Goal: Task Accomplishment & Management: Complete application form

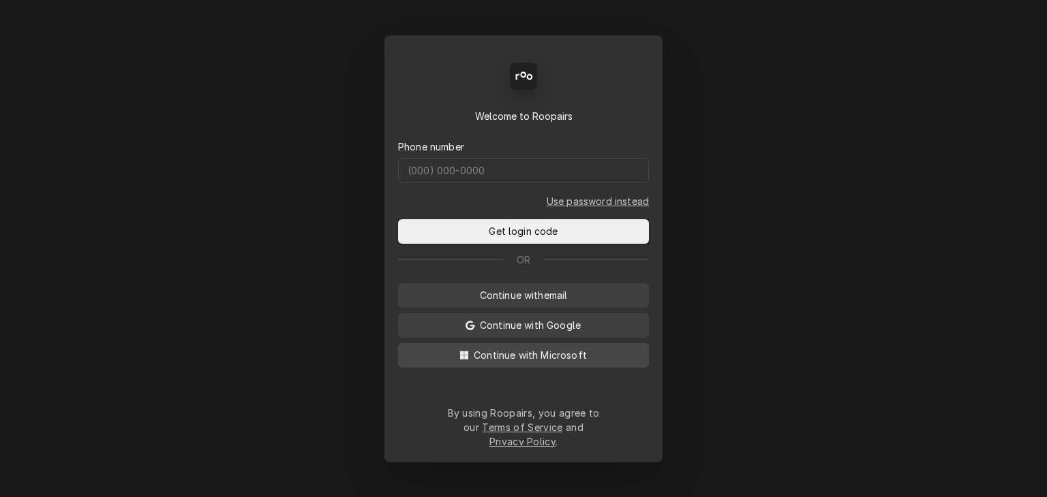
click at [559, 363] on span "Continue with Microsoft" at bounding box center [530, 355] width 119 height 14
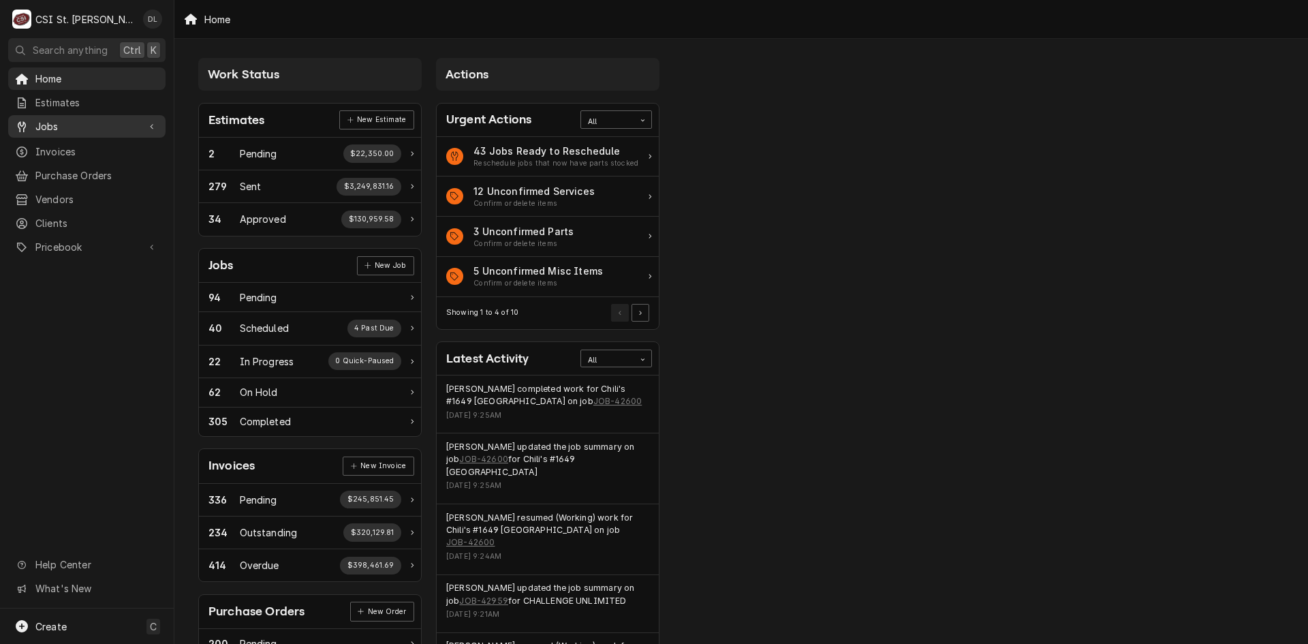
click at [48, 118] on div "Jobs" at bounding box center [87, 126] width 152 height 17
click at [56, 144] on span "Jobs" at bounding box center [96, 150] width 123 height 14
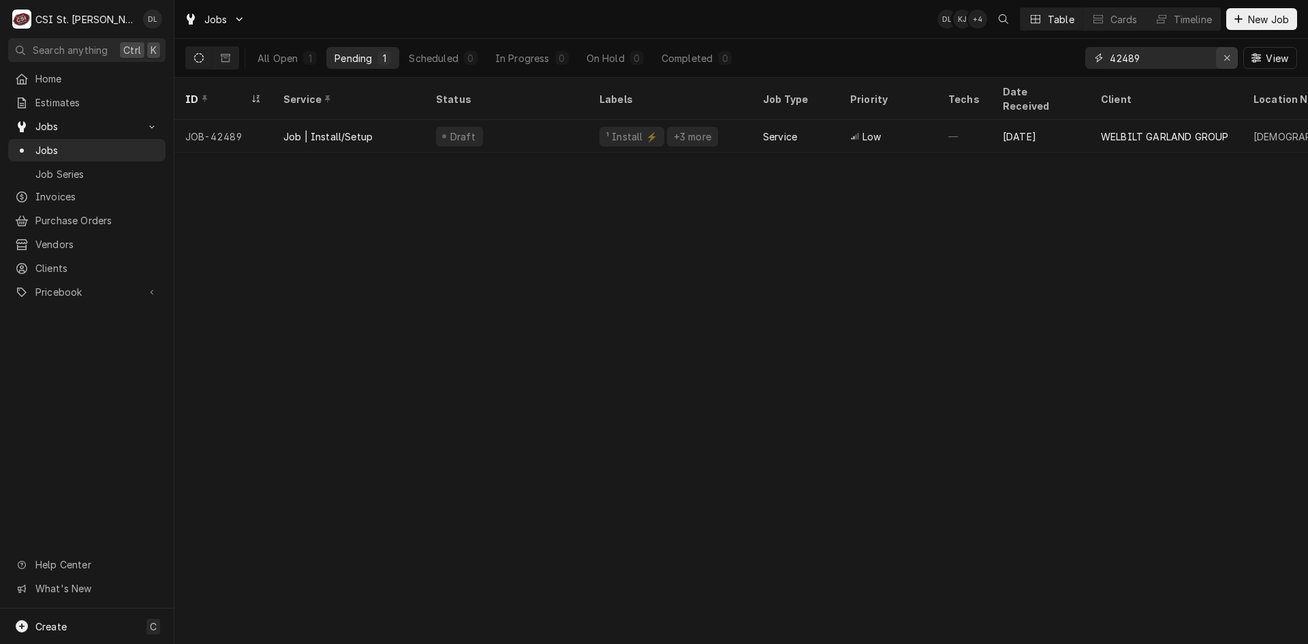
click at [1229, 57] on icon "Erase input" at bounding box center [1227, 58] width 7 height 10
click at [1205, 63] on input "Dynamic Content Wrapper" at bounding box center [1174, 58] width 128 height 22
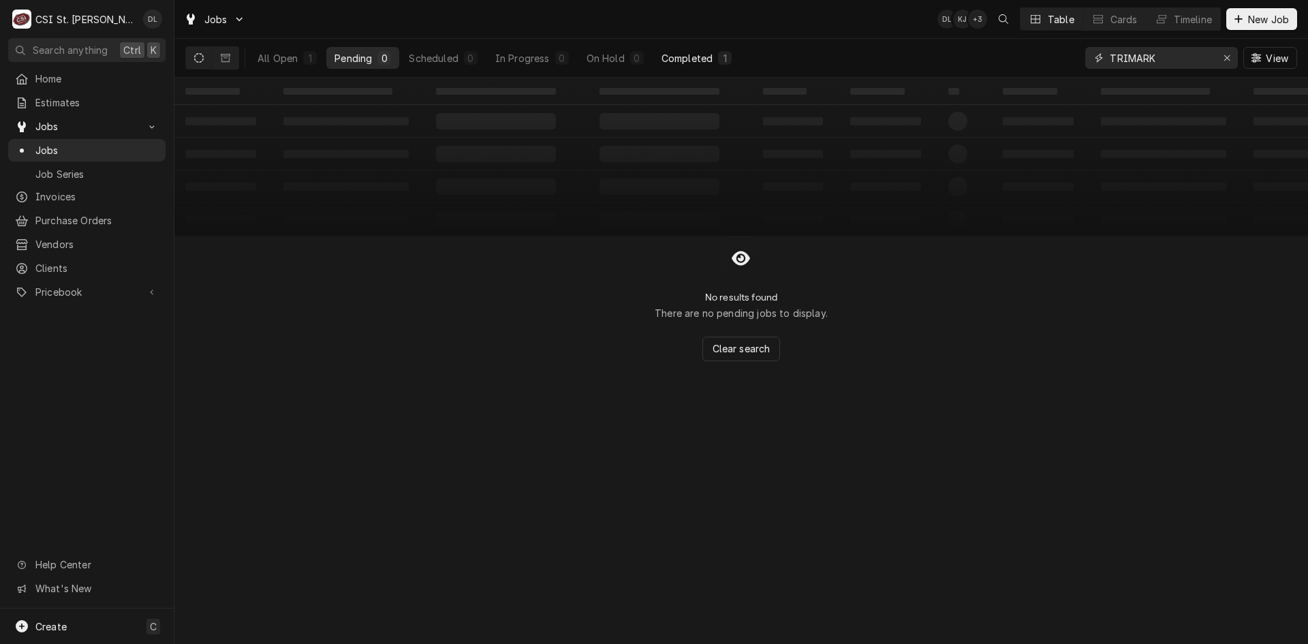
type input "TRIMARK"
click at [691, 55] on div "Completed" at bounding box center [687, 58] width 51 height 14
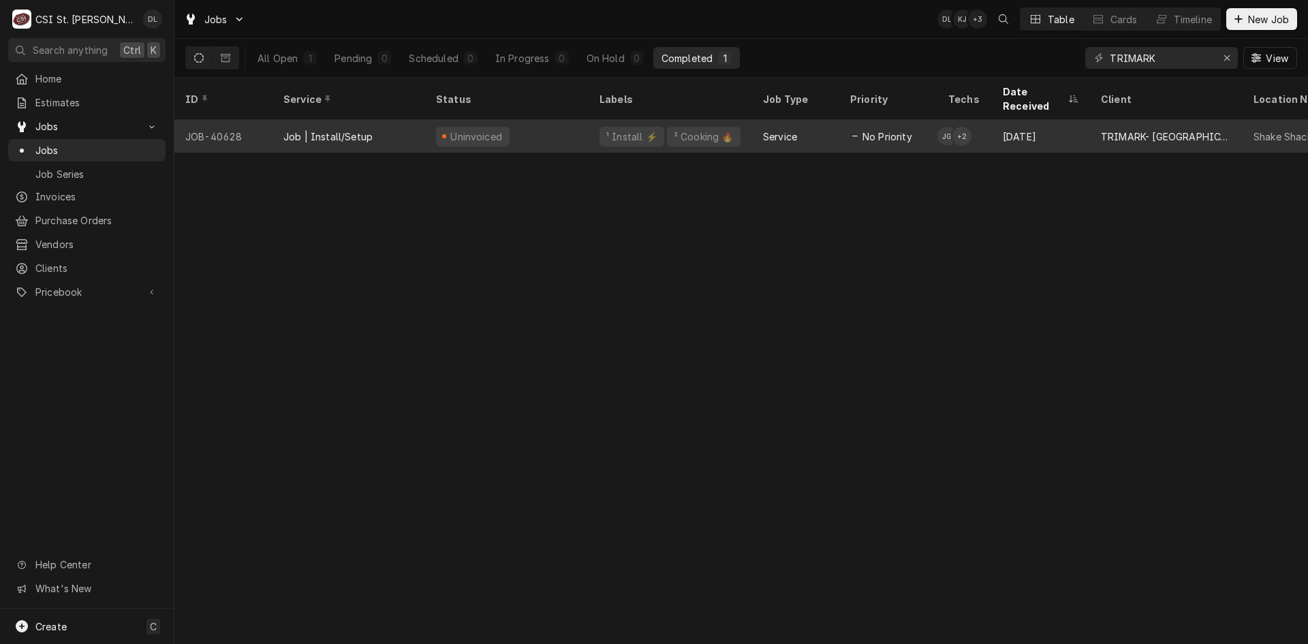
click at [710, 129] on div "² Cooking 🔥" at bounding box center [704, 136] width 63 height 14
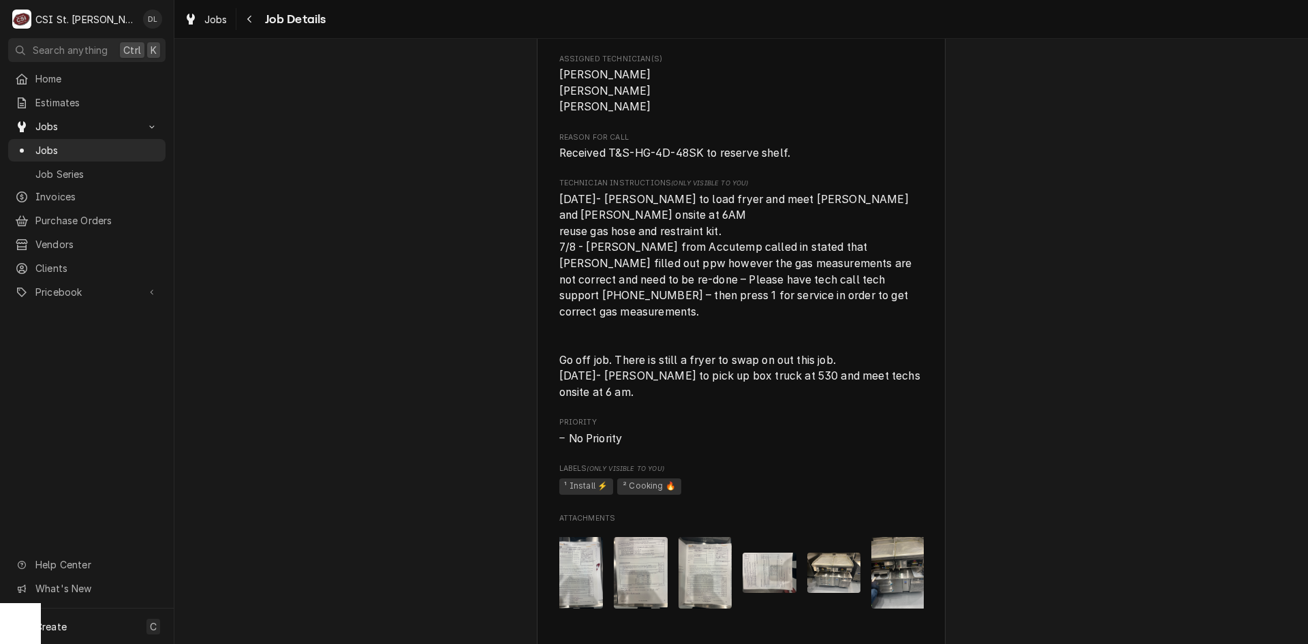
scroll to position [0, 344]
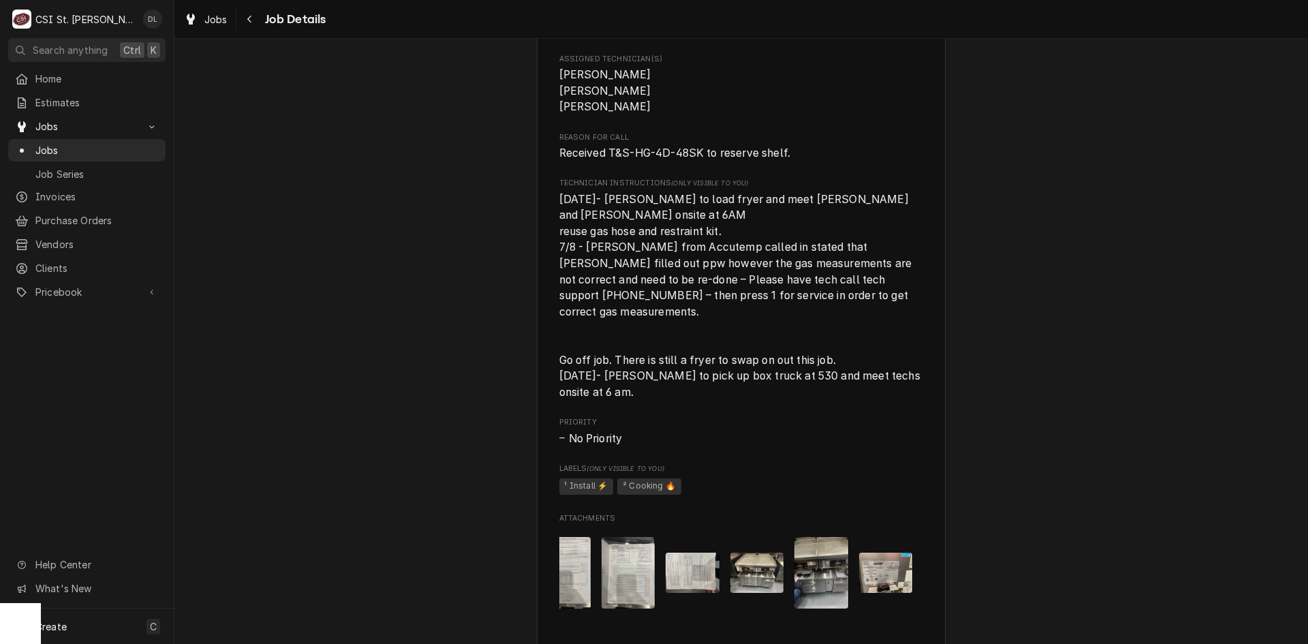
click at [892, 587] on img "Attachments" at bounding box center [886, 573] width 54 height 40
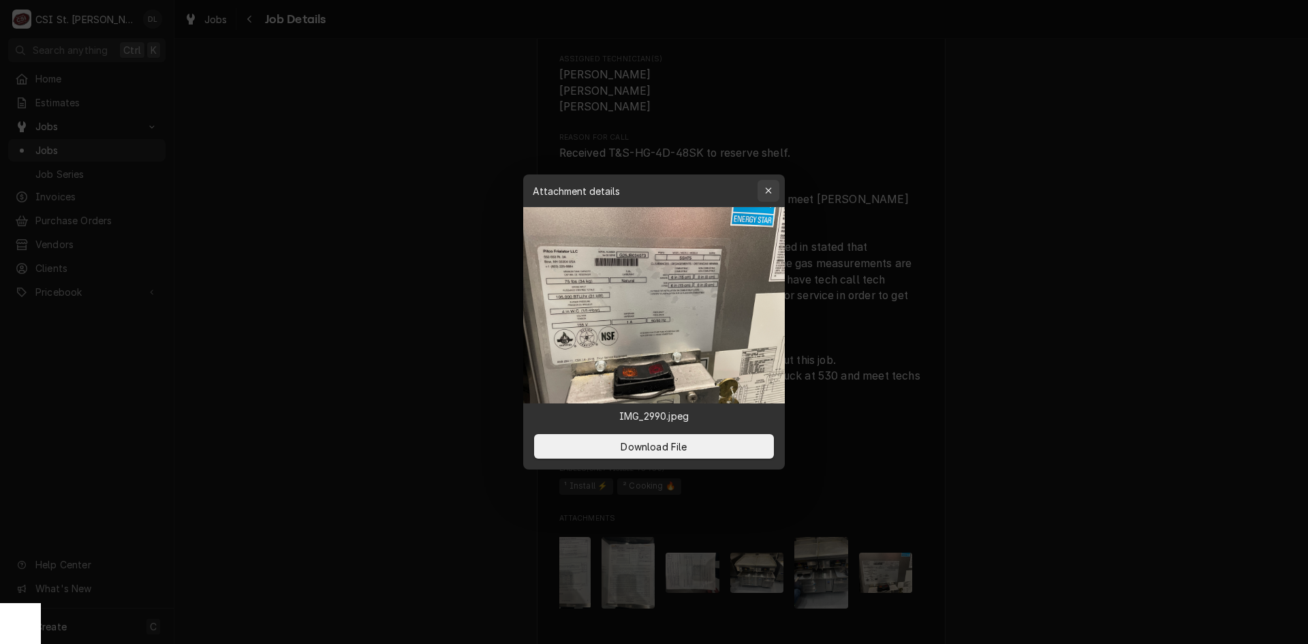
click at [776, 189] on button "button" at bounding box center [769, 191] width 22 height 22
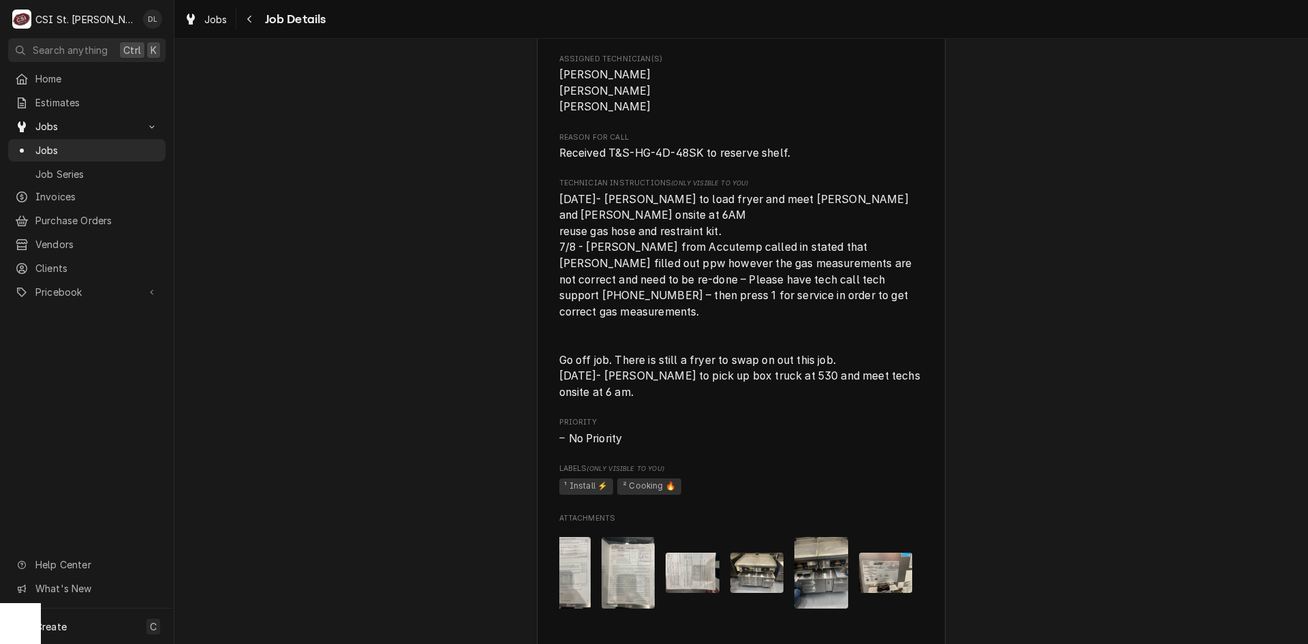
click at [810, 571] on img "Attachments" at bounding box center [822, 573] width 54 height 72
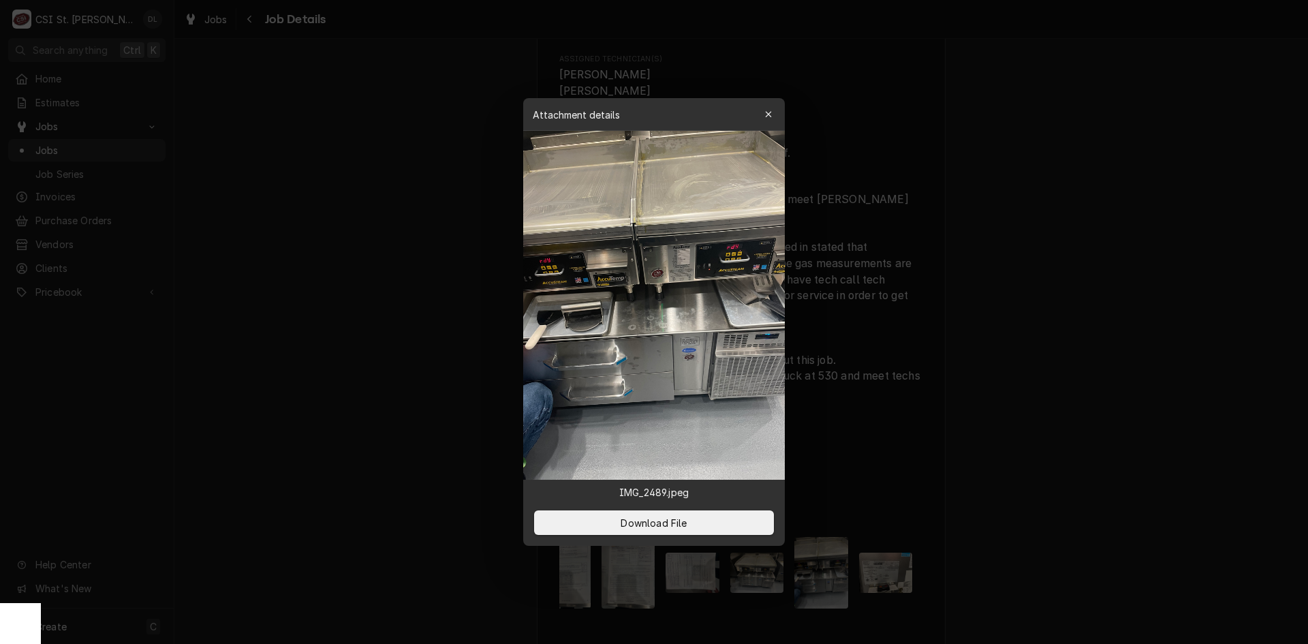
click at [765, 113] on icon "button" at bounding box center [768, 115] width 7 height 10
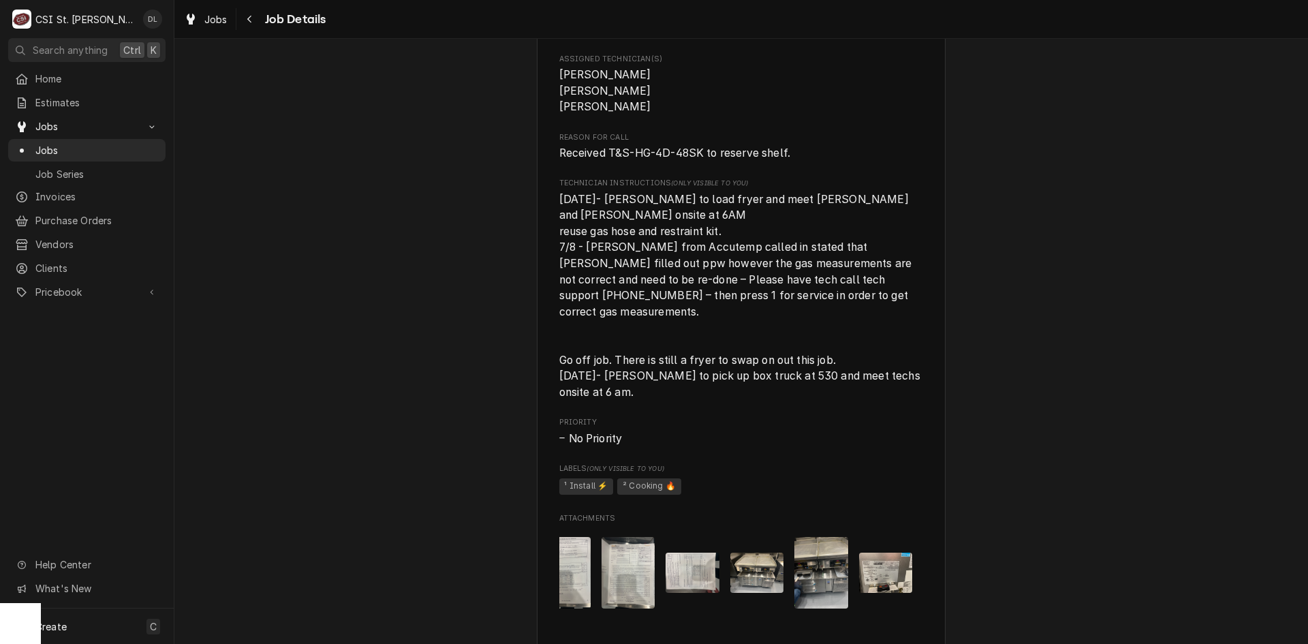
click at [674, 568] on img "Attachments" at bounding box center [693, 573] width 54 height 40
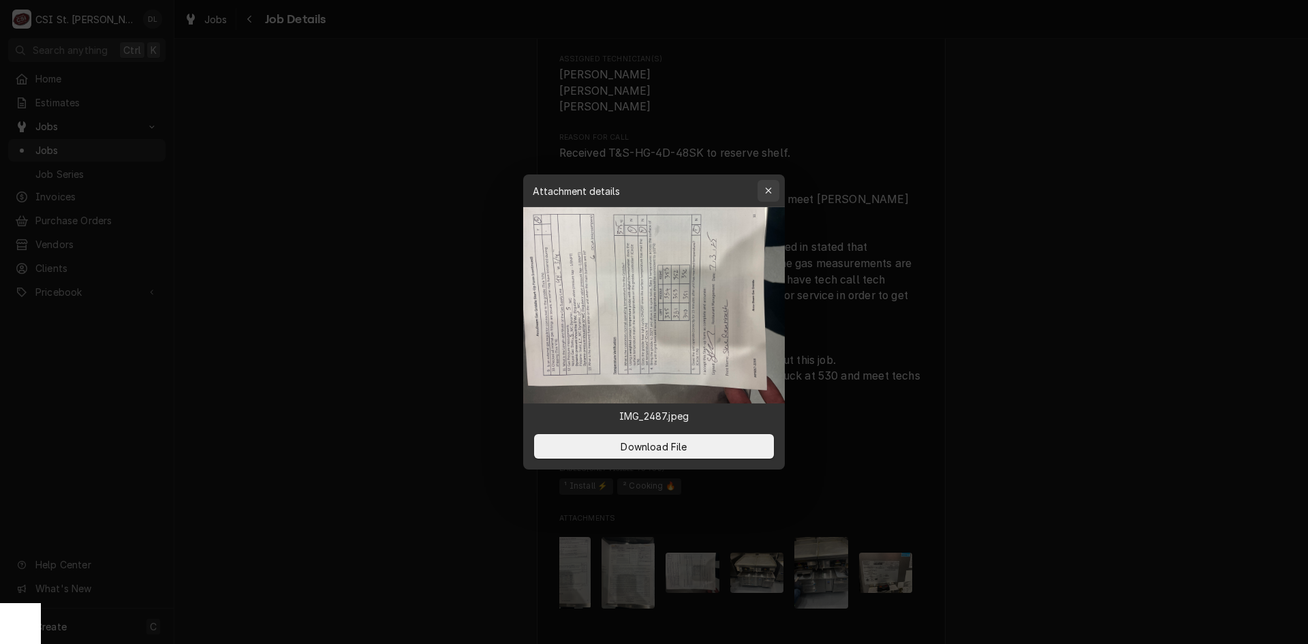
click at [765, 185] on div "button" at bounding box center [769, 191] width 14 height 14
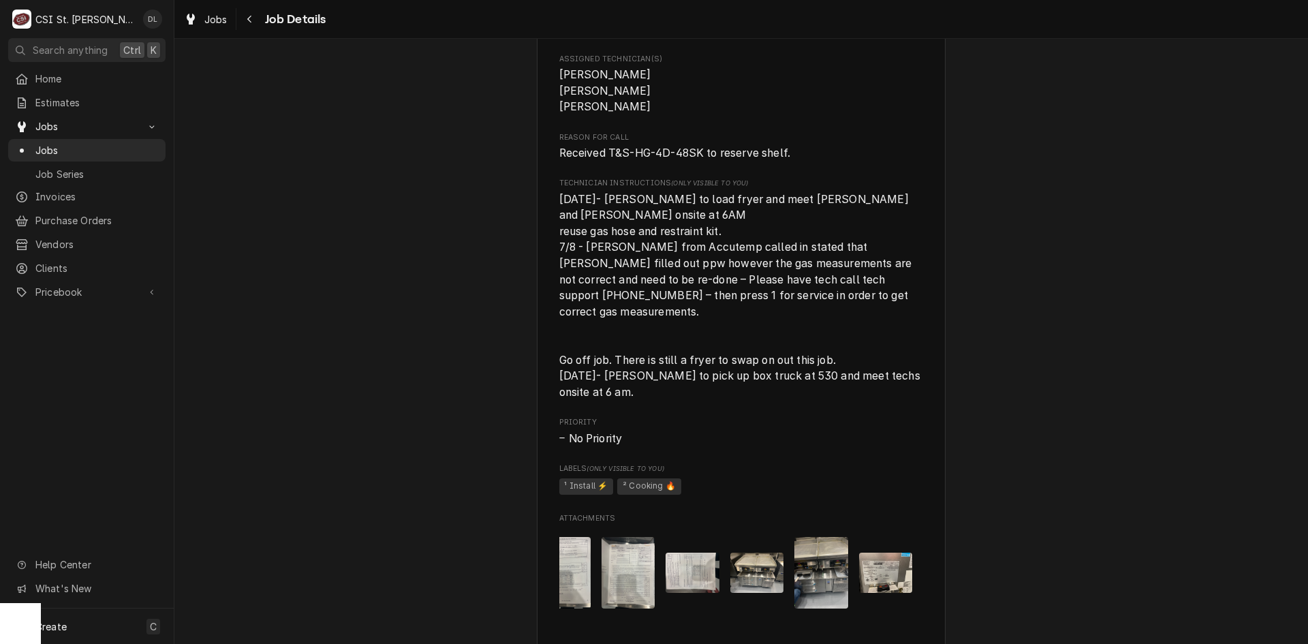
click at [886, 576] on img "Attachments" at bounding box center [886, 573] width 54 height 40
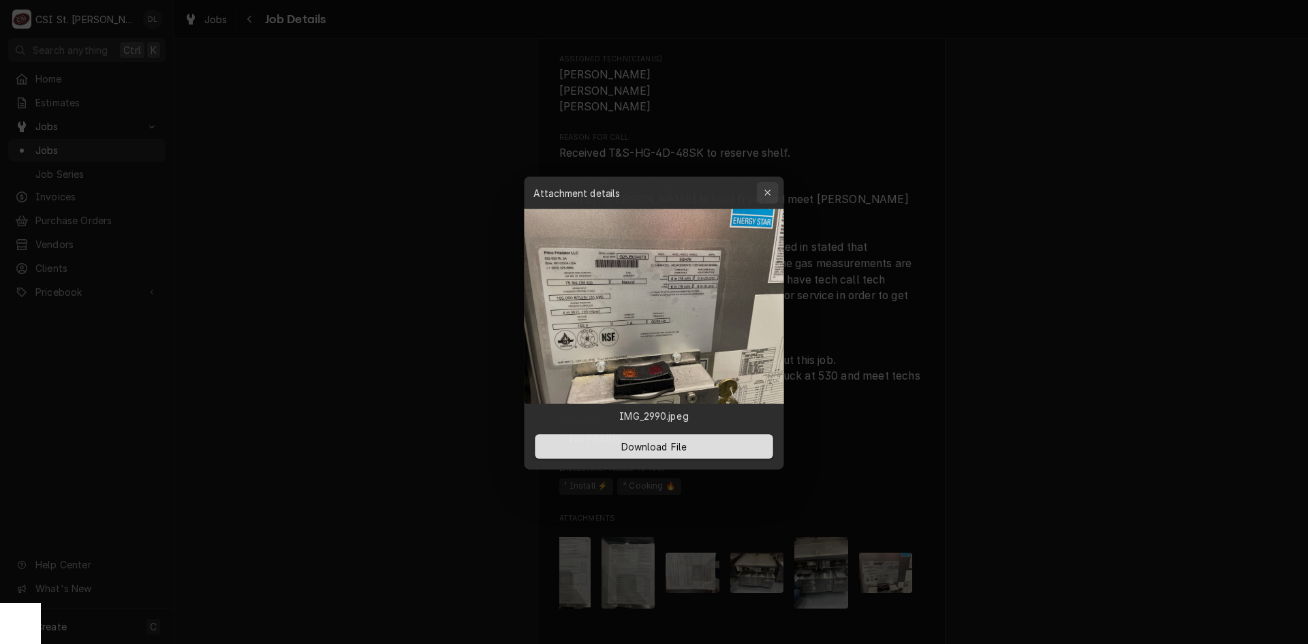
click at [773, 185] on div "button" at bounding box center [769, 191] width 14 height 14
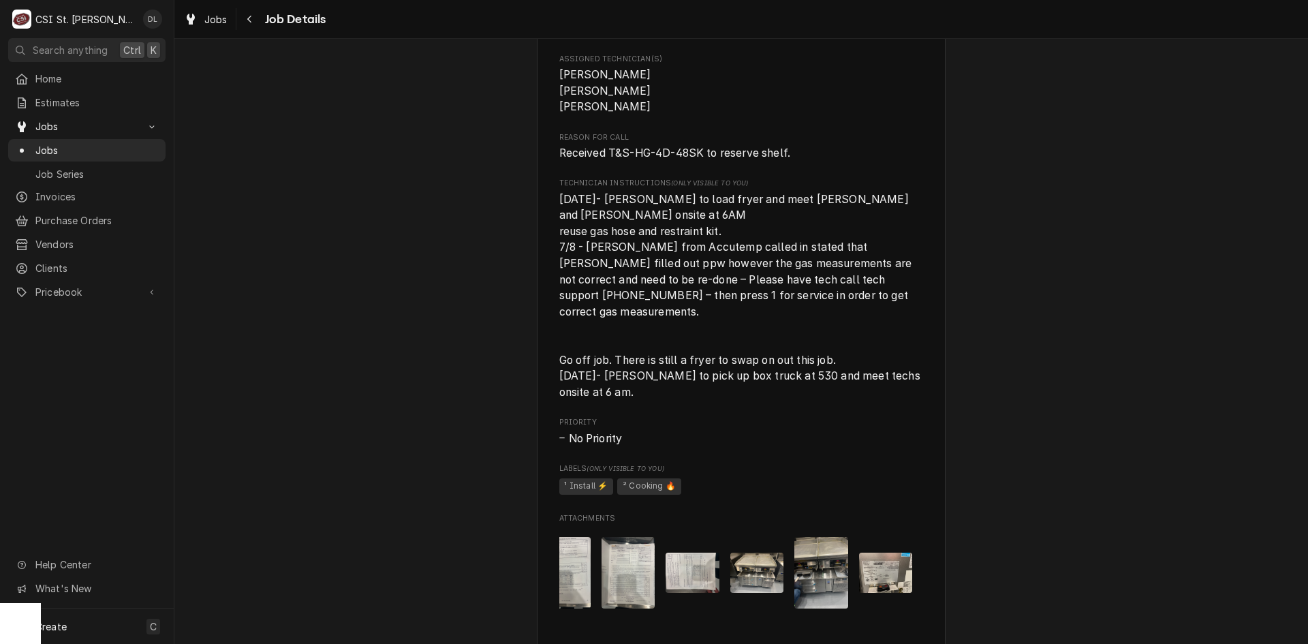
click at [915, 619] on div "pdf" at bounding box center [741, 573] width 365 height 93
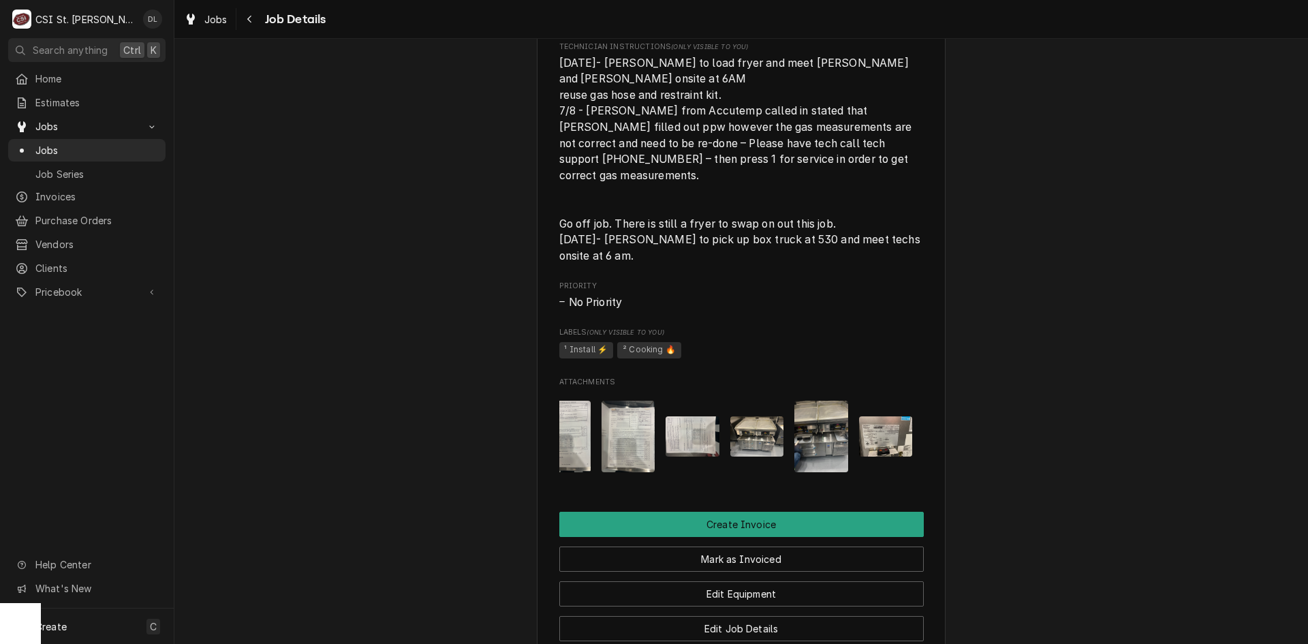
click at [632, 439] on img "Attachments" at bounding box center [629, 437] width 54 height 72
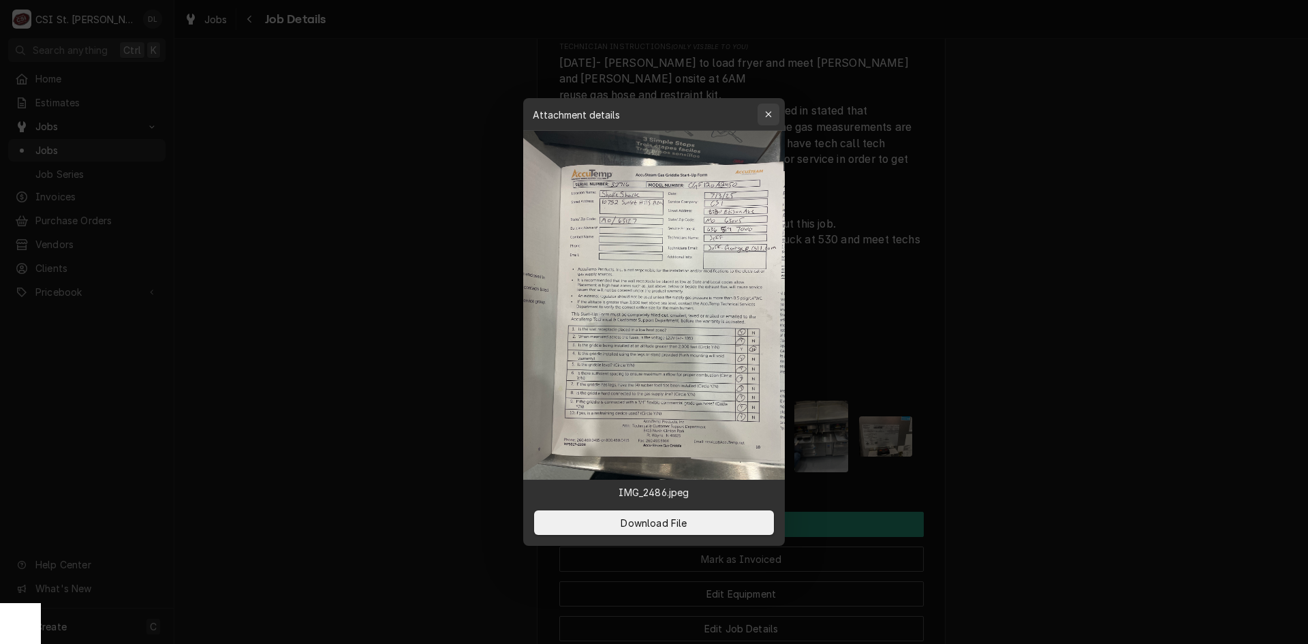
click at [773, 114] on div "button" at bounding box center [769, 115] width 14 height 14
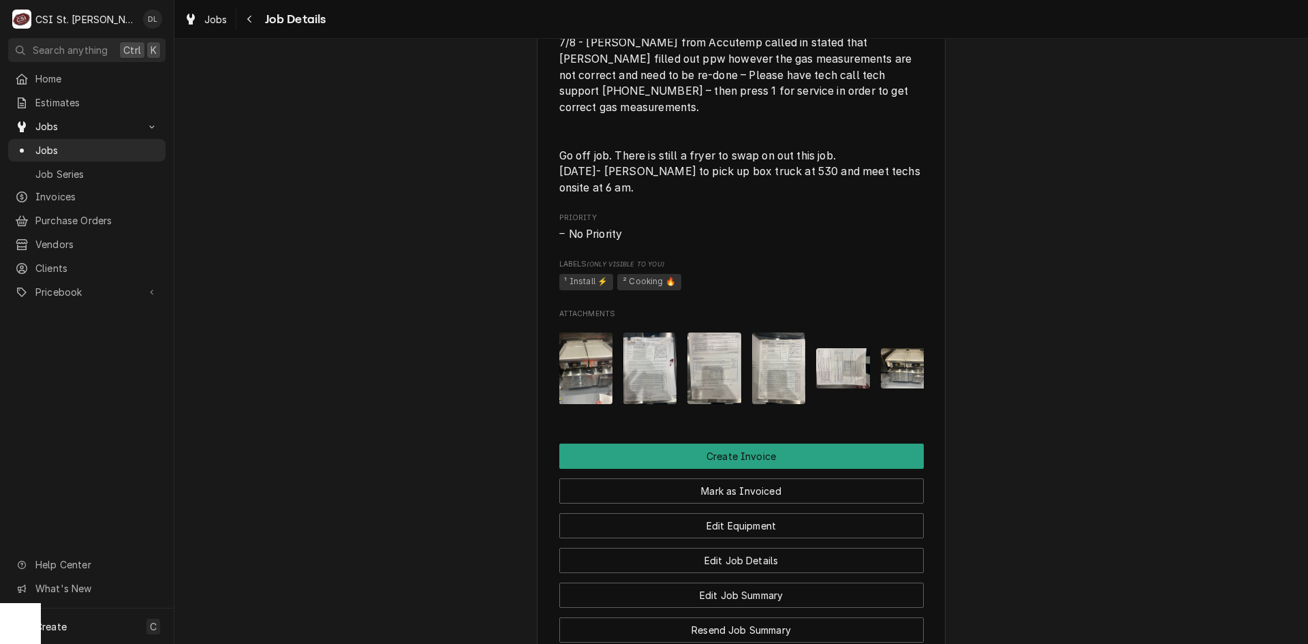
scroll to position [0, 344]
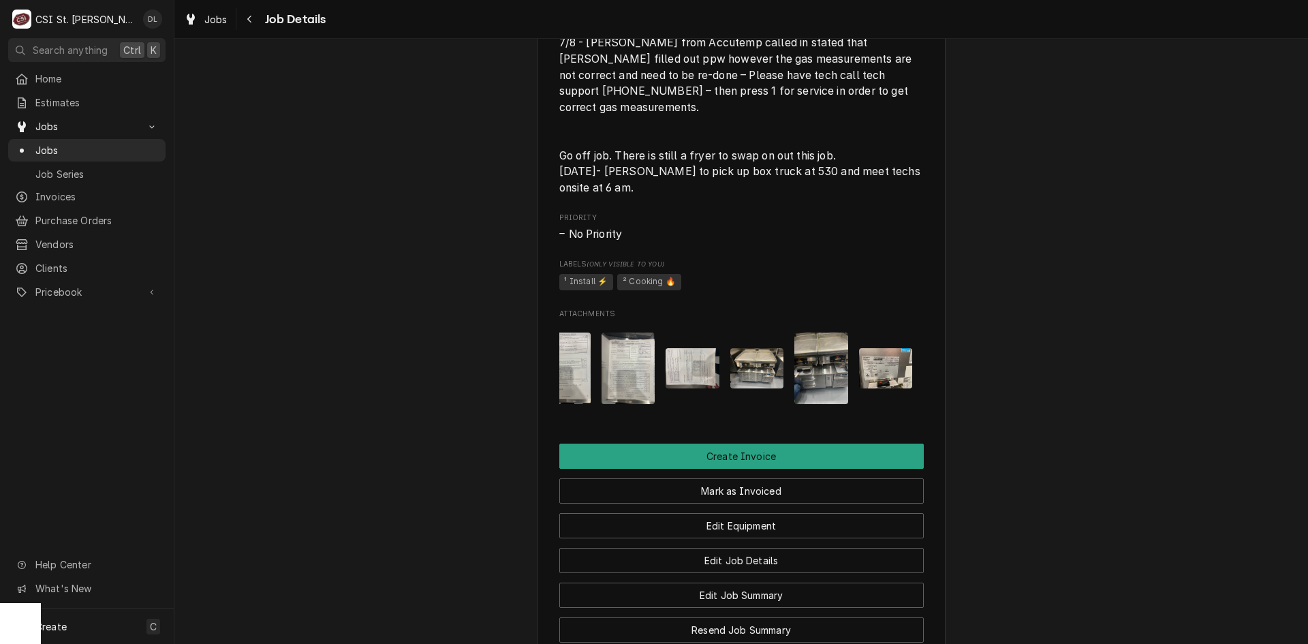
click at [876, 365] on img "Attachments" at bounding box center [886, 368] width 54 height 40
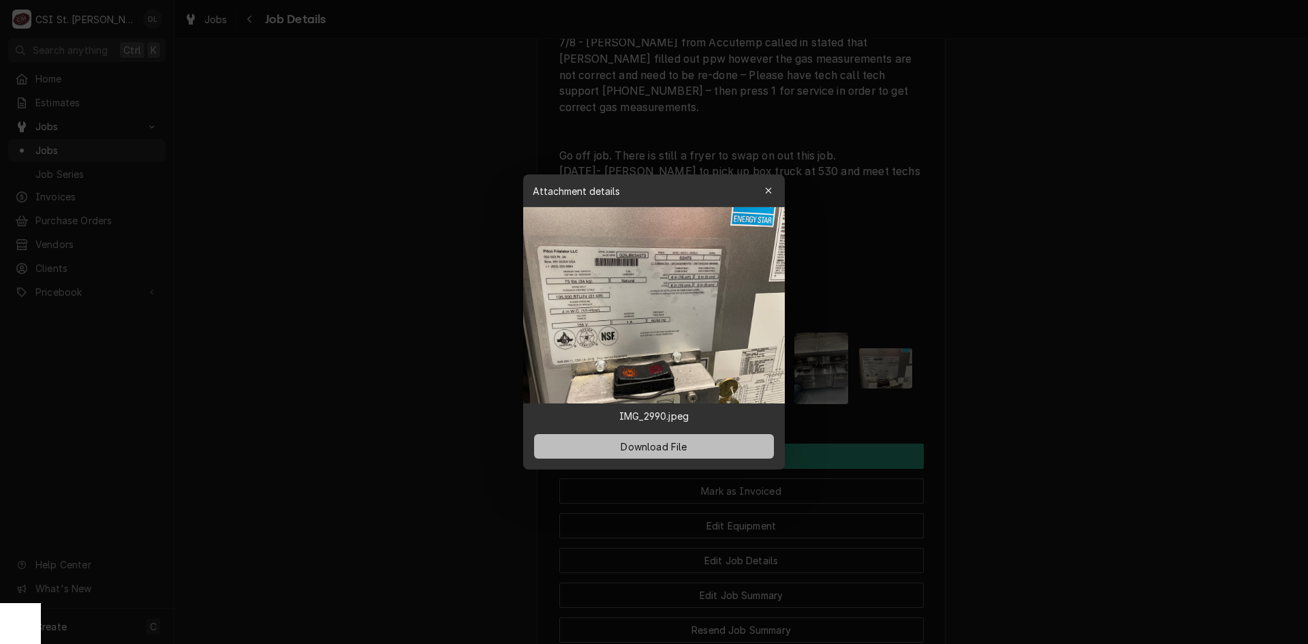
click at [659, 445] on span "Download File" at bounding box center [654, 447] width 72 height 14
click at [692, 343] on img at bounding box center [654, 305] width 262 height 196
click at [767, 185] on div "button" at bounding box center [769, 191] width 14 height 14
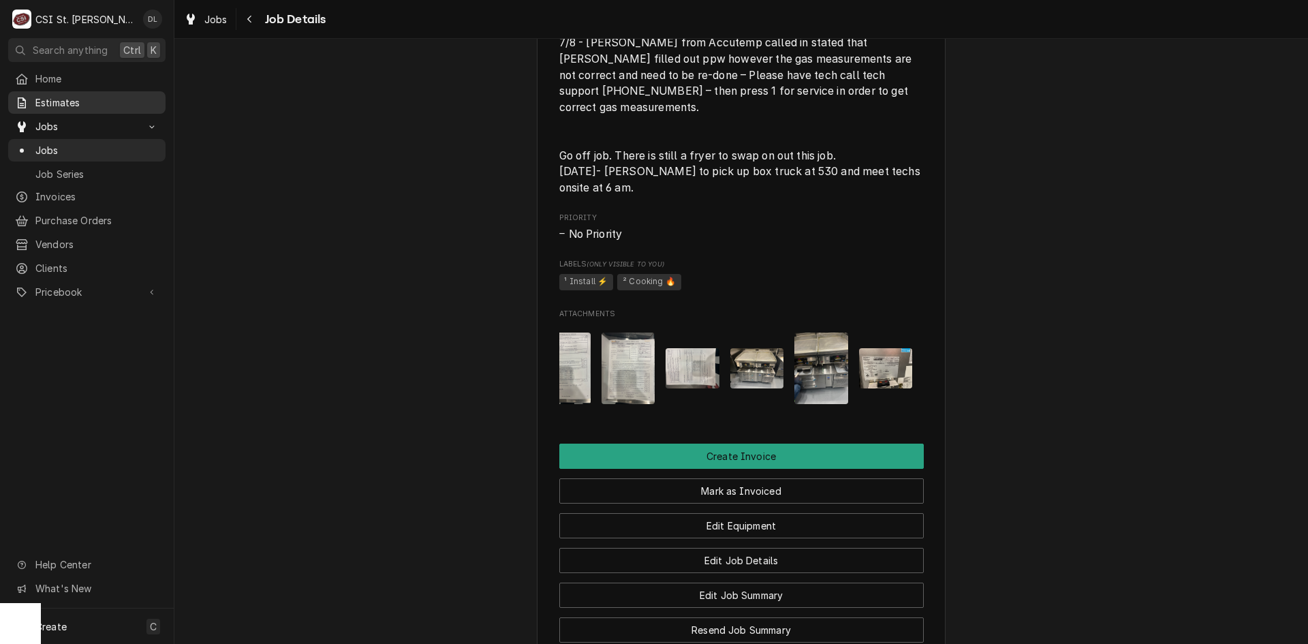
click at [57, 104] on span "Estimates" at bounding box center [96, 102] width 123 height 14
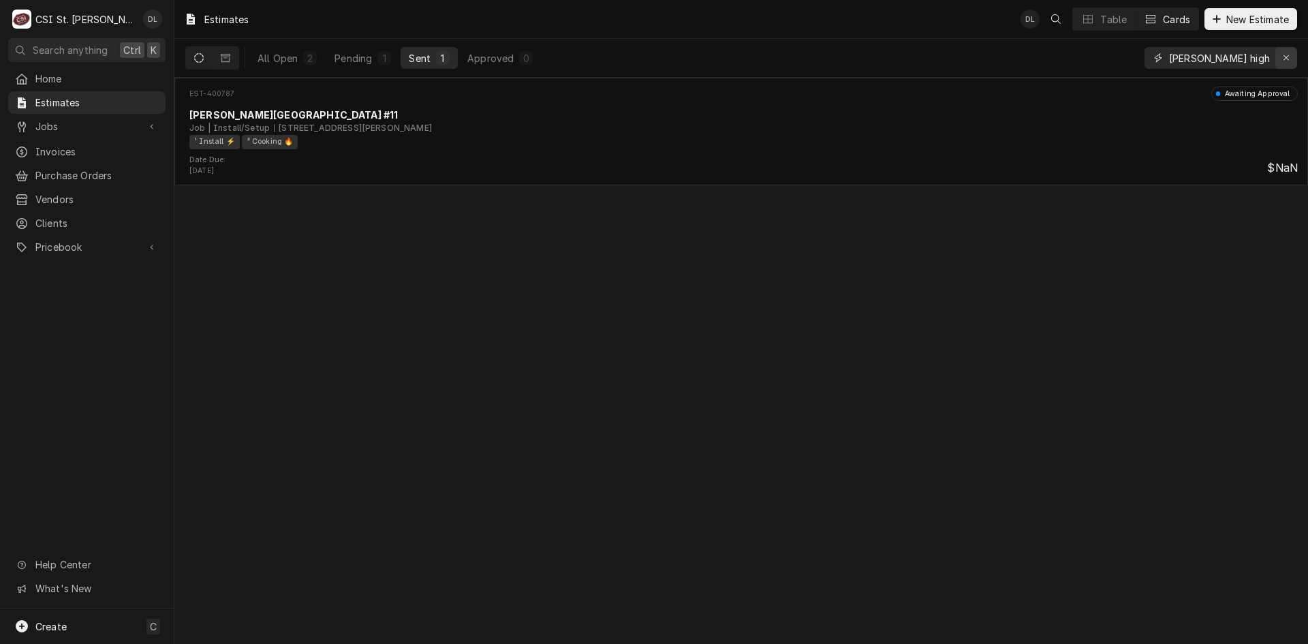
click at [1288, 52] on div "Erase input" at bounding box center [1287, 58] width 14 height 14
click at [1259, 58] on input "Dynamic Content Wrapper" at bounding box center [1233, 58] width 128 height 22
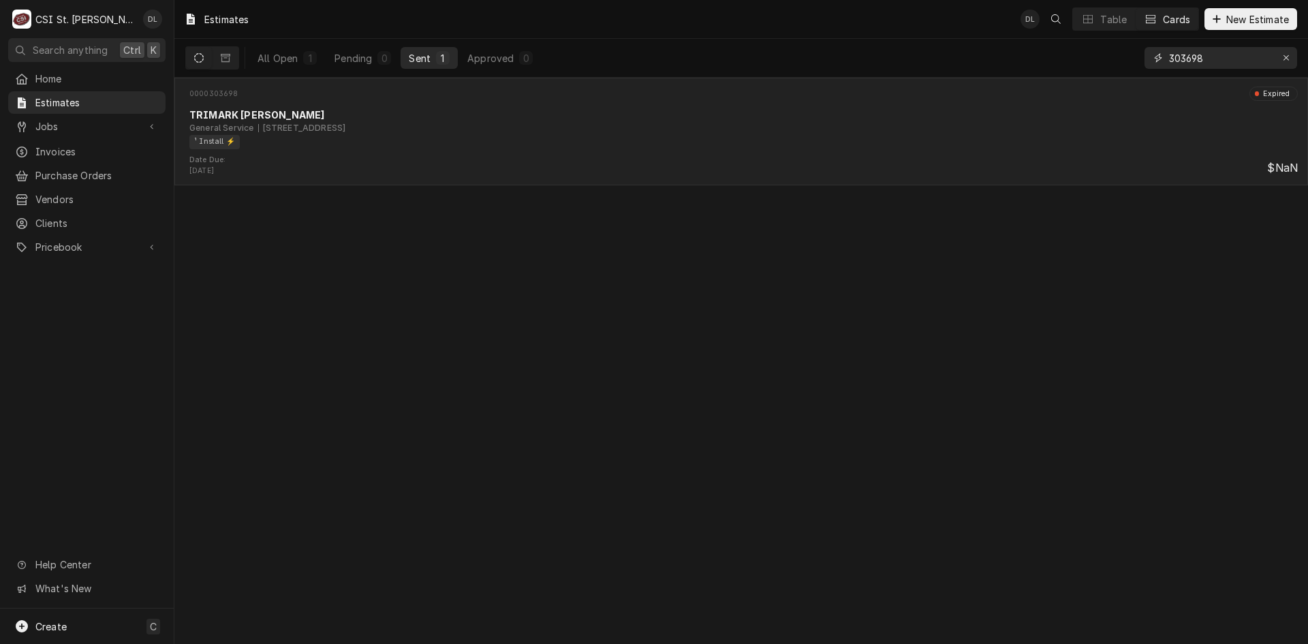
type input "303698"
click at [586, 104] on div "0000303698 Expired TRIMARK SS KEMP General Service 200 Mastercard Blvd, Ofallon…" at bounding box center [741, 121] width 1123 height 68
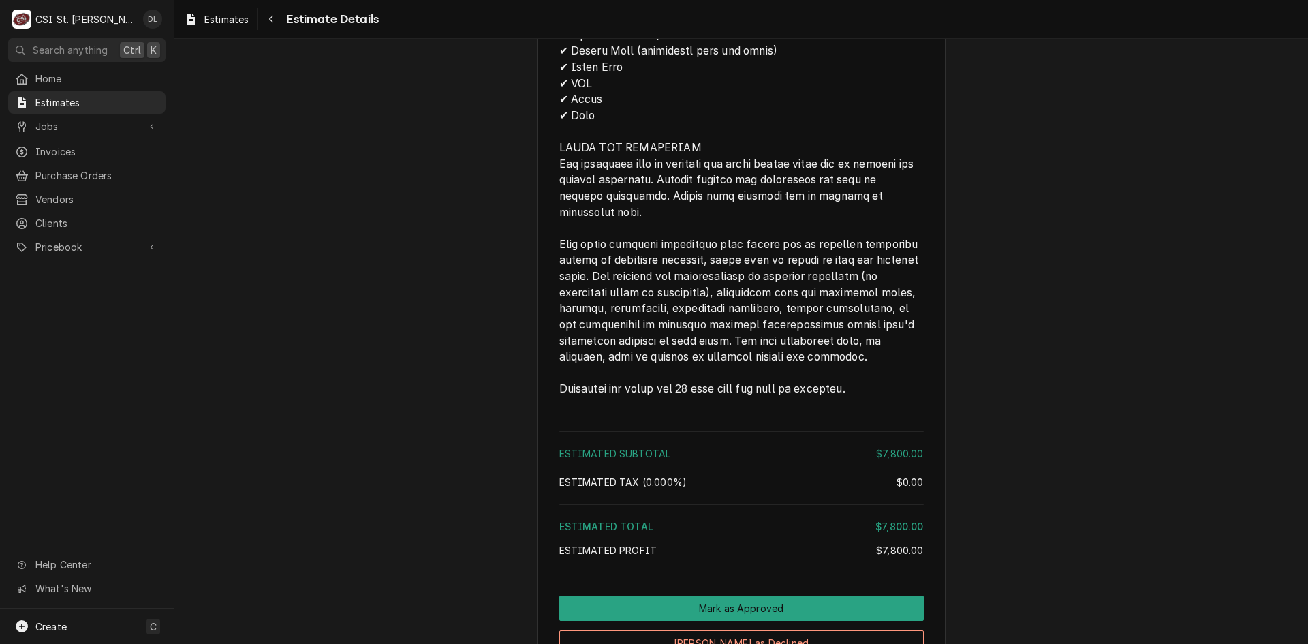
scroll to position [1585, 0]
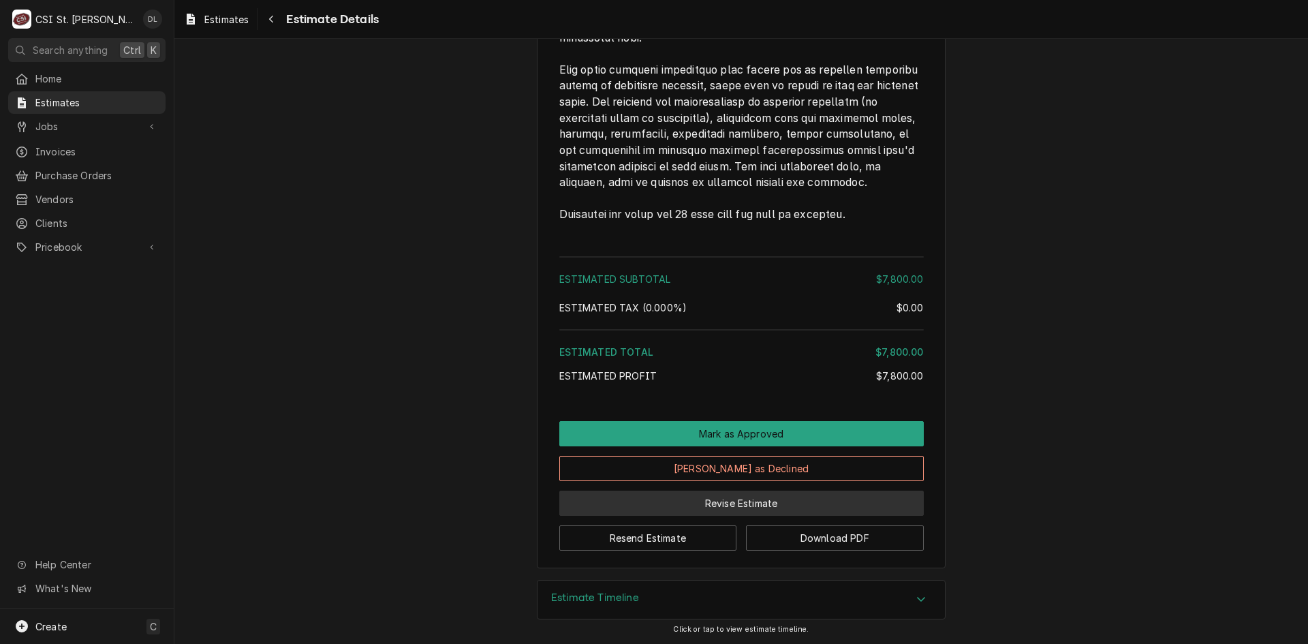
click at [731, 499] on button "Revise Estimate" at bounding box center [741, 503] width 365 height 25
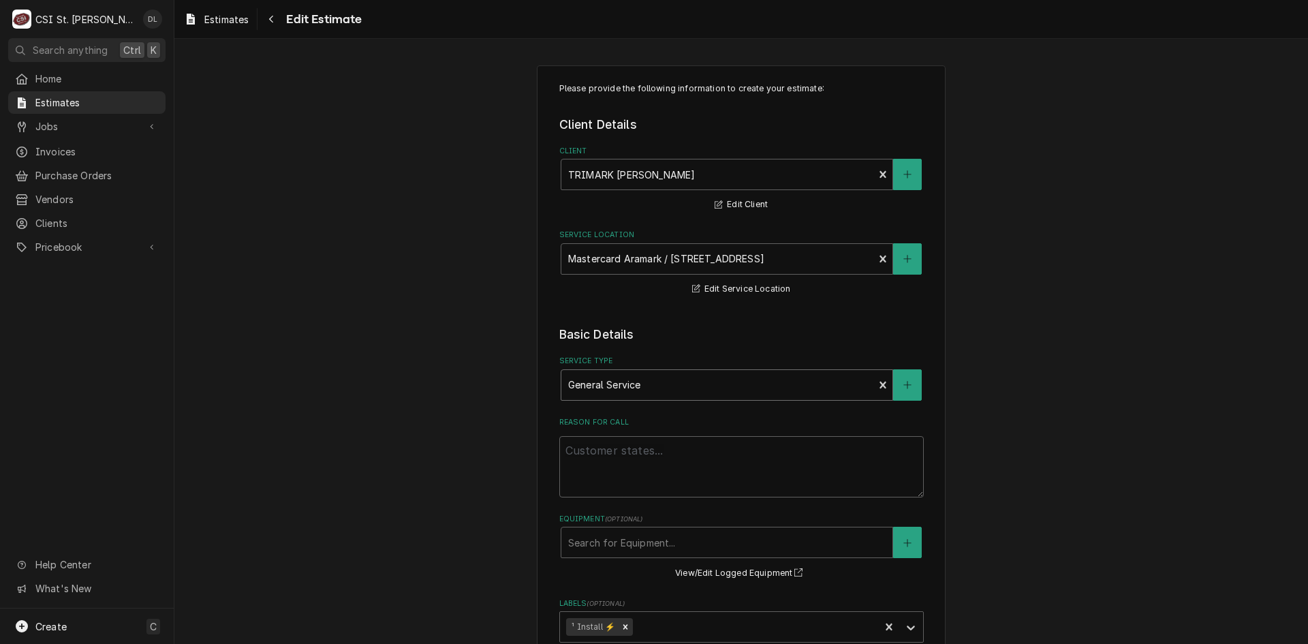
click at [815, 387] on div "Service Type" at bounding box center [717, 385] width 299 height 25
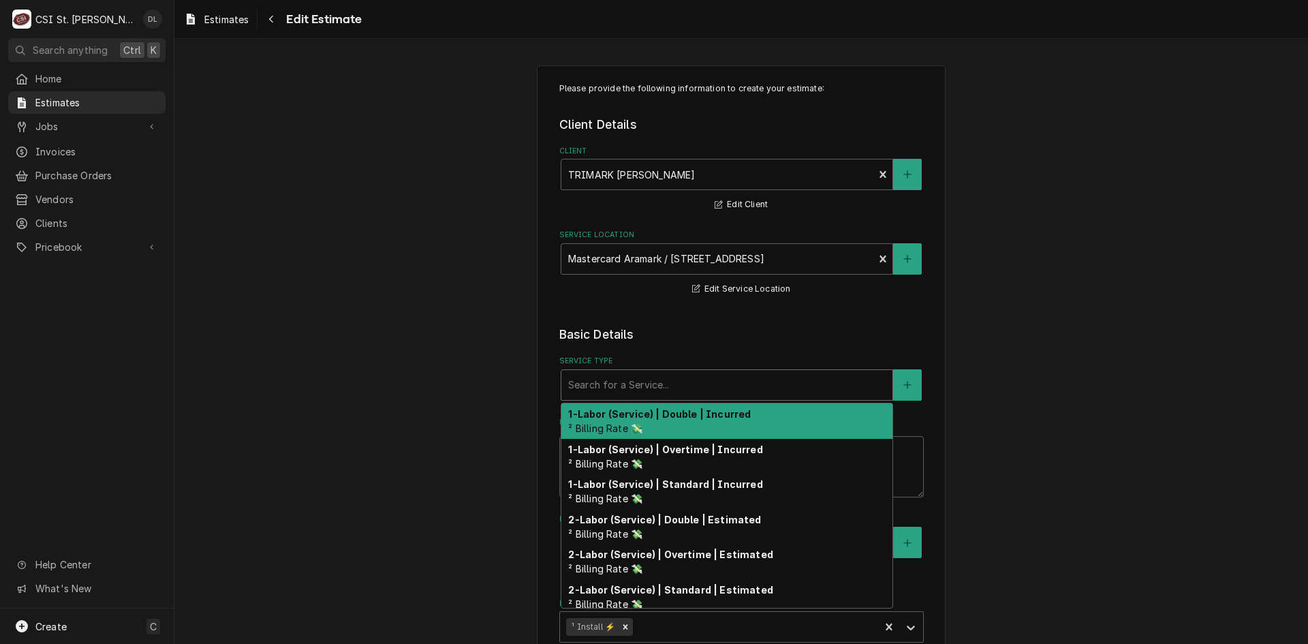
click at [847, 384] on div "Service Type" at bounding box center [727, 385] width 318 height 25
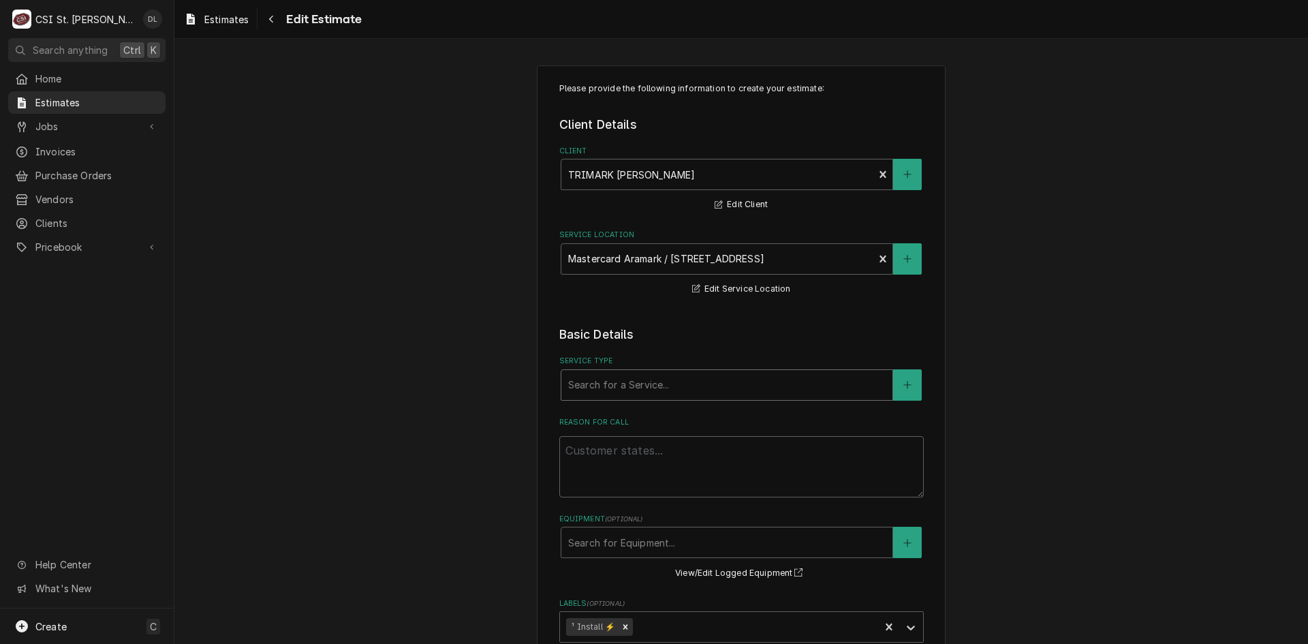
type textarea "x"
type input "i"
type textarea "x"
type input "in"
type textarea "x"
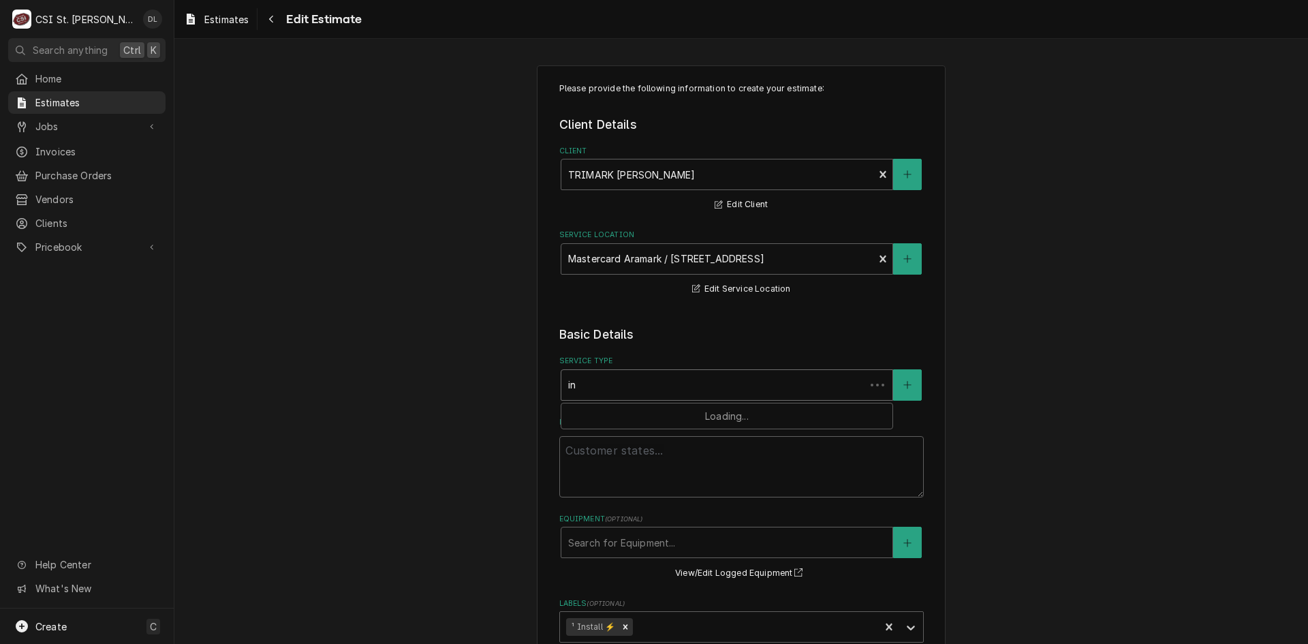
type input "ins"
type textarea "x"
type input "insta"
type textarea "x"
type input "instal"
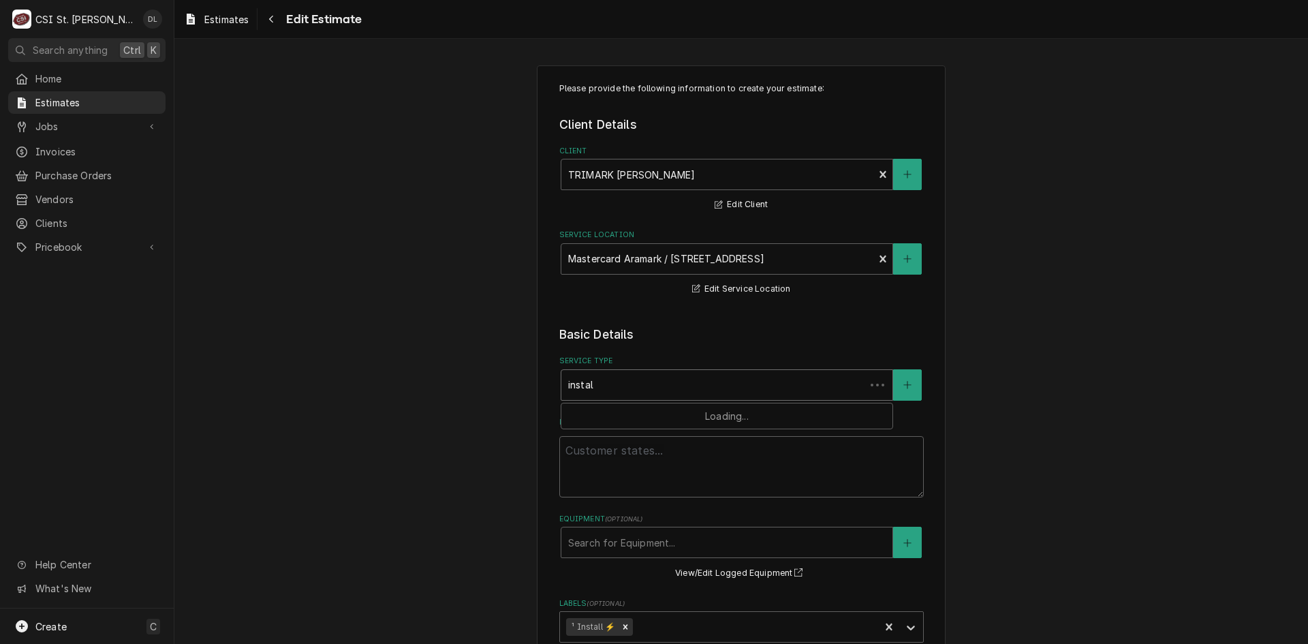
type textarea "x"
type input "install"
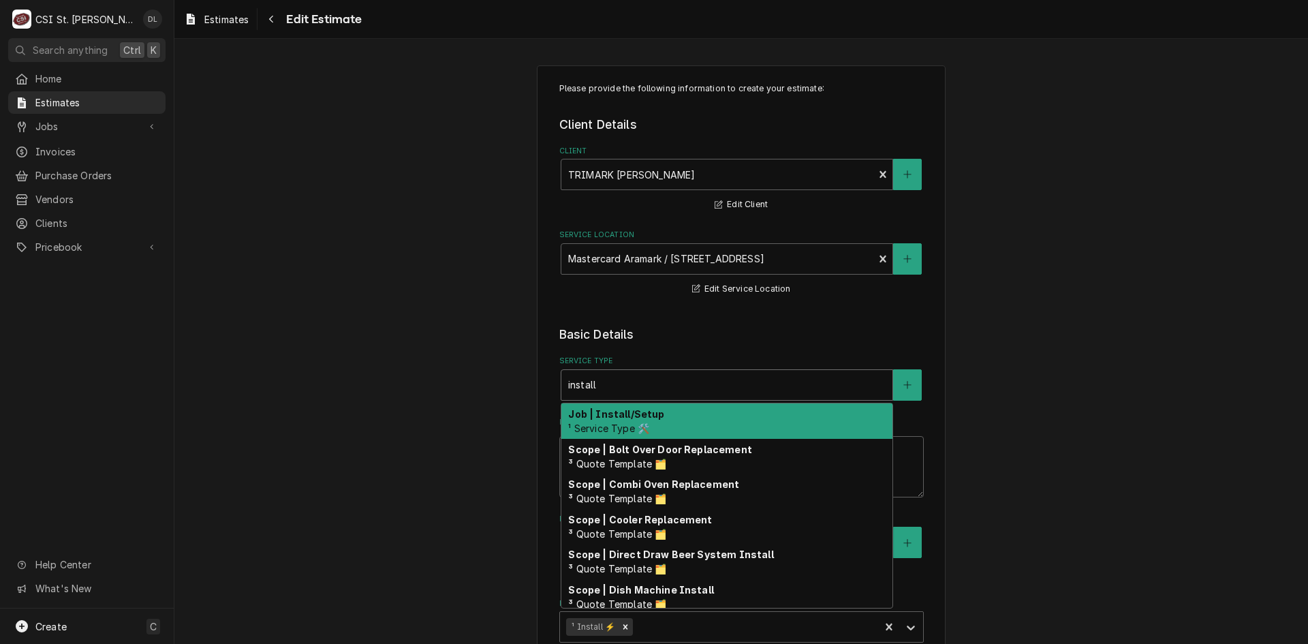
click at [672, 434] on div "Job | Install/Setup ¹ Service Type 🛠️" at bounding box center [726, 420] width 331 height 35
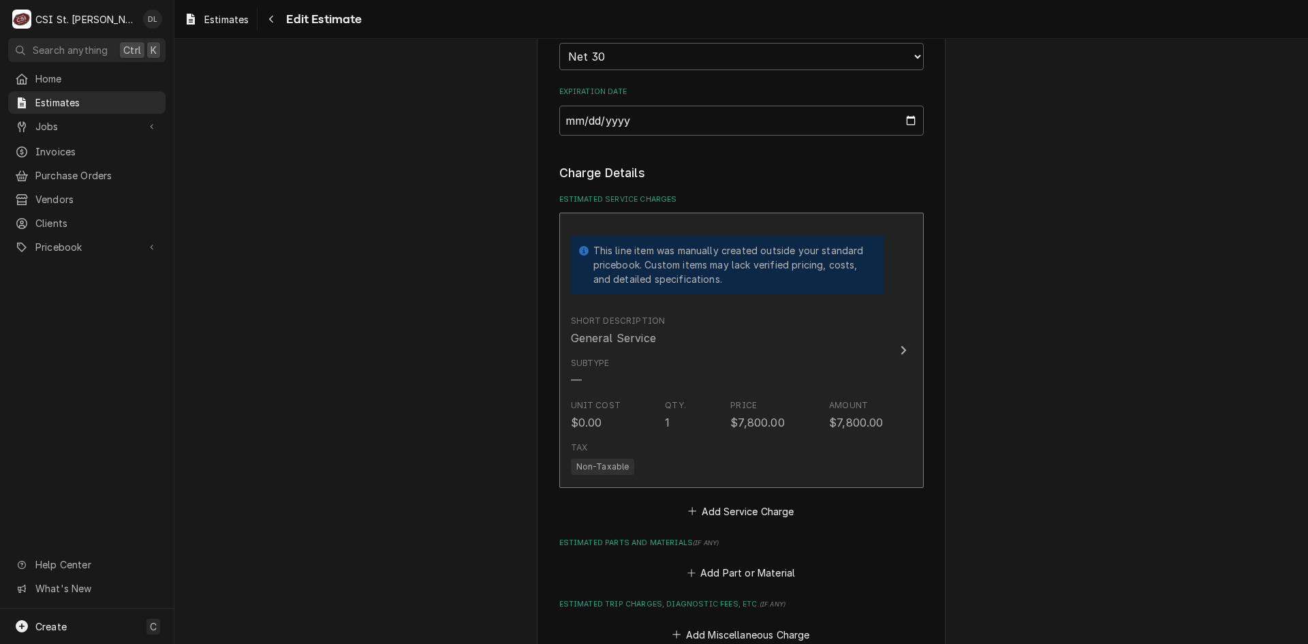
scroll to position [1227, 0]
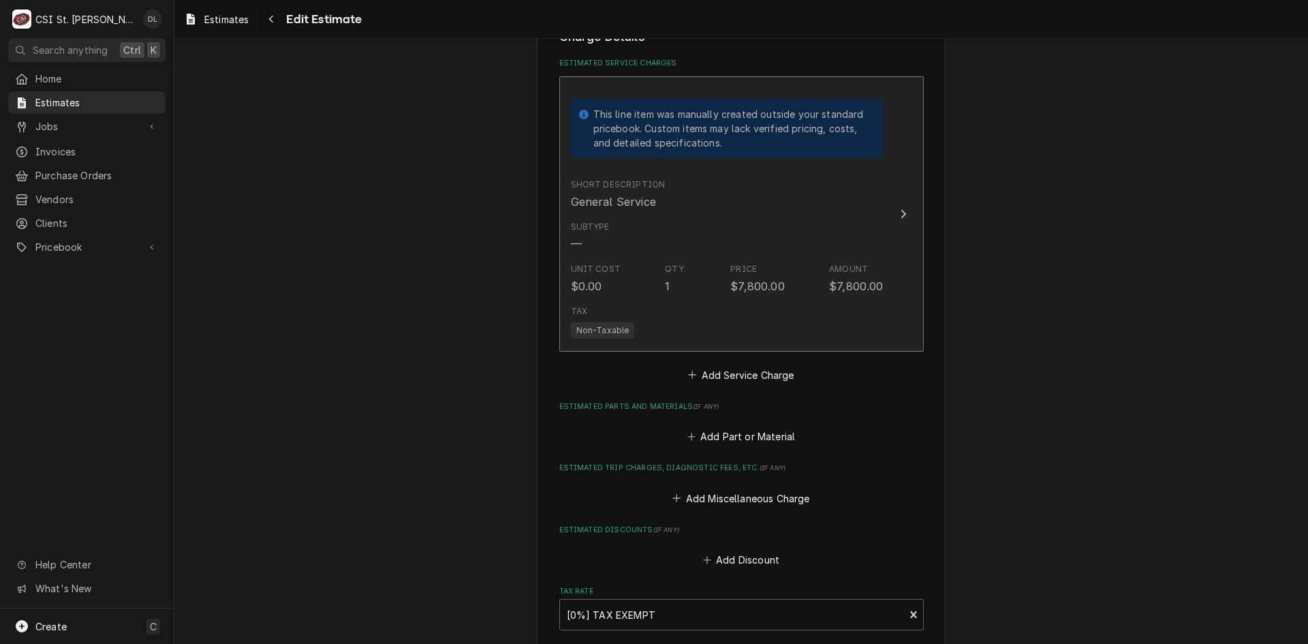
click at [834, 266] on div "Amount" at bounding box center [848, 269] width 39 height 12
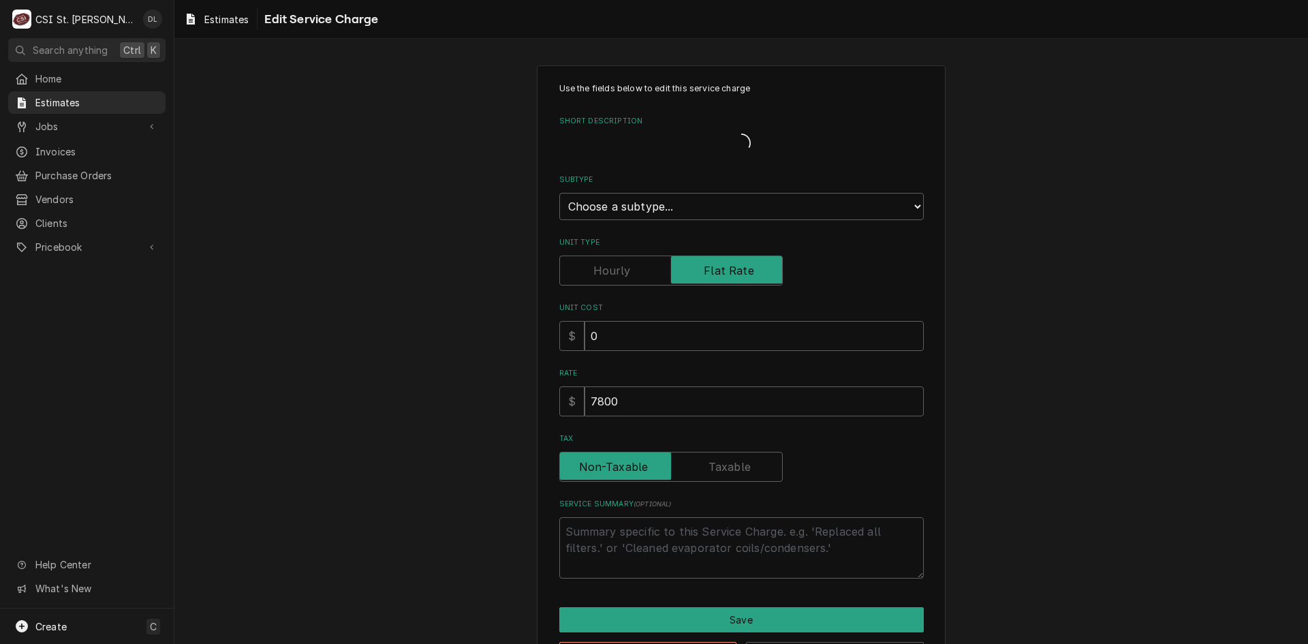
type textarea "x"
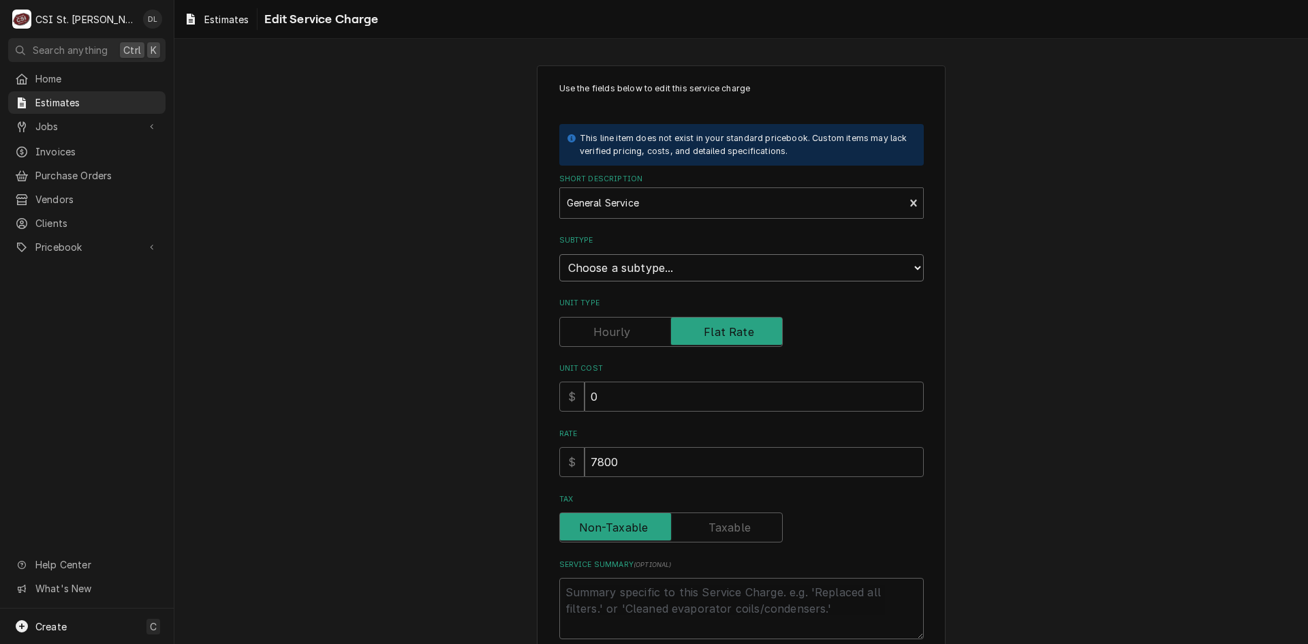
drag, startPoint x: 908, startPoint y: 256, endPoint x: 889, endPoint y: 258, distance: 19.2
click at [908, 256] on select "Choose a subtype... [#1-SALE] LABR-BEV [#1-SALE] LABR-BEV-PM [#1-SALE] LABR-DBL…" at bounding box center [741, 267] width 365 height 27
select select "13"
click at [559, 254] on select "Choose a subtype... [#1-SALE] LABR-BEV [#1-SALE] LABR-BEV-PM [#1-SALE] LABR-DBL…" at bounding box center [741, 267] width 365 height 27
type textarea "x"
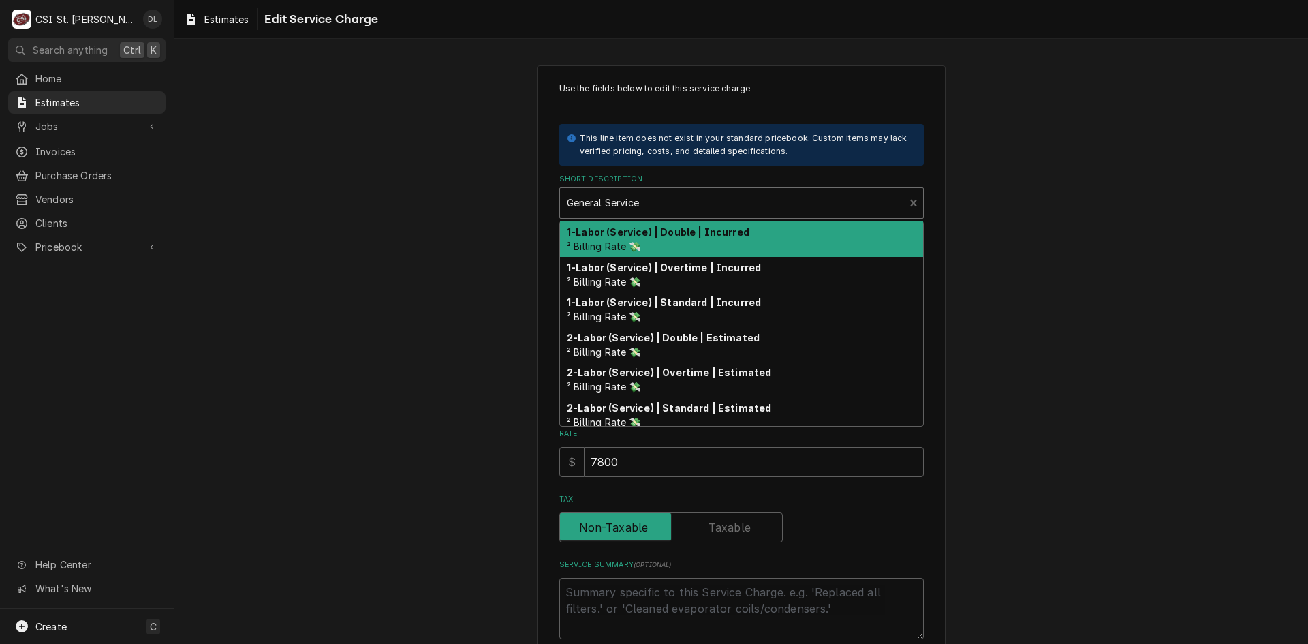
click at [888, 211] on div "Short Description" at bounding box center [732, 203] width 331 height 25
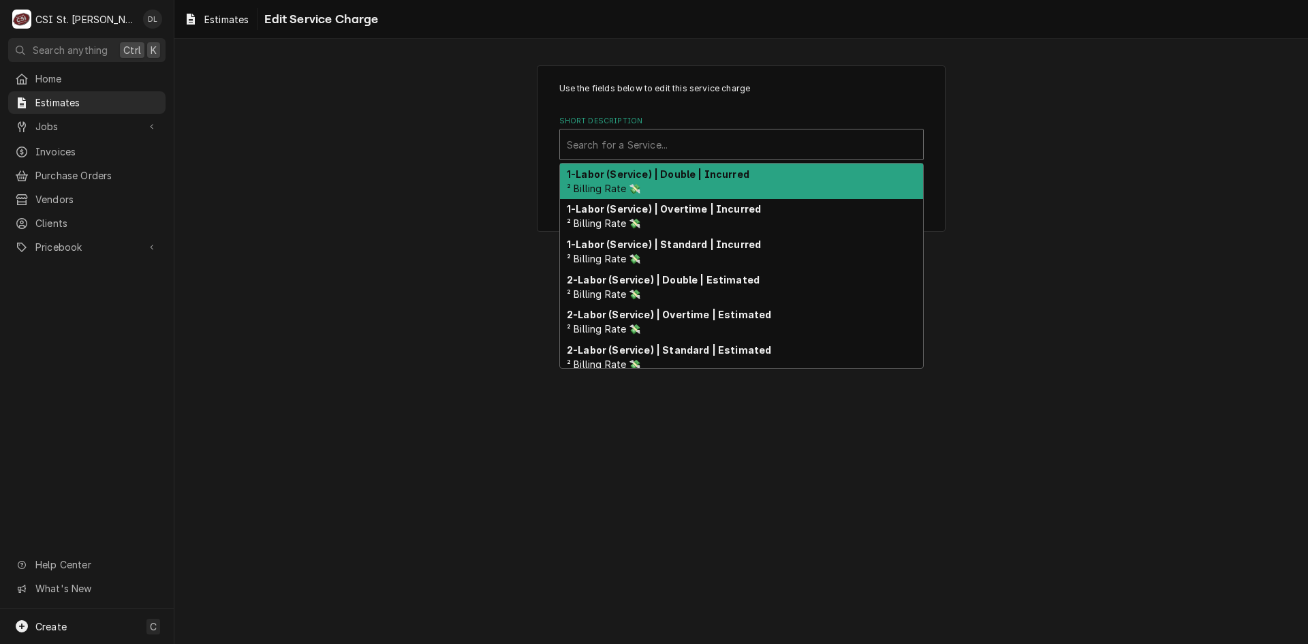
click at [789, 138] on div "Short Description" at bounding box center [742, 144] width 350 height 25
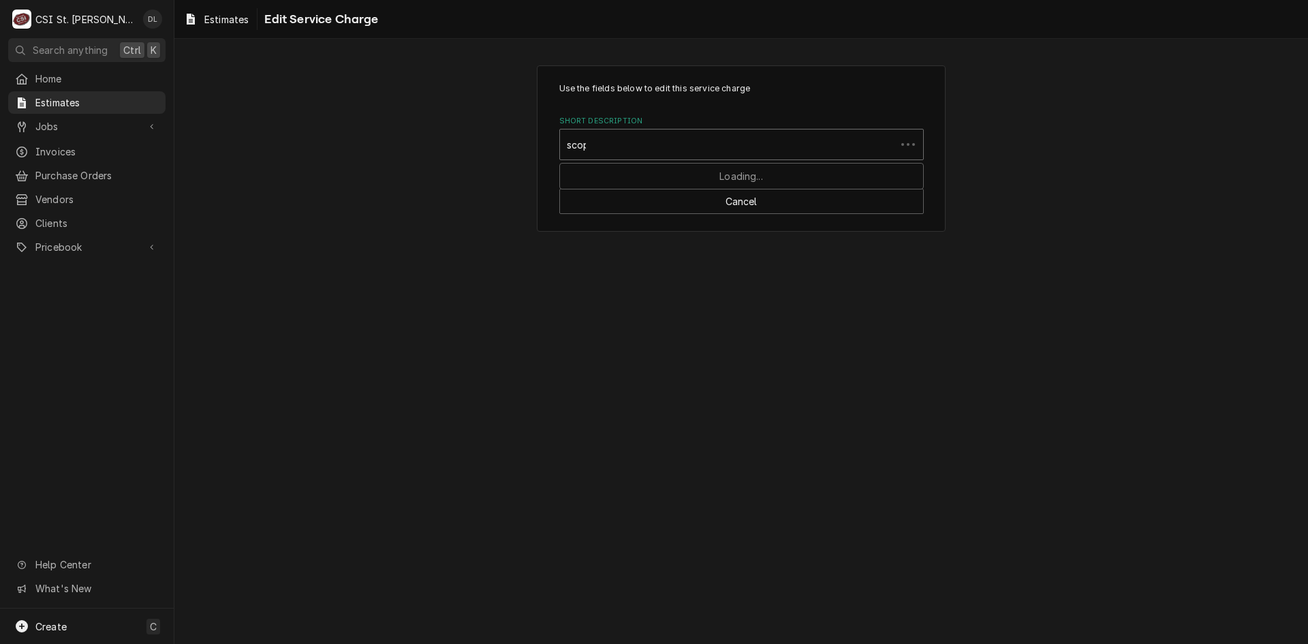
type input "scope"
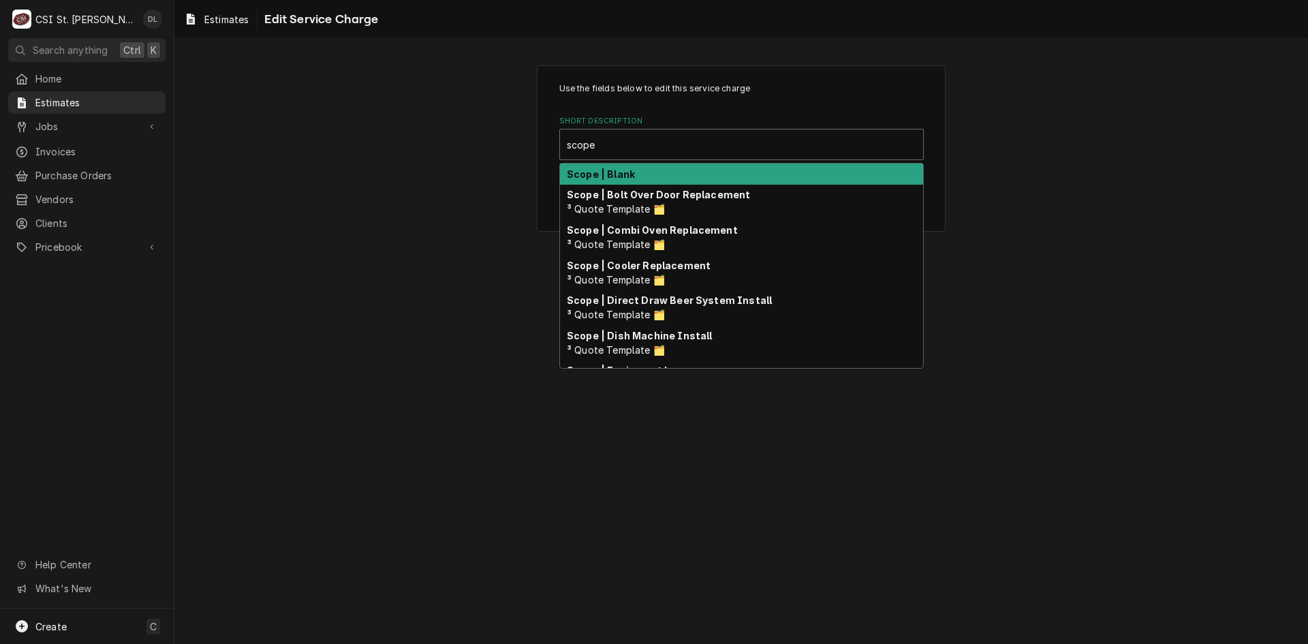
click at [641, 173] on div "Scope | Blank" at bounding box center [741, 174] width 363 height 21
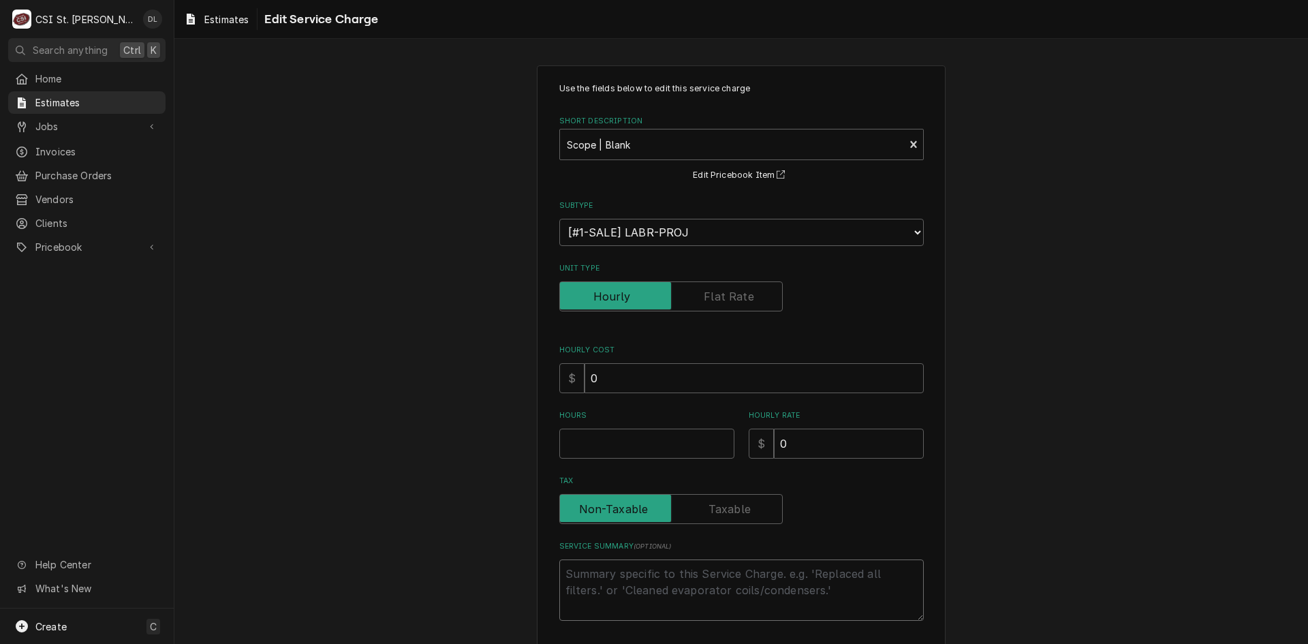
paste textarea "Quote to disconnect and remove existing equipment and dispose of. CSI to receiv…"
type textarea "x"
type textarea "Quote to disconnect and remove existing equipment and dispose of. CSI to receiv…"
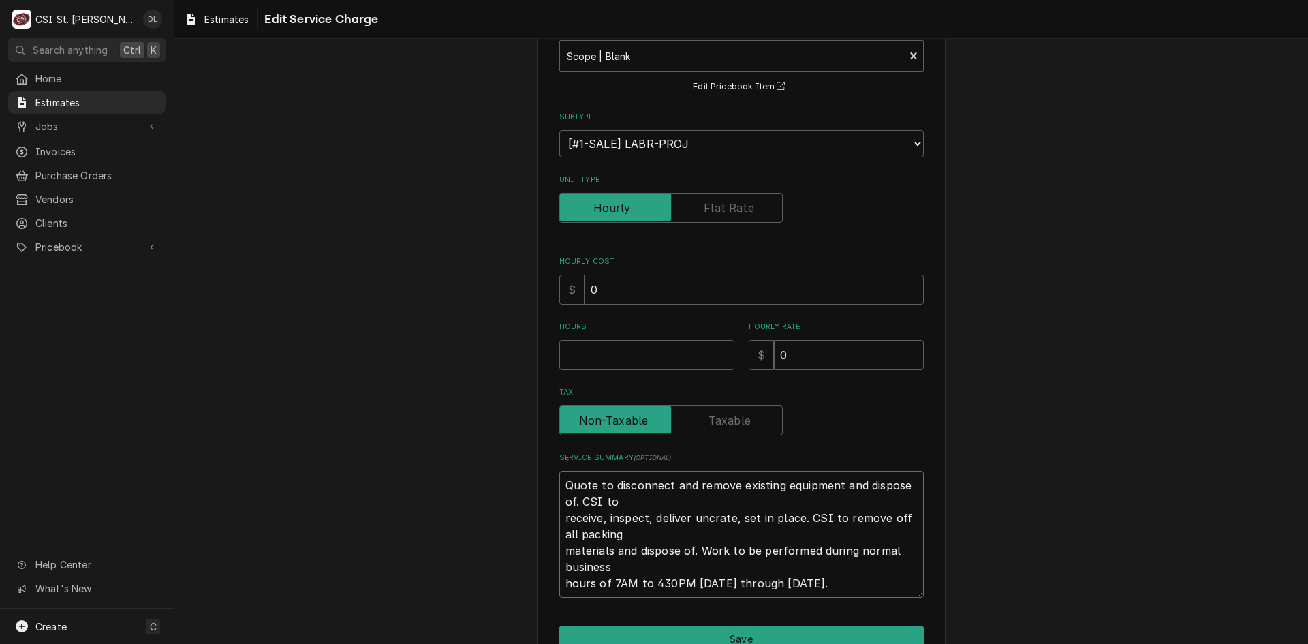
scroll to position [160, 0]
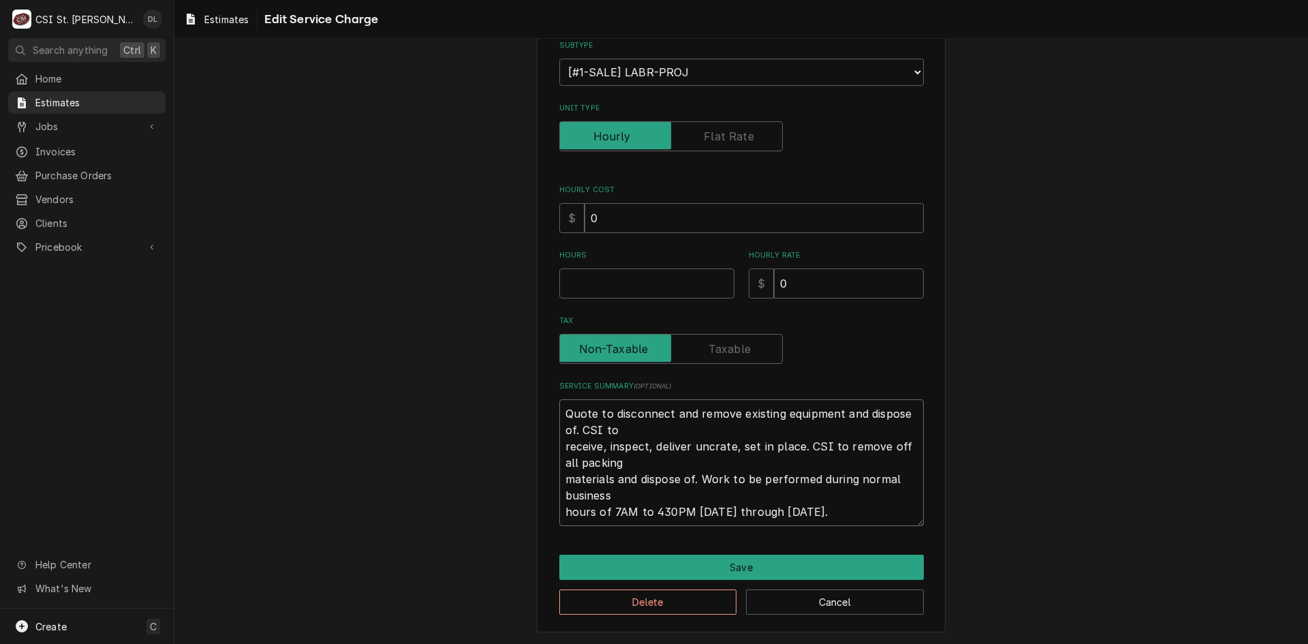
drag, startPoint x: 836, startPoint y: 512, endPoint x: 561, endPoint y: 512, distance: 274.6
click at [561, 512] on textarea "Quote to disconnect and remove existing equipment and dispose of. CSI to receiv…" at bounding box center [741, 462] width 365 height 127
type textarea "x"
type textarea "Quote to disconnect and remove existing equipment and dispose of. CSI to receiv…"
type textarea "x"
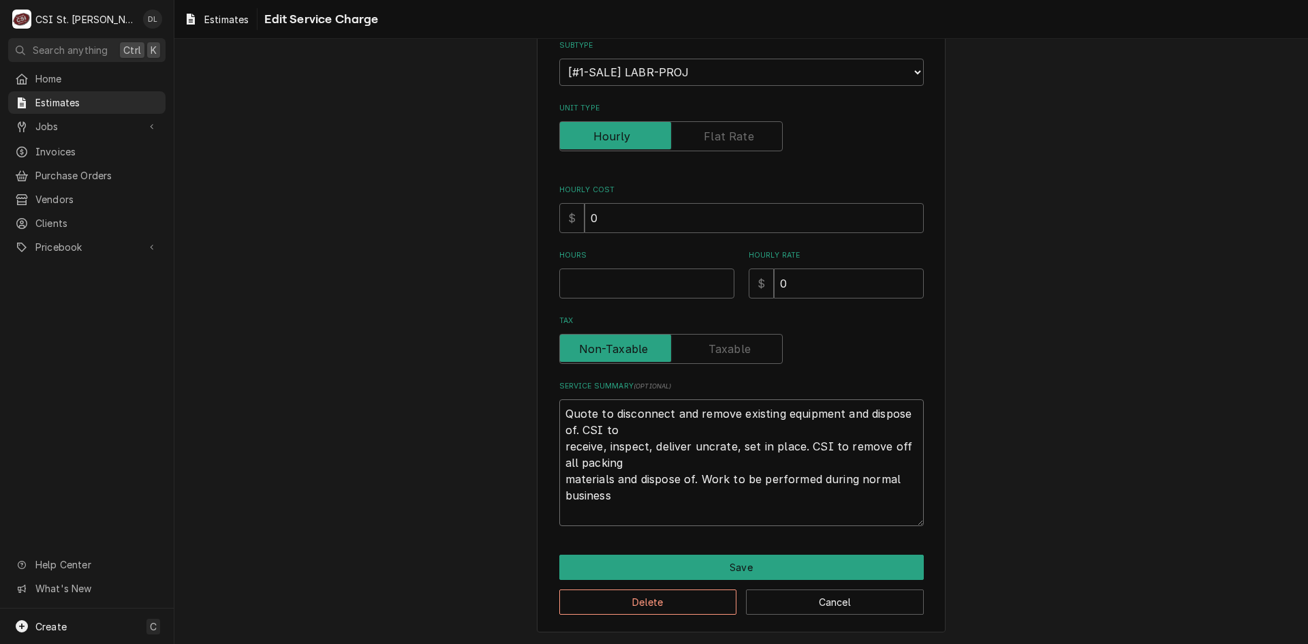
type textarea "Quote to disconnect and remove existing equipment and dispose of. CSI to receiv…"
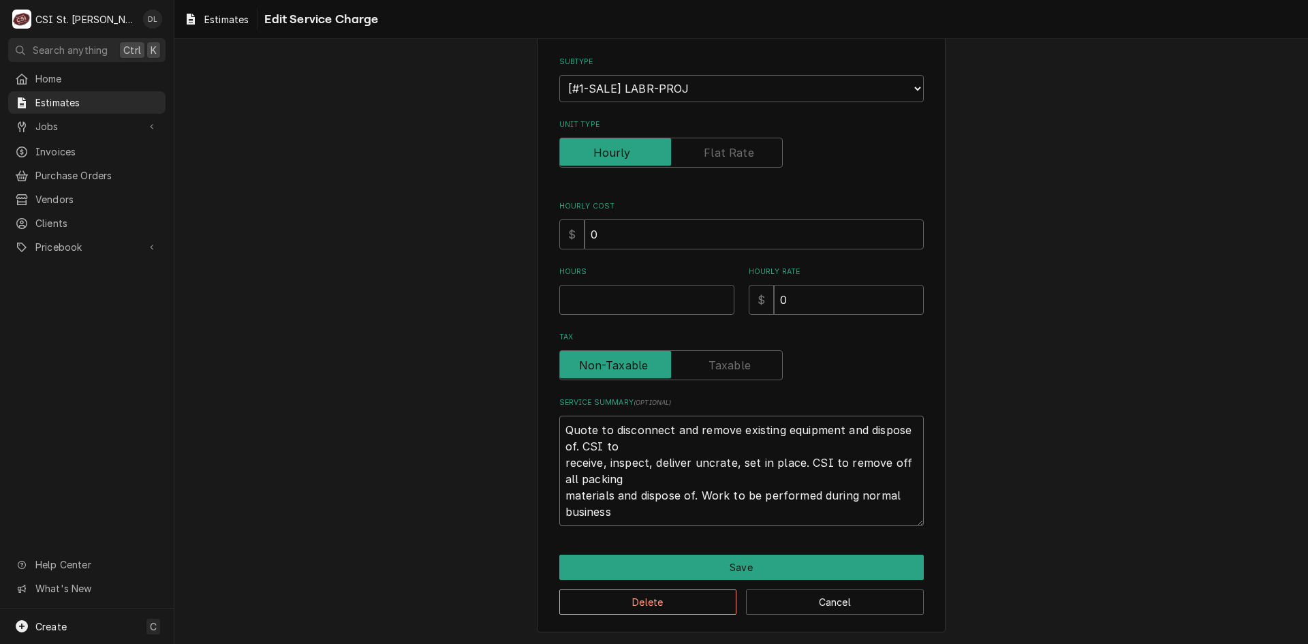
type textarea "x"
type textarea "Quote to disconnect and remove existing equipment and dispose of. CSI to receiv…"
type textarea "x"
type textarea "Quote to disconnect and remove existing equipment and dispose of. CSI to receiv…"
type textarea "x"
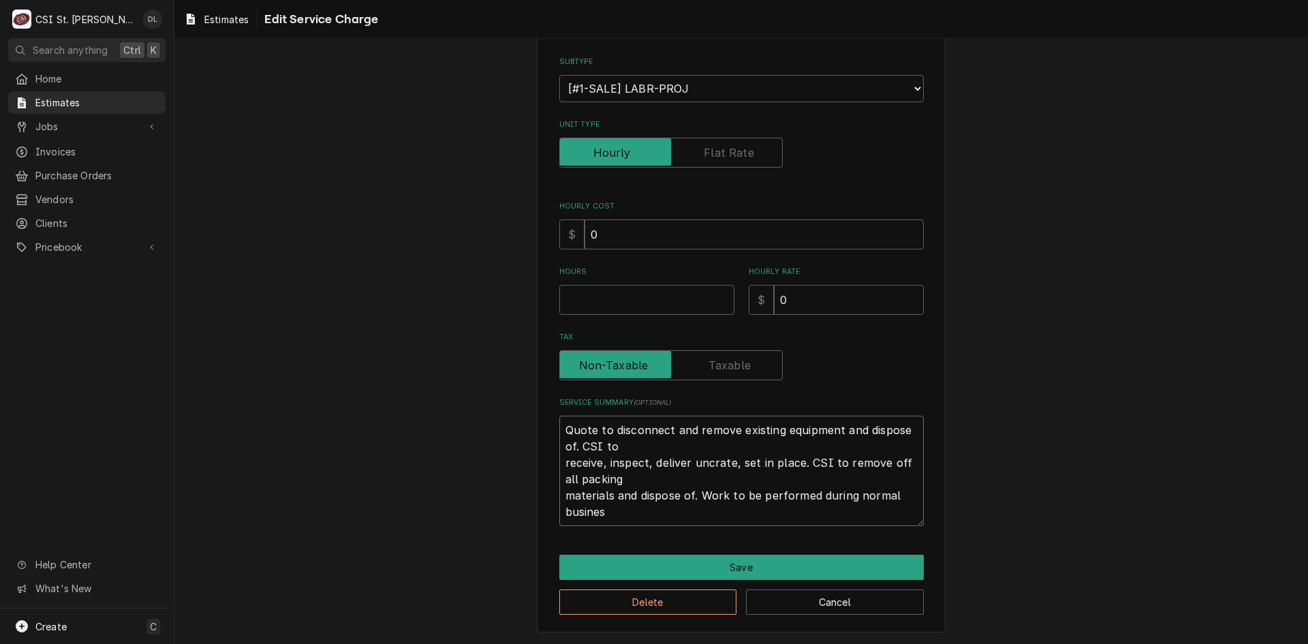
type textarea "Quote to disconnect and remove existing equipment and dispose of. CSI to receiv…"
type textarea "x"
type textarea "Quote to disconnect and remove existing equipment and dispose of. CSI to receiv…"
type textarea "x"
type textarea "Quote to disconnect and remove existing equipment and dispose of. CSI to receiv…"
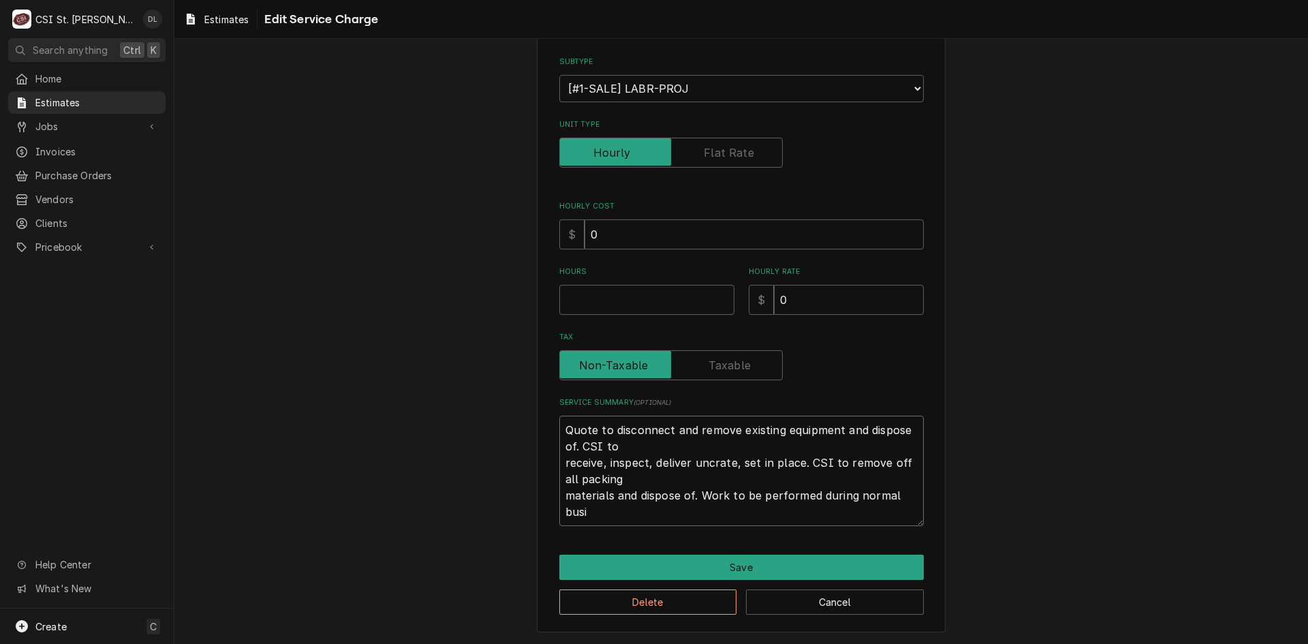
type textarea "x"
type textarea "Quote to disconnect and remove existing equipment and dispose of. CSI to receiv…"
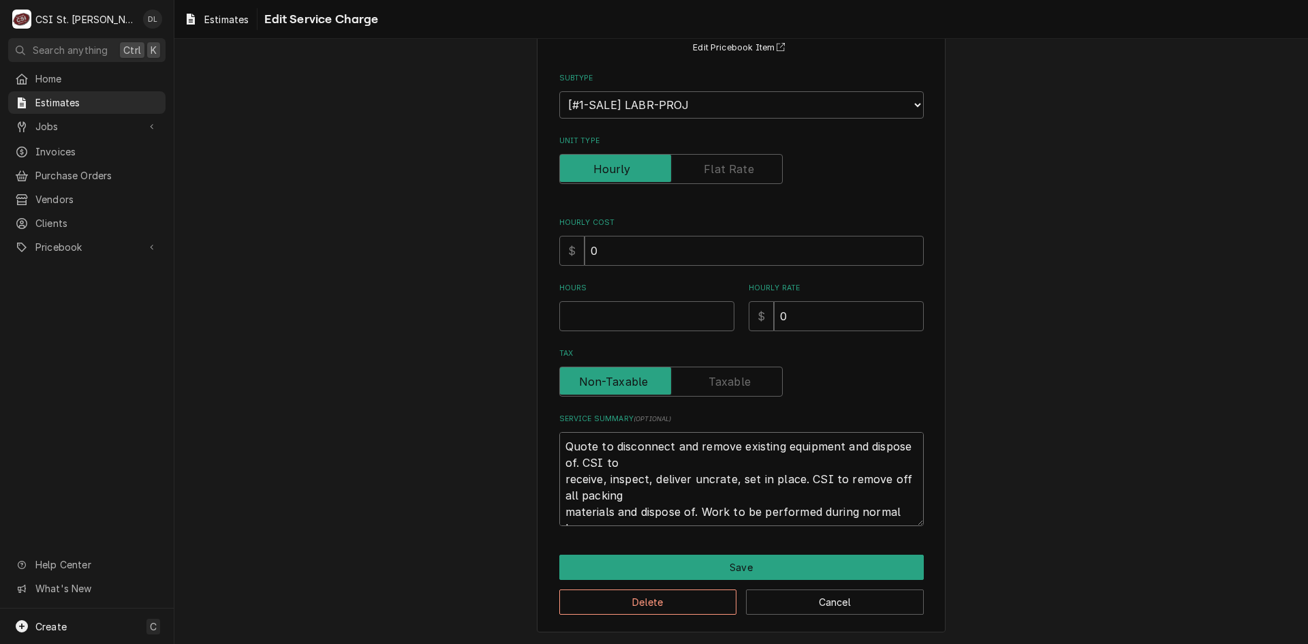
type textarea "x"
type textarea "Quote to disconnect and remove existing equipment and dispose of. CSI to receiv…"
type textarea "x"
type textarea "Quote to disconnect and remove existing equipment and dispose of. CSI to receiv…"
type textarea "x"
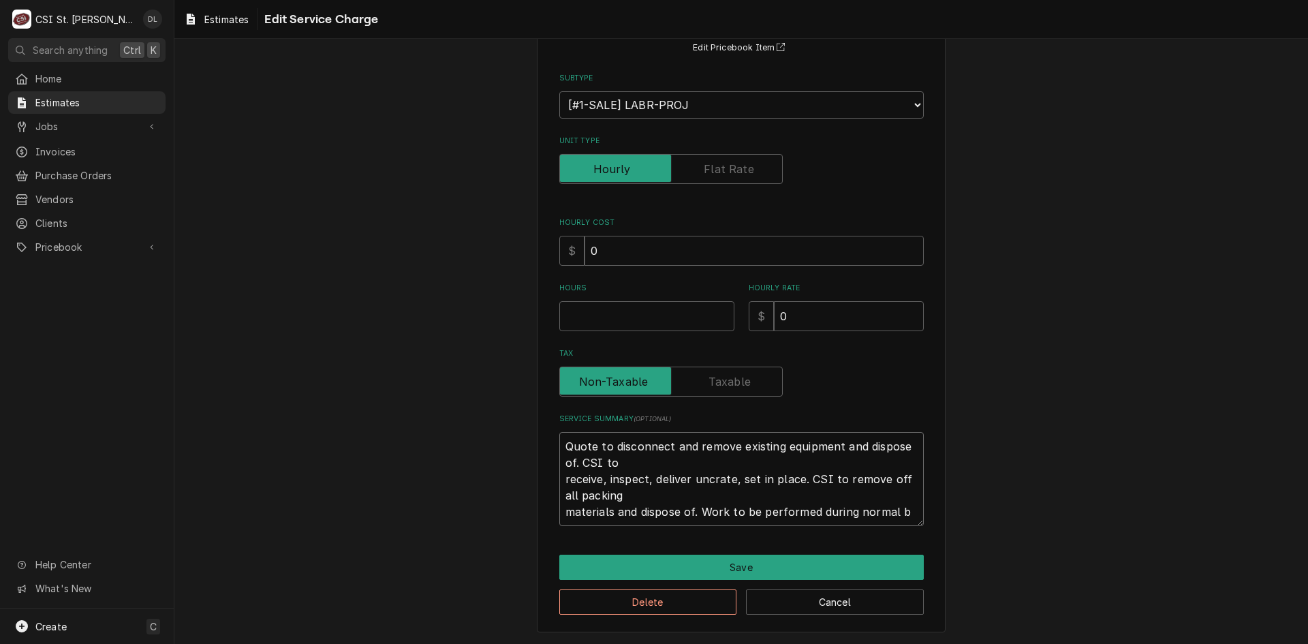
type textarea "Quote to disconnect and remove existing equipment and dispose of. CSI to receiv…"
type textarea "x"
type textarea "Quote to disconnect and remove existing equipment and dispose of. CSI to receiv…"
type textarea "x"
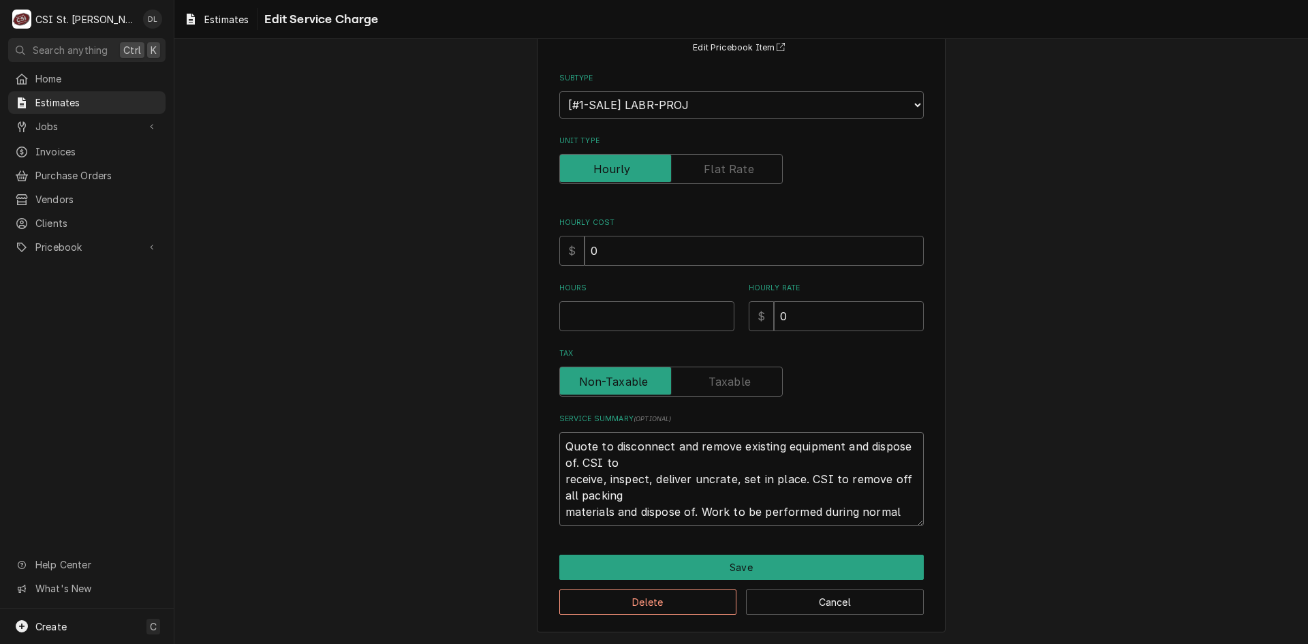
type textarea "Quote to disconnect and remove existing equipment and dispose of. CSI to receiv…"
type textarea "x"
type textarea "Quote to disconnect and remove existing equipment and dispose of. CSI to receiv…"
type textarea "x"
type textarea "Quote to disconnect and remove existing equipment and dispose of. CSI to receiv…"
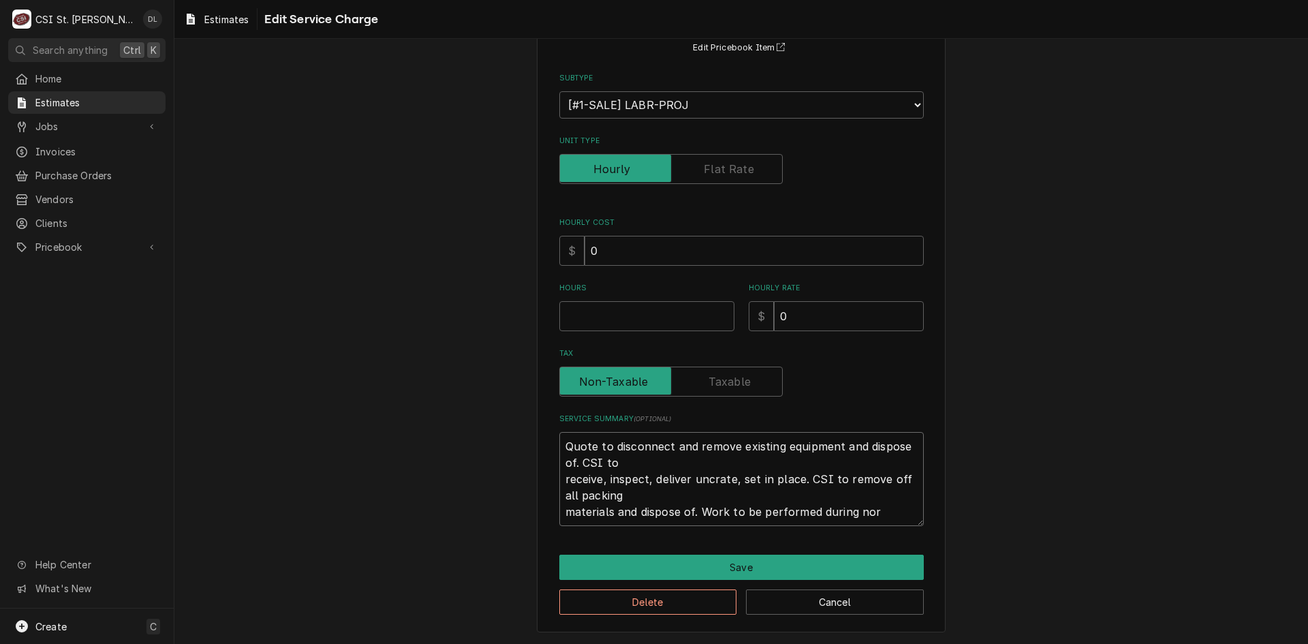
type textarea "x"
type textarea "Quote to disconnect and remove existing equipment and dispose of. CSI to receiv…"
type textarea "x"
type textarea "Quote to disconnect and remove existing equipment and dispose of. CSI to receiv…"
type textarea "x"
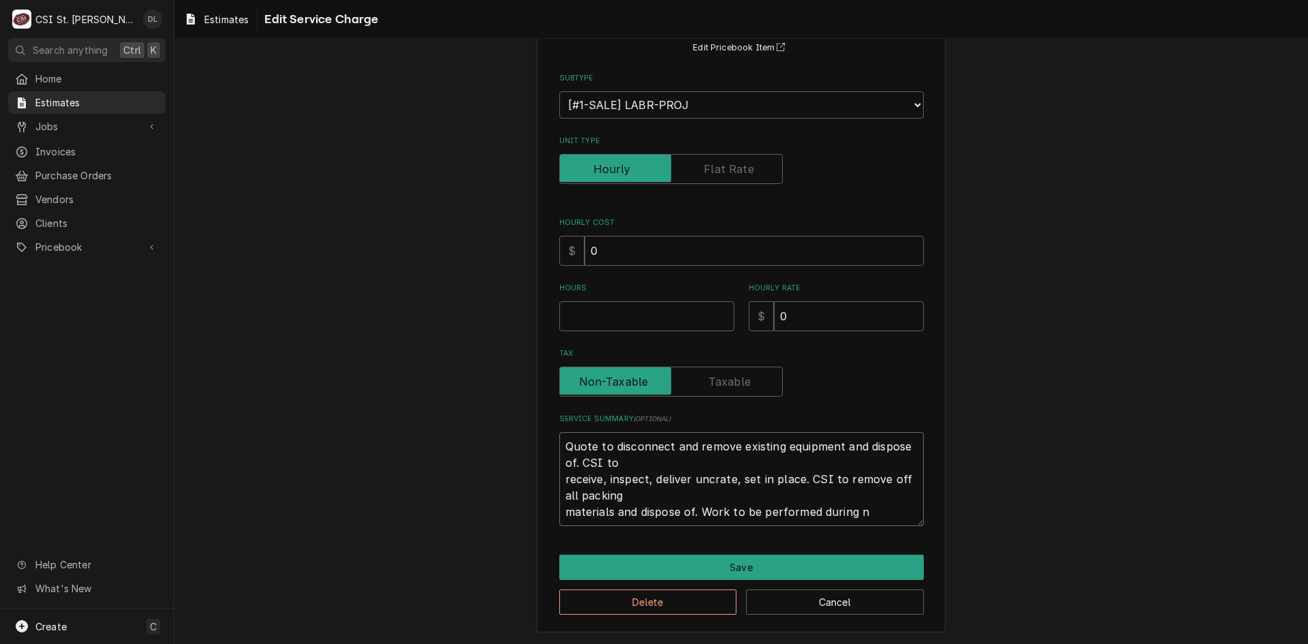
type textarea "Quote to disconnect and remove existing equipment and dispose of. CSI to receiv…"
type textarea "x"
type textarea "Quote to disconnect and remove existing equipment and dispose of. CSI to receiv…"
type textarea "x"
type textarea "Quote to disconnect and remove existing equipment and dispose of. CSI to receiv…"
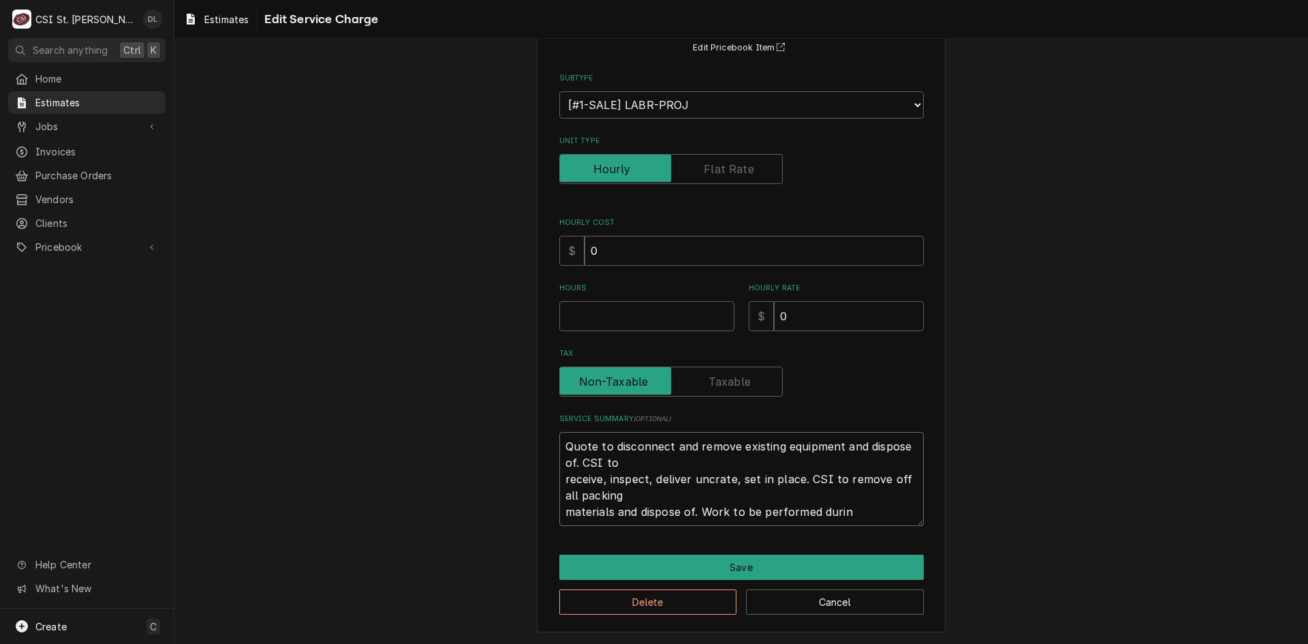
type textarea "x"
type textarea "Quote to disconnect and remove existing equipment and dispose of. CSI to receiv…"
type textarea "x"
type textarea "Quote to disconnect and remove existing equipment and dispose of. CSI to receiv…"
type textarea "x"
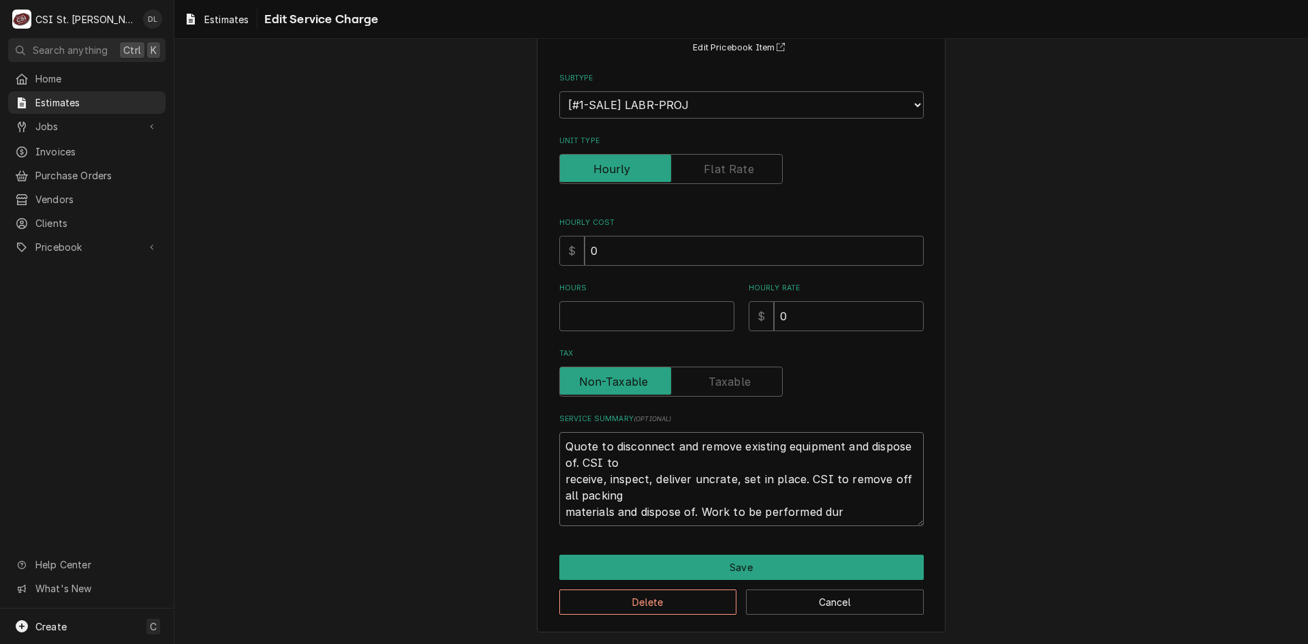
type textarea "Quote to disconnect and remove existing equipment and dispose of. CSI to receiv…"
type textarea "x"
type textarea "Quote to disconnect and remove existing equipment and dispose of. CSI to receiv…"
type textarea "x"
type textarea "Quote to disconnect and remove existing equipment and dispose of. CSI to receiv…"
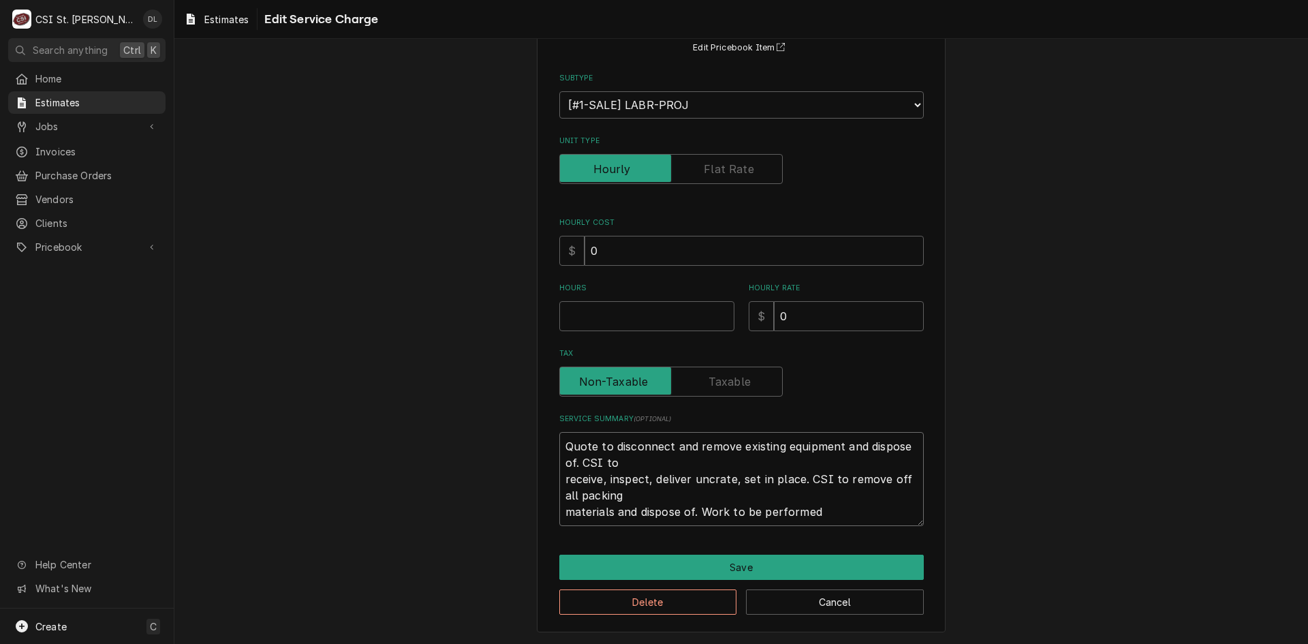
type textarea "x"
type textarea "Quote to disconnect and remove existing equipment and dispose of. CSI to receiv…"
type textarea "x"
type textarea "Quote to disconnect and remove existing equipment and dispose of. CSI to receiv…"
type textarea "x"
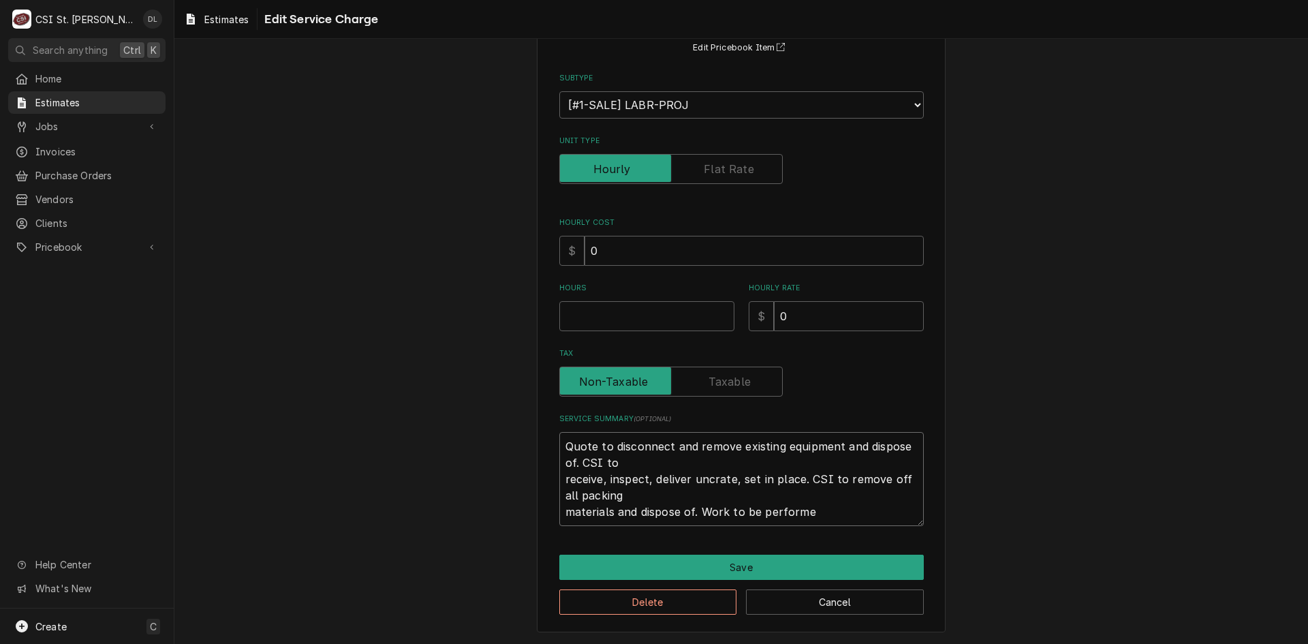
type textarea "Quote to disconnect and remove existing equipment and dispose of. CSI to receiv…"
type textarea "x"
type textarea "Quote to disconnect and remove existing equipment and dispose of. CSI to receiv…"
type textarea "x"
type textarea "Quote to disconnect and remove existing equipment and dispose of. CSI to receiv…"
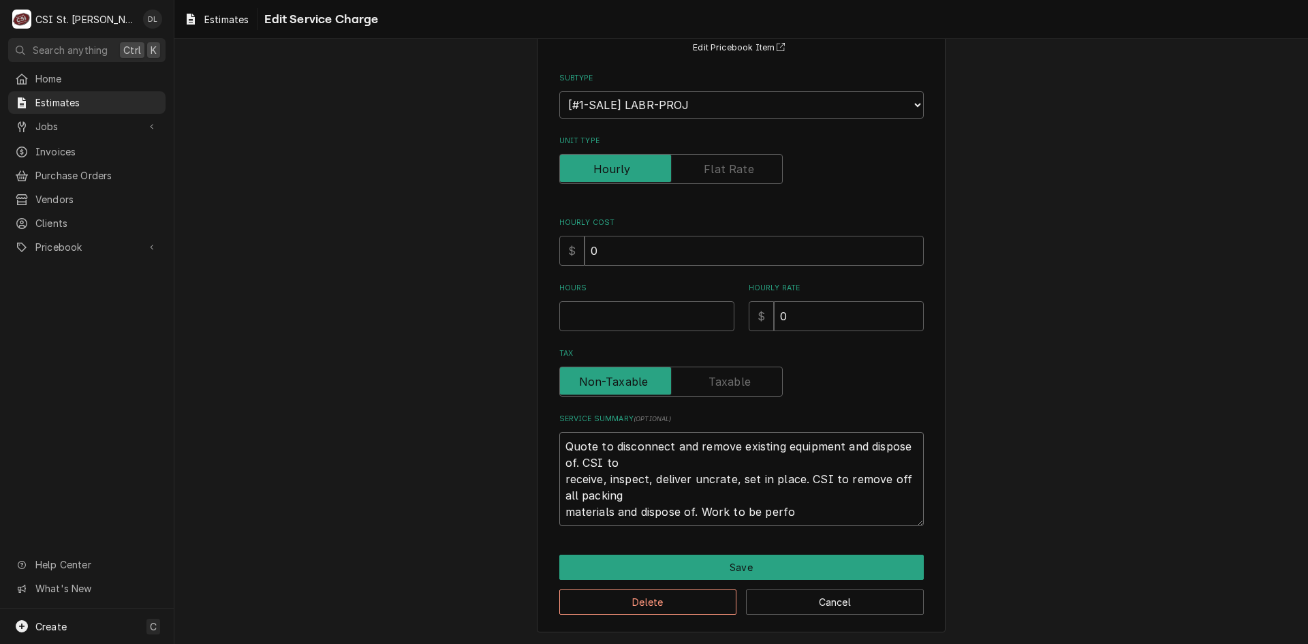
type textarea "x"
type textarea "Quote to disconnect and remove existing equipment and dispose of. CSI to receiv…"
type textarea "x"
type textarea "Quote to disconnect and remove existing equipment and dispose of. CSI to receiv…"
type textarea "x"
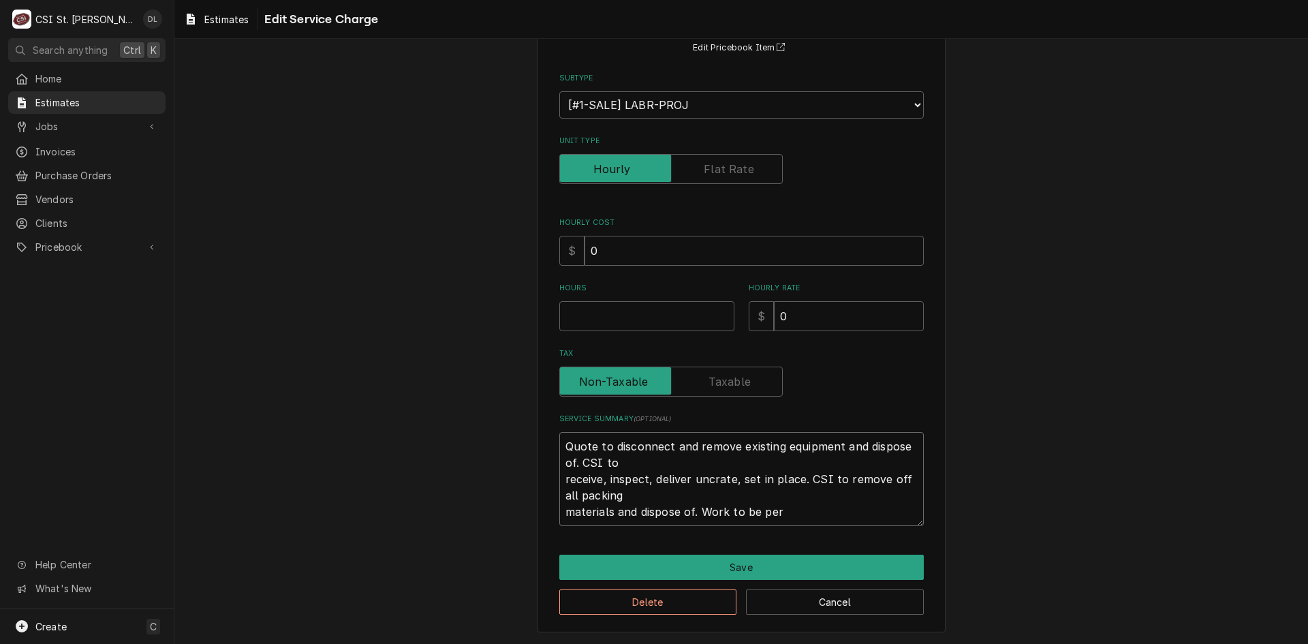
type textarea "Quote to disconnect and remove existing equipment and dispose of. CSI to receiv…"
type textarea "x"
type textarea "Quote to disconnect and remove existing equipment and dispose of. CSI to receiv…"
type textarea "x"
type textarea "Quote to disconnect and remove existing equipment and dispose of. CSI to receiv…"
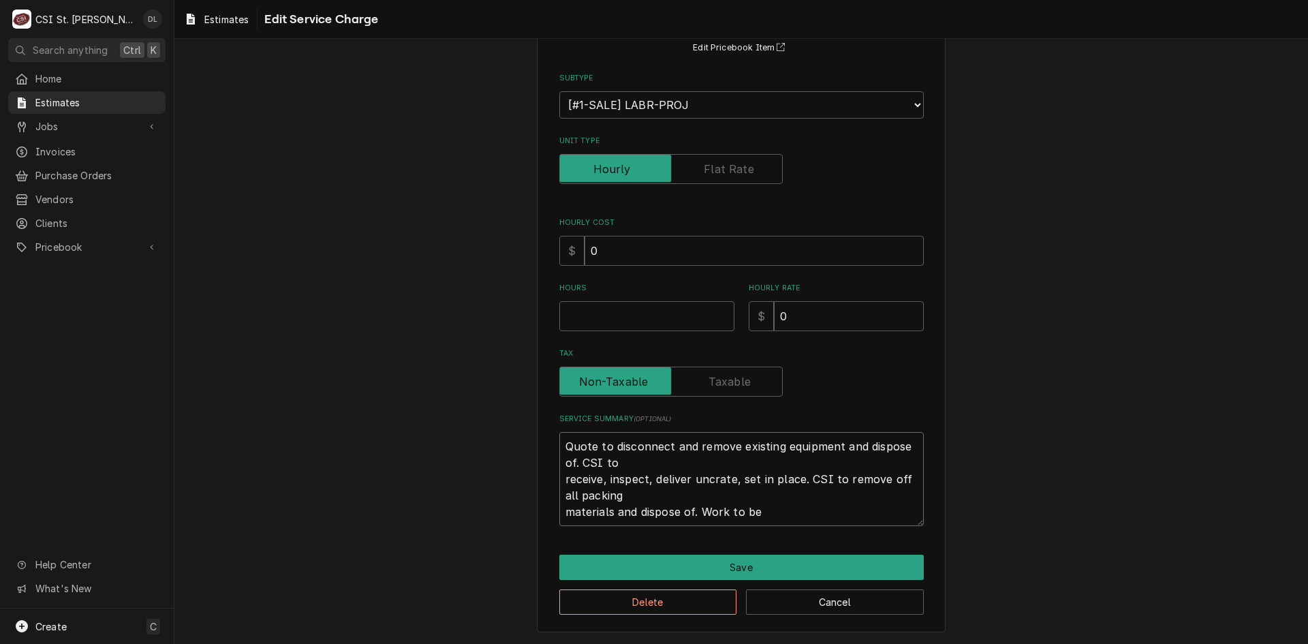
type textarea "x"
type textarea "Quote to disconnect and remove existing equipment and dispose of. CSI to receiv…"
type textarea "x"
type textarea "Quote to disconnect and remove existing equipment and dispose of. CSI to receiv…"
type textarea "x"
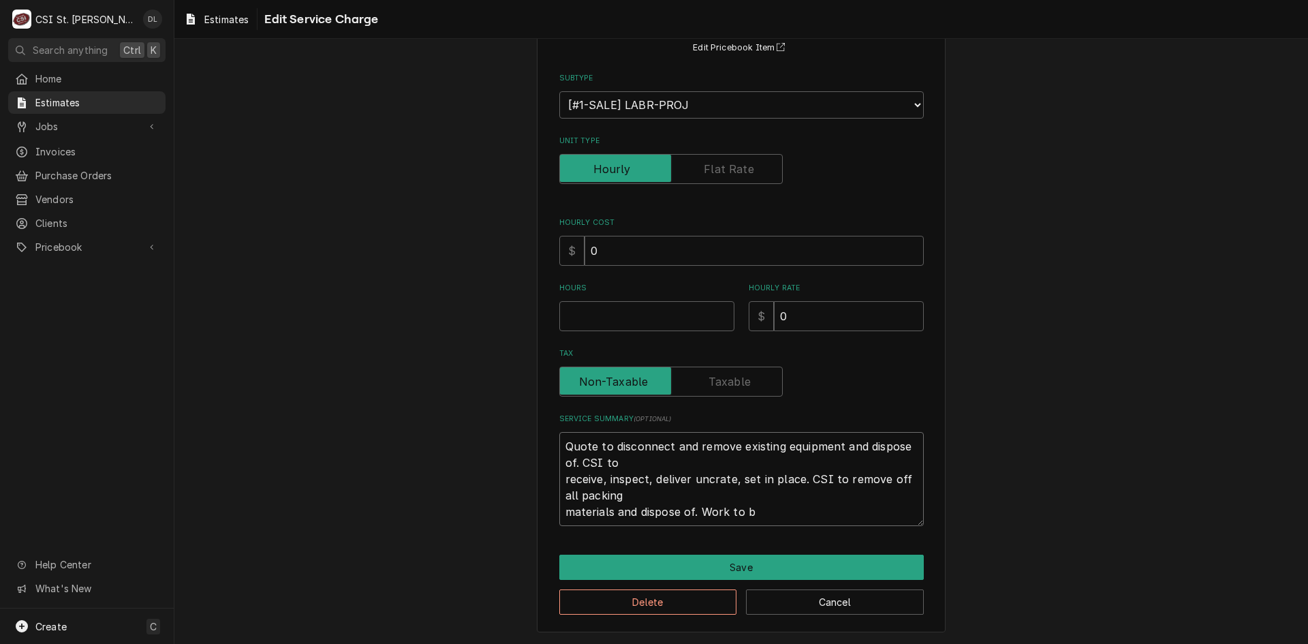
type textarea "Quote to disconnect and remove existing equipment and dispose of. CSI to receiv…"
type textarea "x"
type textarea "Quote to disconnect and remove existing equipment and dispose of. CSI to receiv…"
type textarea "x"
type textarea "Quote to disconnect and remove existing equipment and dispose of. CSI to receiv…"
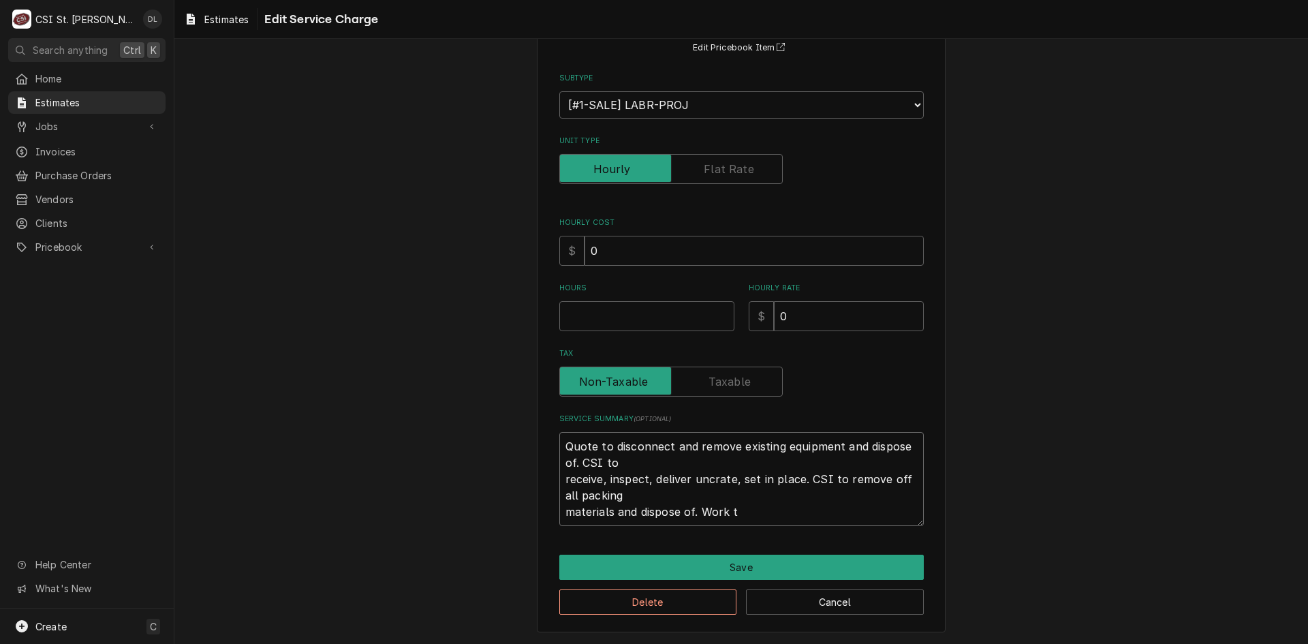
type textarea "x"
type textarea "Quote to disconnect and remove existing equipment and dispose of. CSI to receiv…"
type textarea "x"
type textarea "Quote to disconnect and remove existing equipment and dispose of. CSI to receiv…"
type textarea "x"
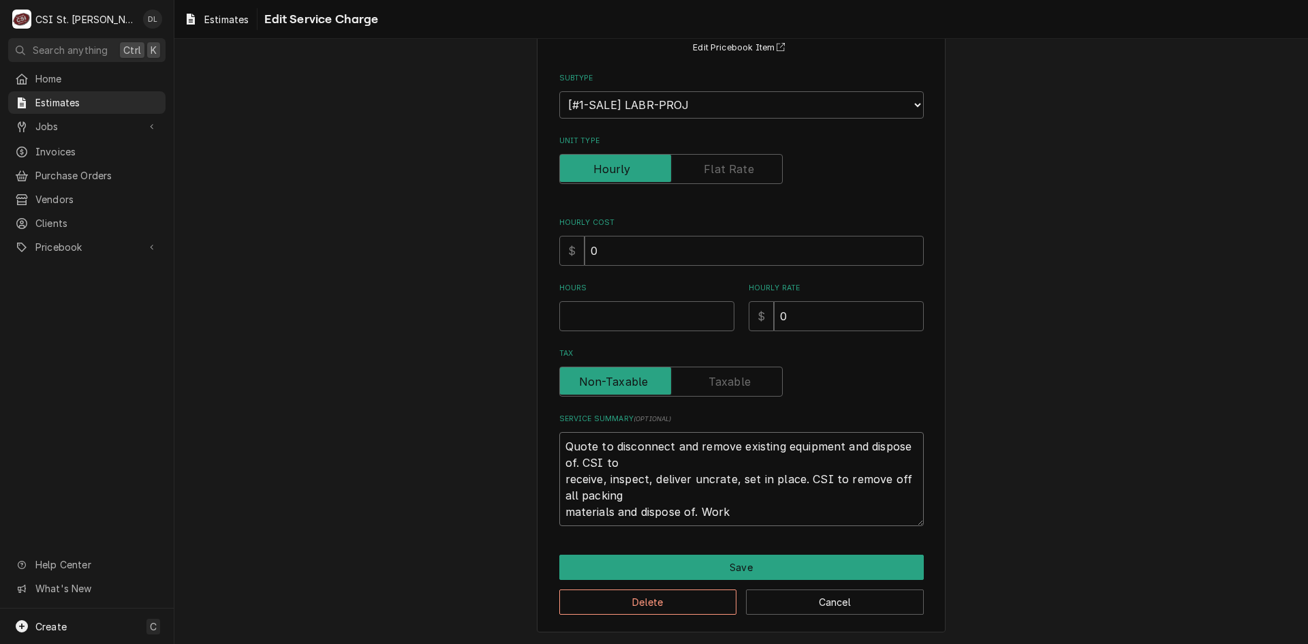
type textarea "Quote to disconnect and remove existing equipment and dispose of. CSI to receiv…"
type textarea "x"
type textarea "Quote to disconnect and remove existing equipment and dispose of. CSI to receiv…"
type textarea "x"
type textarea "Quote to disconnect and remove existing equipment and dispose of. CSI to receiv…"
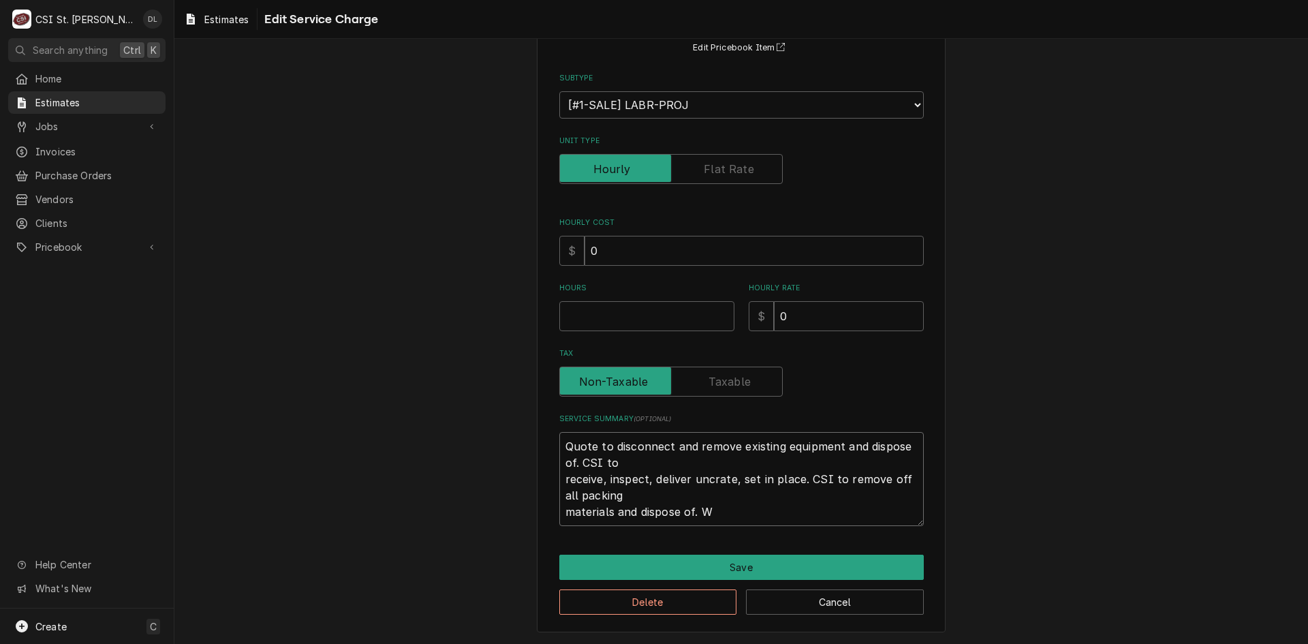
type textarea "x"
type textarea "Quote to disconnect and remove existing equipment and dispose of. CSI to receiv…"
click at [559, 512] on textarea "Quote to disconnect and remove existing equipment and dispose of. CSI to receiv…" at bounding box center [741, 479] width 365 height 94
type textarea "x"
type textarea "Quote to disconnect and remove existing equipment and dispose of. CSI to receiv…"
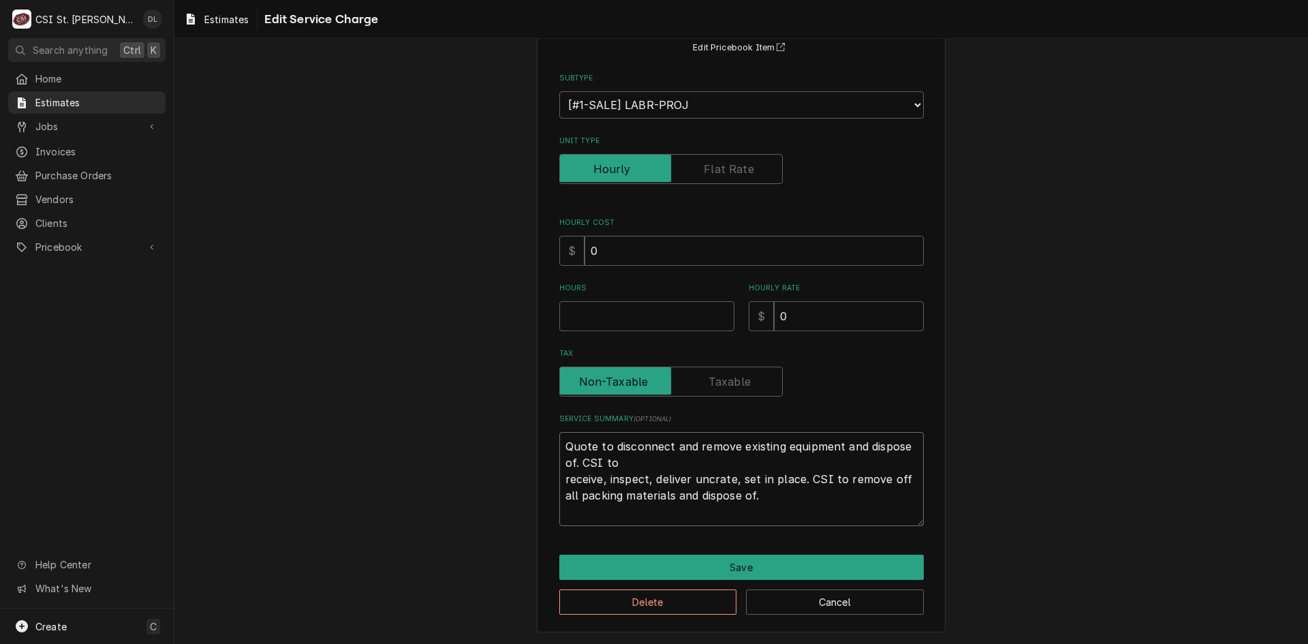
scroll to position [111, 0]
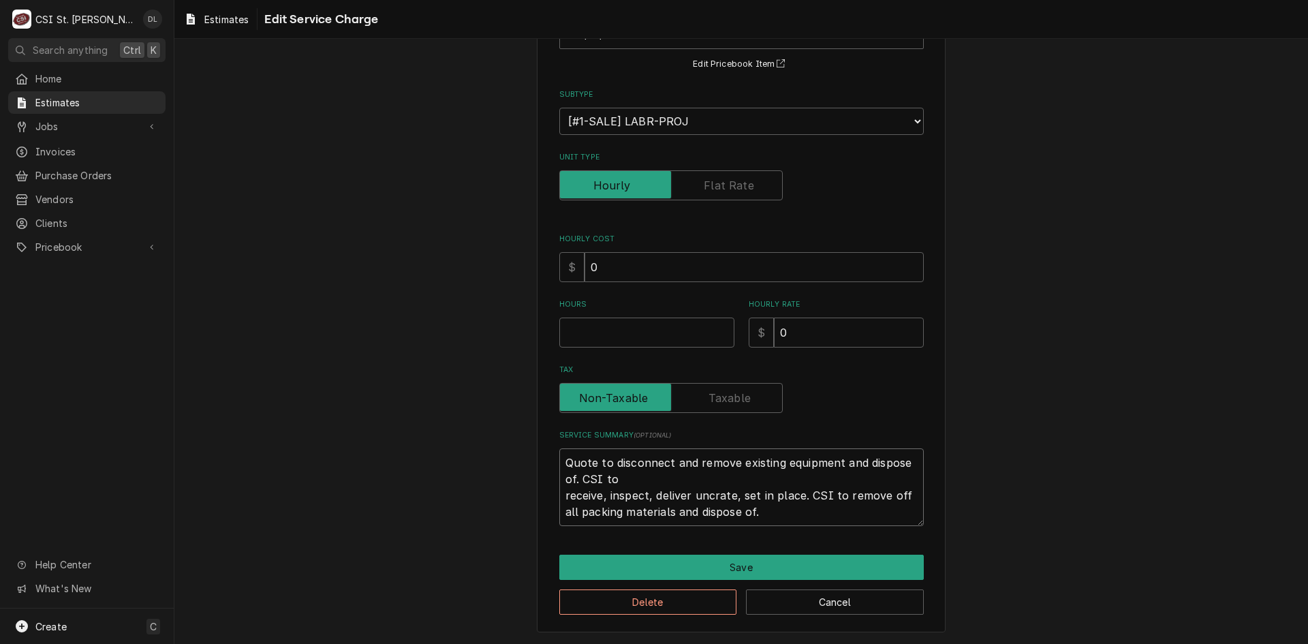
click at [559, 495] on textarea "Quote to disconnect and remove existing equipment and dispose of. CSI to receiv…" at bounding box center [741, 487] width 365 height 78
type textarea "x"
type textarea "Quote to disconnect and remove existing equipment and dispose of. CSI to receiv…"
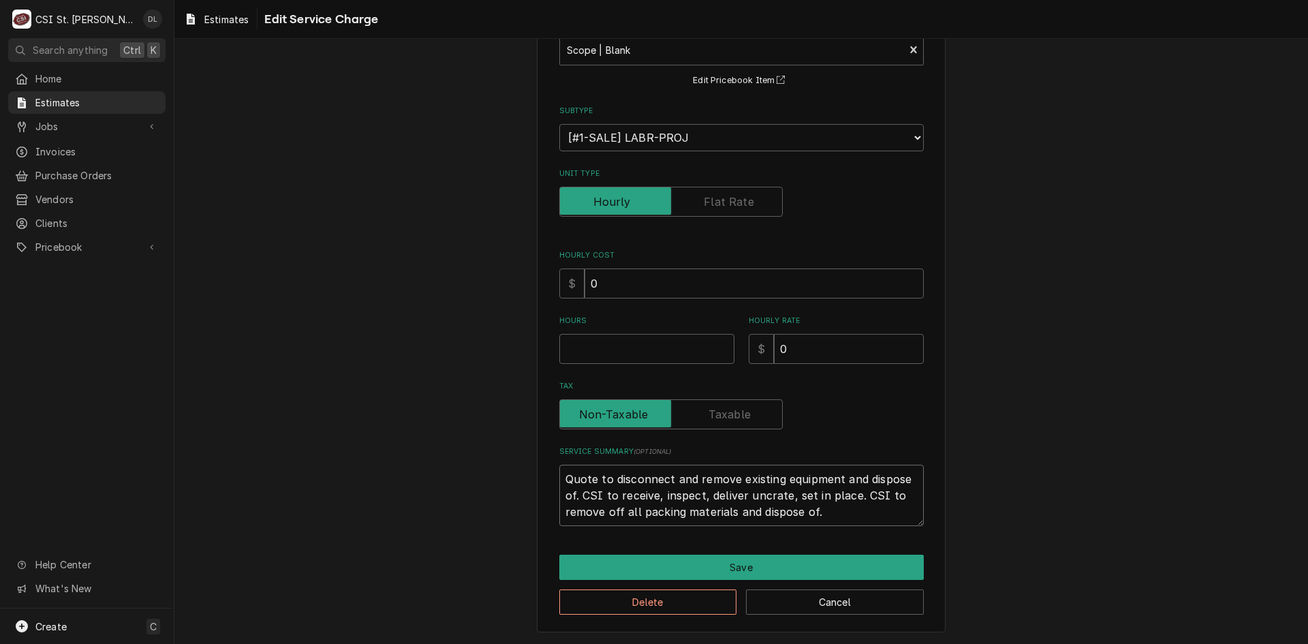
click at [854, 510] on textarea "Quote to disconnect and remove existing equipment and dispose of. CSI to receiv…" at bounding box center [741, 495] width 365 height 61
type textarea "x"
type textarea "Quote to disconnect and remove existing equipment and dispose of. CSI to receiv…"
type textarea "x"
type textarea "Quote to disconnect and remove existing equipment and dispose of. CSI to receiv…"
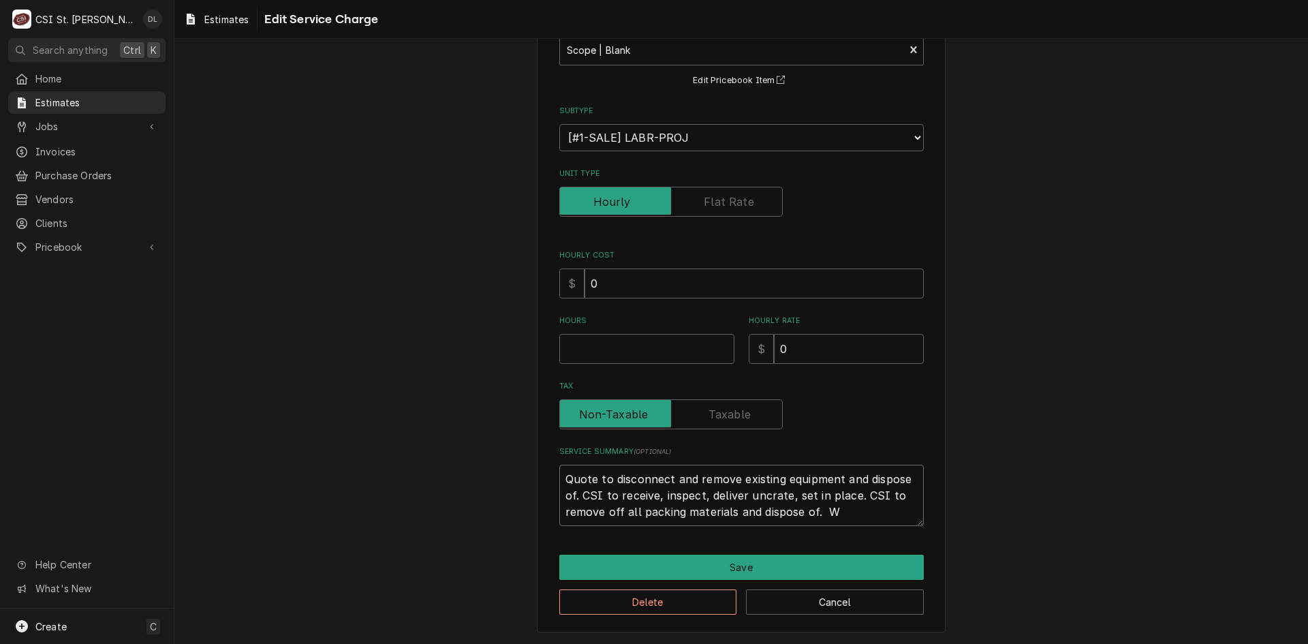
type textarea "x"
type textarea "Quote to disconnect and remove existing equipment and dispose of. CSI to receiv…"
type textarea "x"
type textarea "Quote to disconnect and remove existing equipment and dispose of. CSI to receiv…"
type textarea "x"
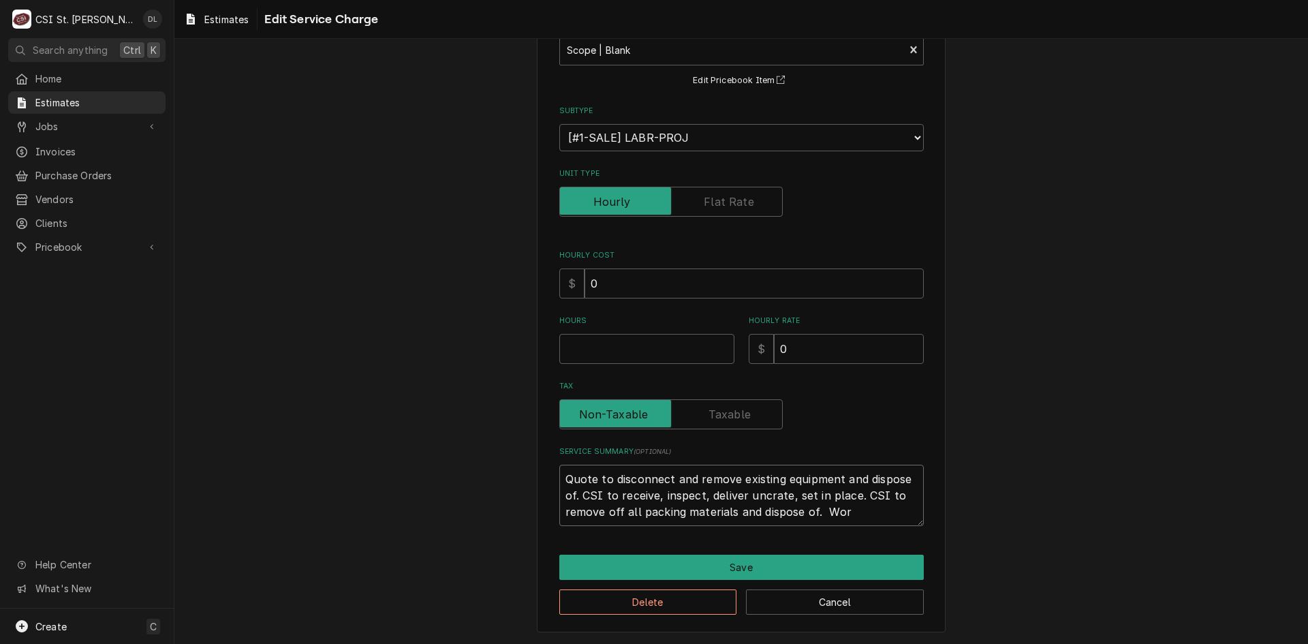
type textarea "Quote to disconnect and remove existing equipment and dispose of. CSI to receiv…"
type textarea "x"
type textarea "Quote to disconnect and remove existing equipment and dispose of. CSI to receiv…"
type textarea "x"
type textarea "Quote to disconnect and remove existing equipment and dispose of. CSI to receiv…"
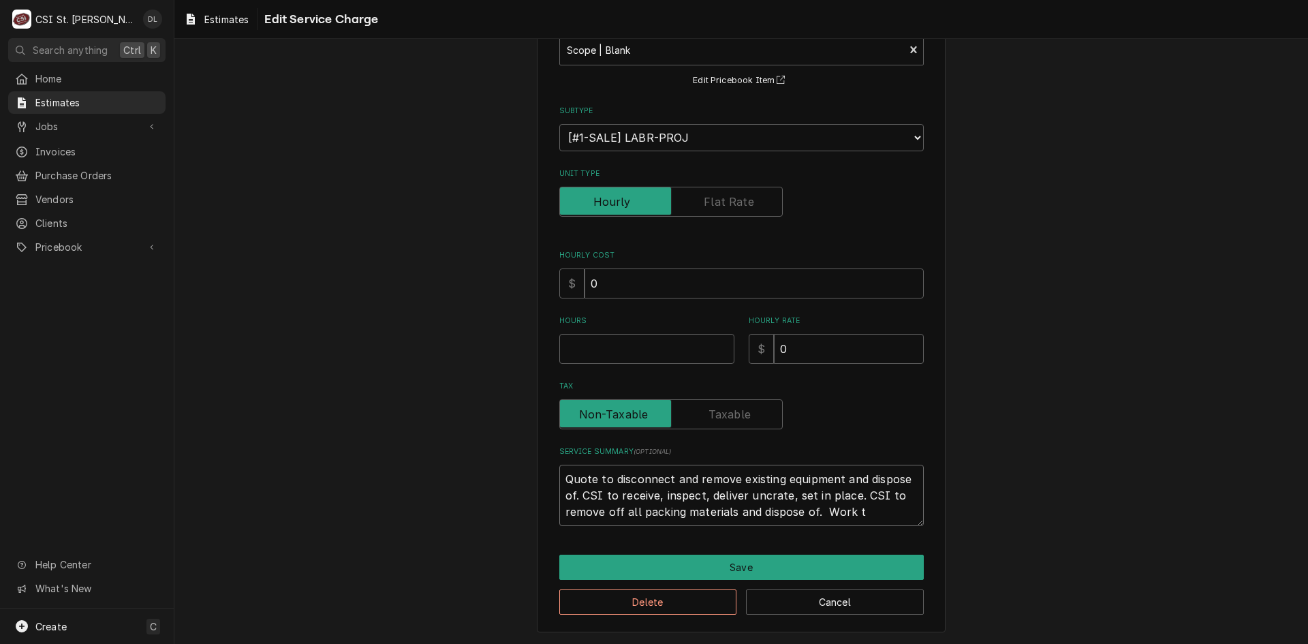
type textarea "x"
type textarea "Quote to disconnect and remove existing equipment and dispose of. CSI to receiv…"
type textarea "x"
type textarea "Quote to disconnect and remove existing equipment and dispose of. CSI to receiv…"
type textarea "x"
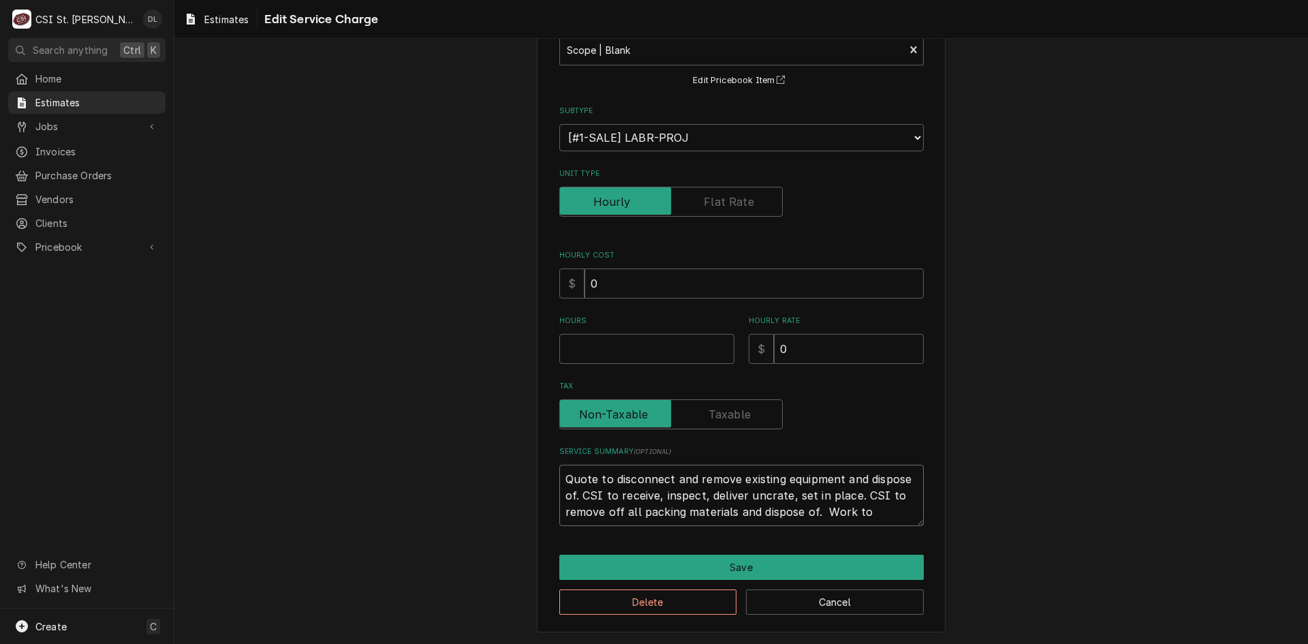
type textarea "Quote to disconnect and remove existing equipment and dispose of. CSI to receiv…"
type textarea "x"
type textarea "Quote to disconnect and remove existing equipment and dispose of. CSI to receiv…"
type textarea "x"
type textarea "Quote to disconnect and remove existing equipment and dispose of. CSI to receiv…"
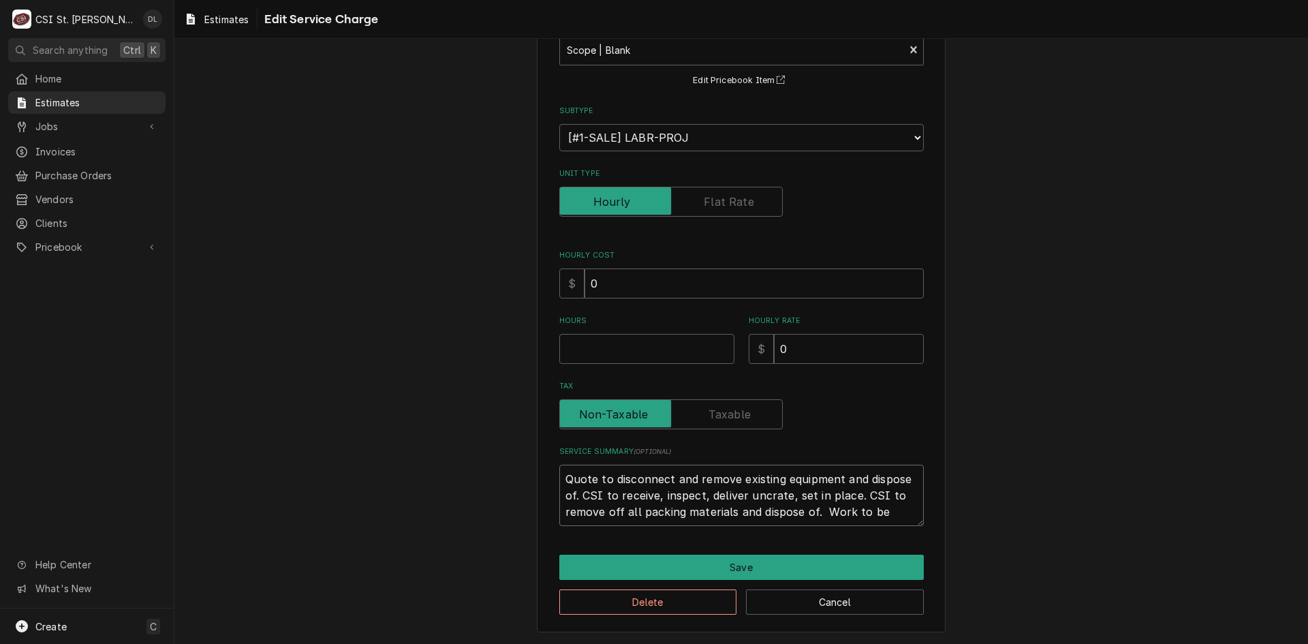
type textarea "x"
type textarea "Quote to disconnect and remove existing equipment and dispose of. CSI to receiv…"
type textarea "x"
type textarea "Quote to disconnect and remove existing equipment and dispose of. CSI to receiv…"
type textarea "x"
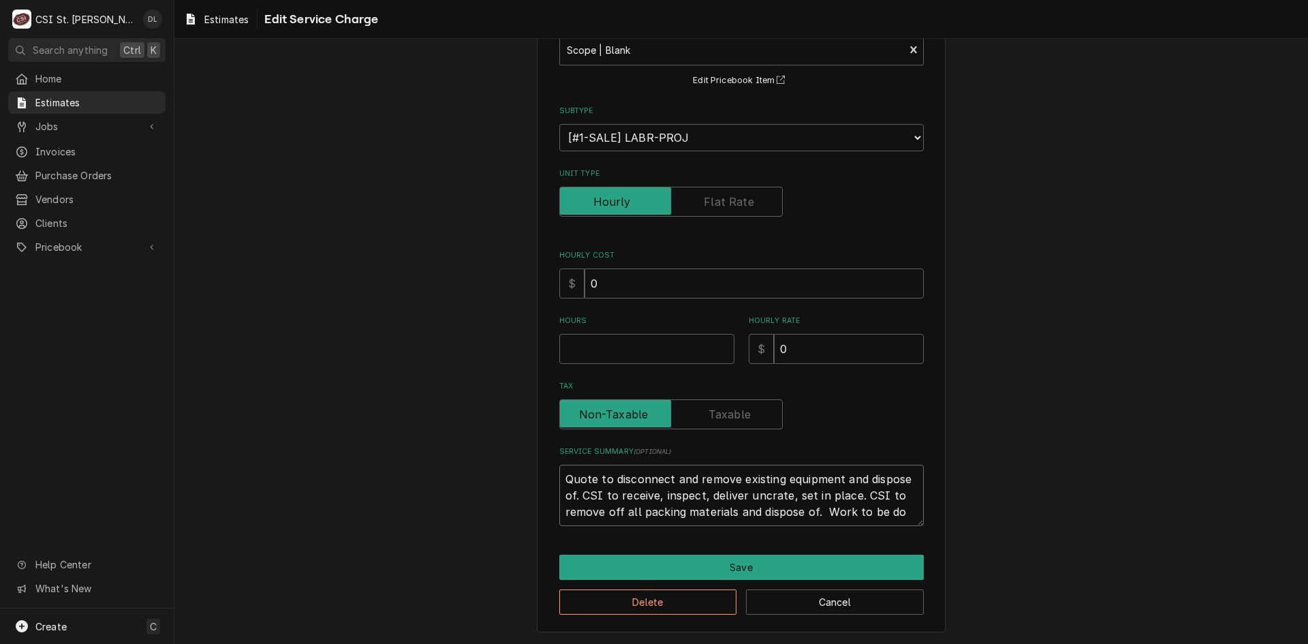
type textarea "Quote to disconnect and remove existing equipment and dispose of. CSI to receiv…"
type textarea "x"
type textarea "Quote to disconnect and remove existing equipment and dispose of. CSI to receiv…"
type textarea "x"
type textarea "Quote to disconnect and remove existing equipment and dispose of. CSI to receiv…"
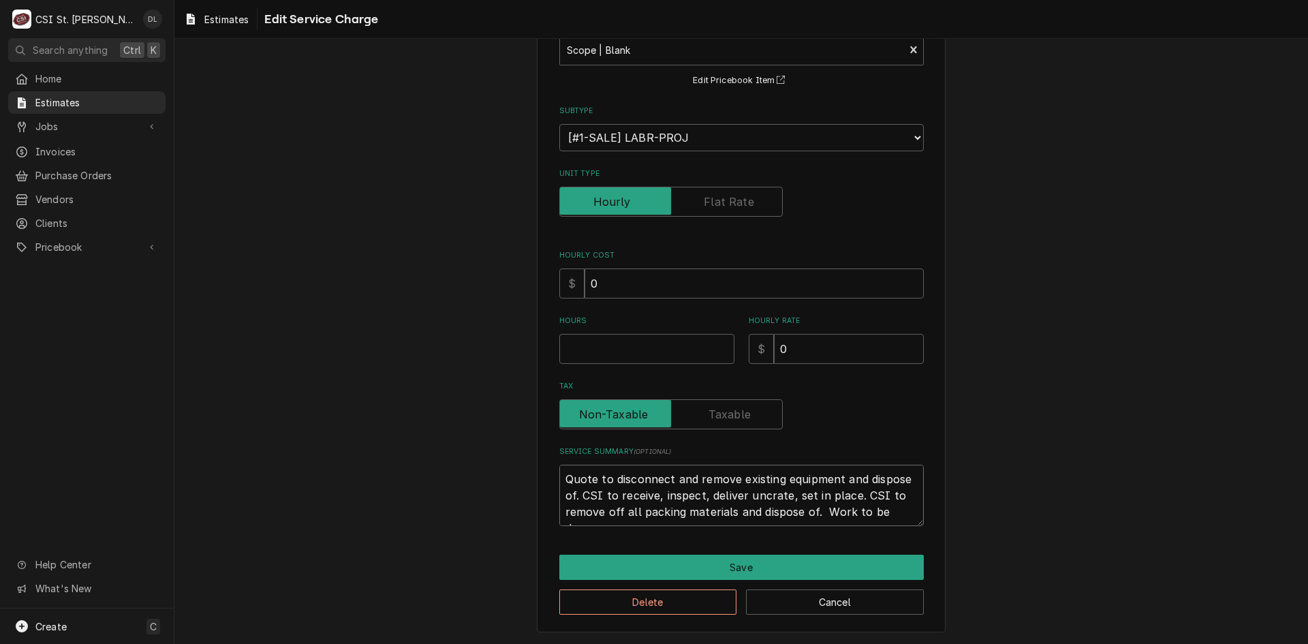
type textarea "x"
type textarea "Quote to disconnect and remove existing equipment and dispose of. CSI to receiv…"
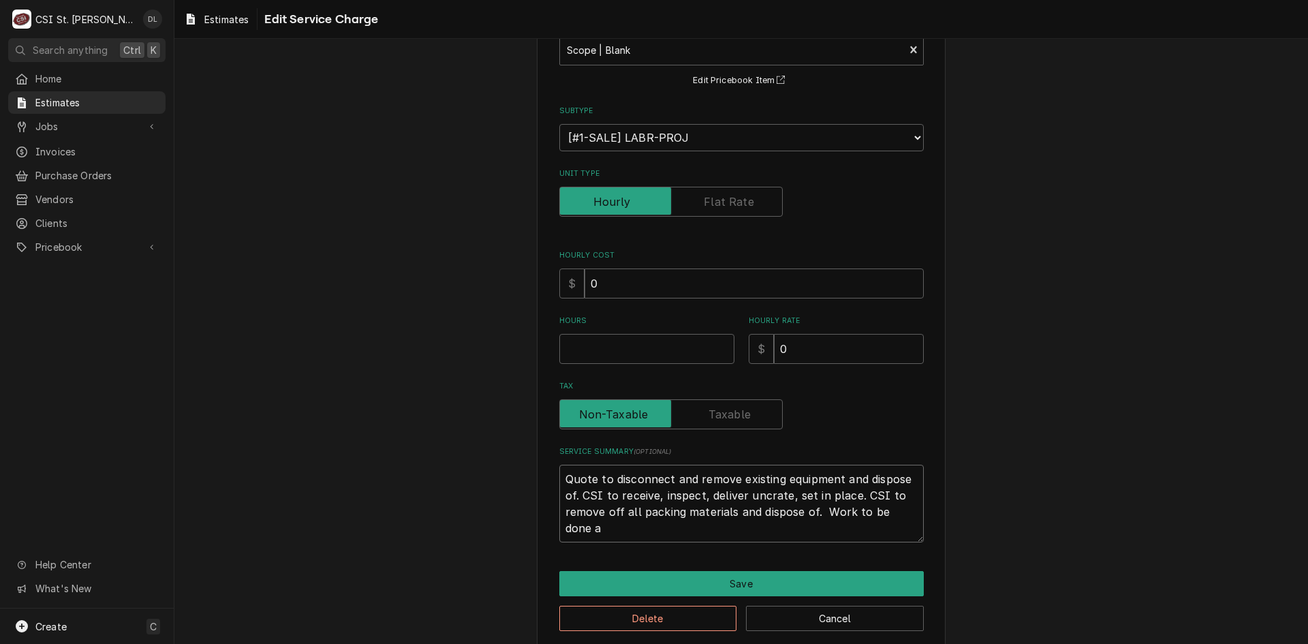
scroll to position [111, 0]
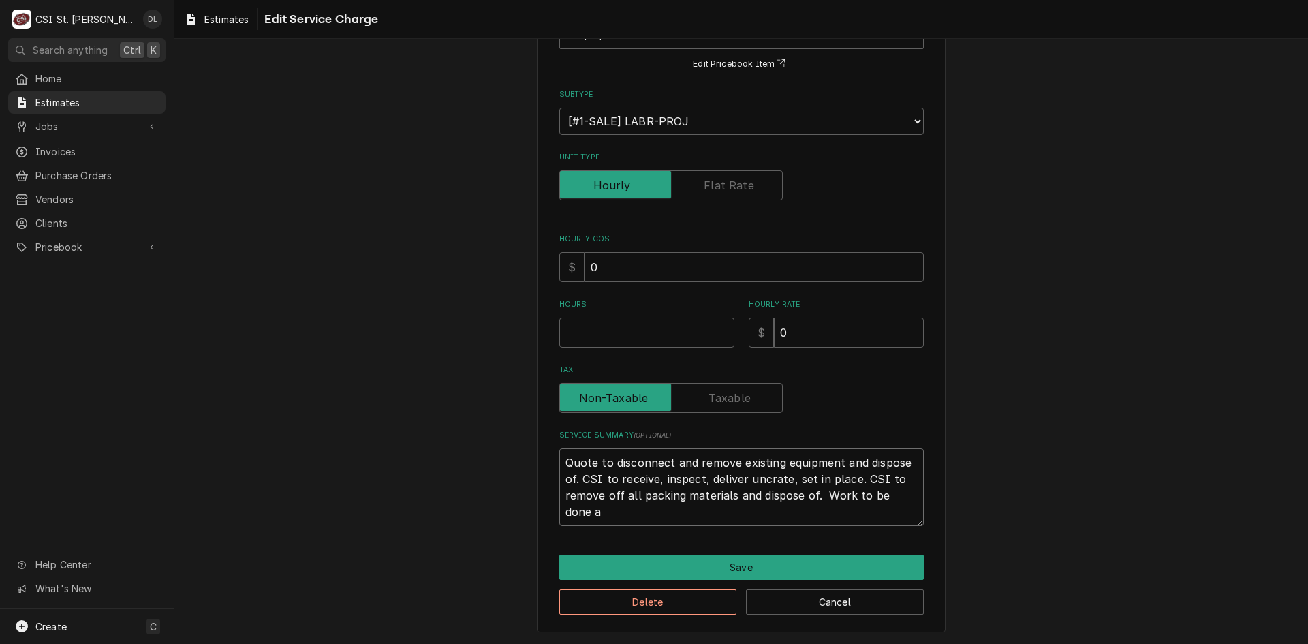
type textarea "x"
type textarea "Quote to disconnect and remove existing equipment and dispose of. CSI to receiv…"
type textarea "x"
type textarea "Quote to disconnect and remove existing equipment and dispose of. CSI to receiv…"
type textarea "x"
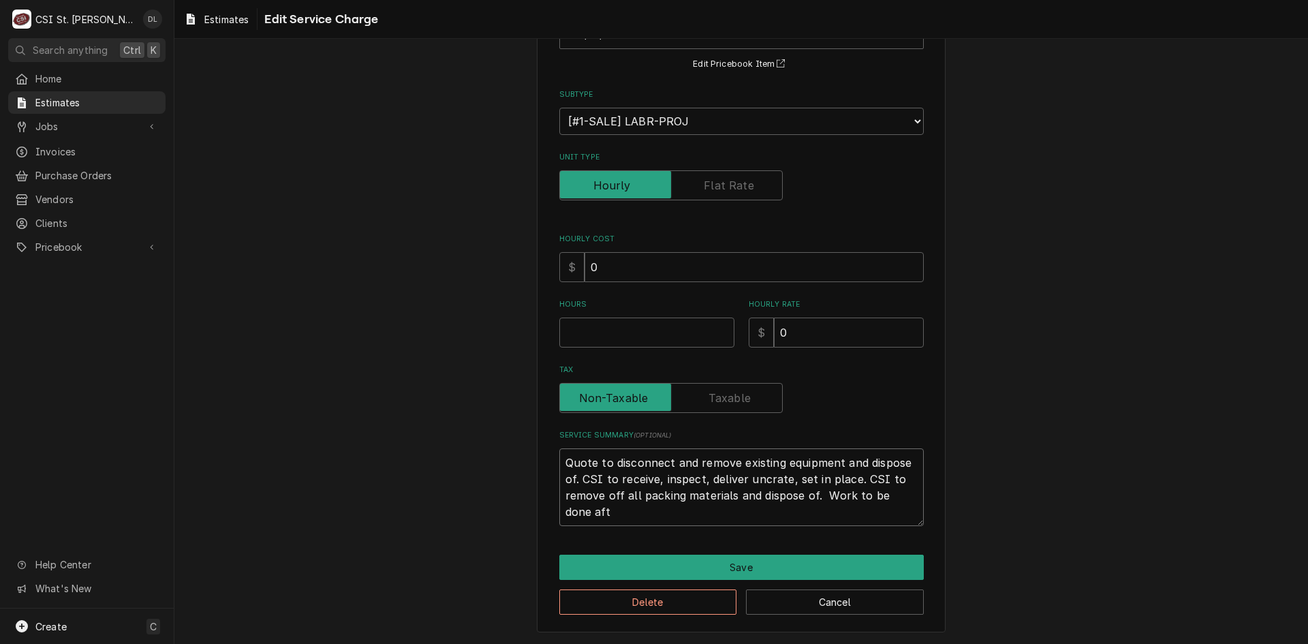
type textarea "Quote to disconnect and remove existing equipment and dispose of. CSI to receiv…"
type textarea "x"
type textarea "Quote to disconnect and remove existing equipment and dispose of. CSI to receiv…"
type textarea "x"
type textarea "Quote to disconnect and remove existing equipment and dispose of. CSI to receiv…"
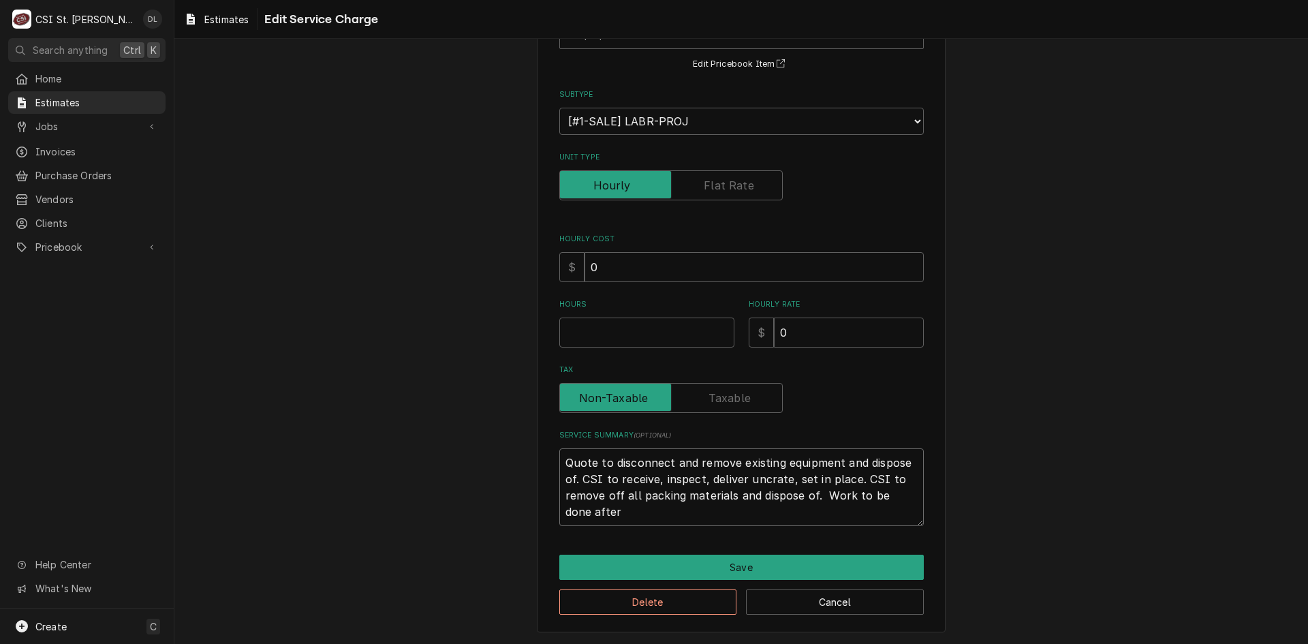
type textarea "x"
type textarea "Quote to disconnect and remove existing equipment and dispose of. CSI to receiv…"
type textarea "x"
type textarea "Quote to disconnect and remove existing equipment and dispose of. CSI to receiv…"
type textarea "x"
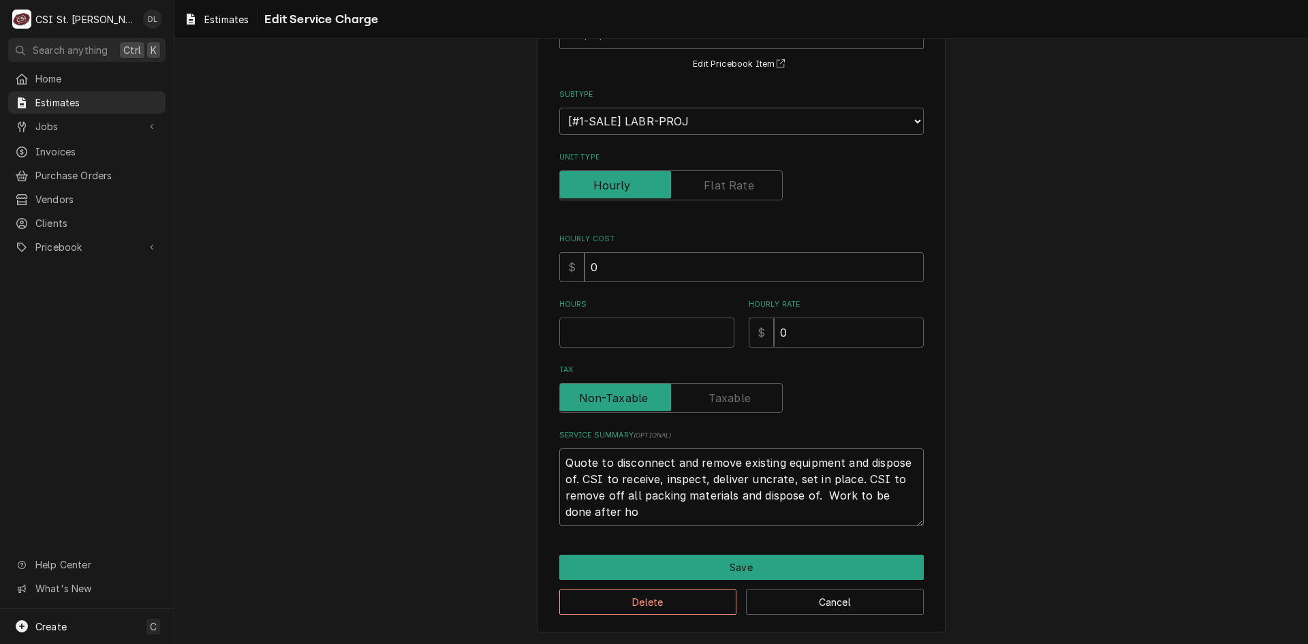
type textarea "Quote to disconnect and remove existing equipment and dispose of. CSI to receiv…"
type textarea "x"
type textarea "Quote to disconnect and remove existing equipment and dispose of. CSI to receiv…"
type textarea "x"
type textarea "Quote to disconnect and remove existing equipment and dispose of. CSI to receiv…"
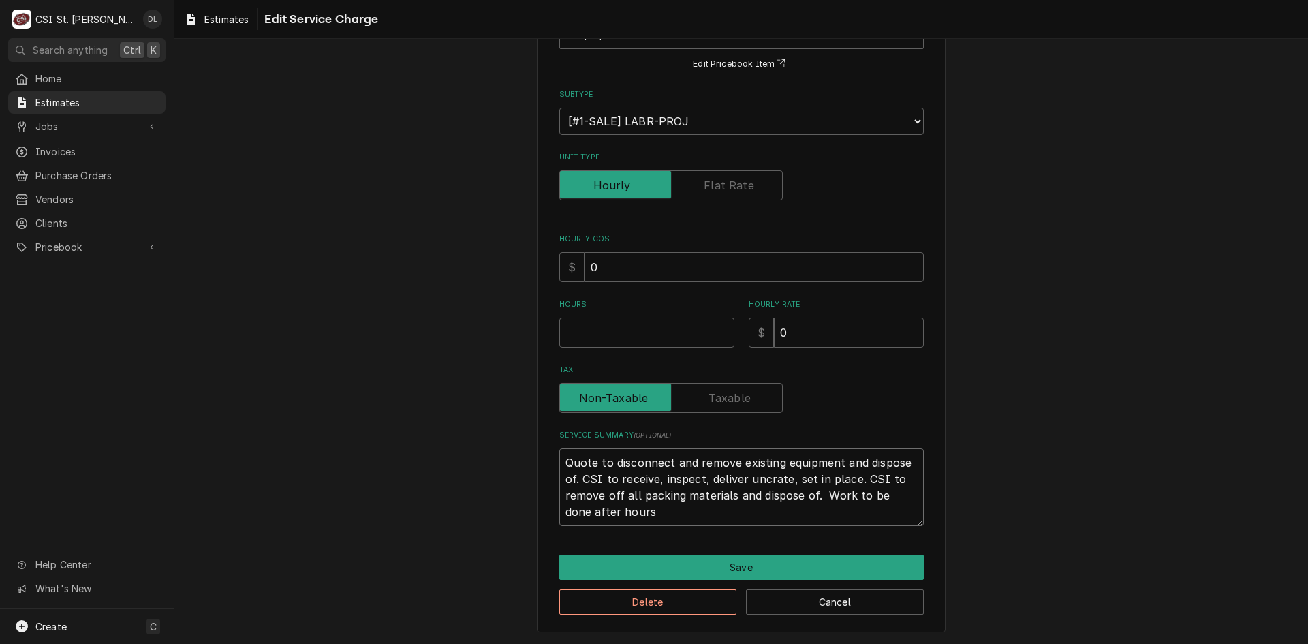
type textarea "x"
type textarea "Quote to disconnect and remove existing equipment and dispose of. CSI to receiv…"
type textarea "x"
type textarea "Quote to disconnect and remove existing equipment and dispose of. CSI to receiv…"
type textarea "x"
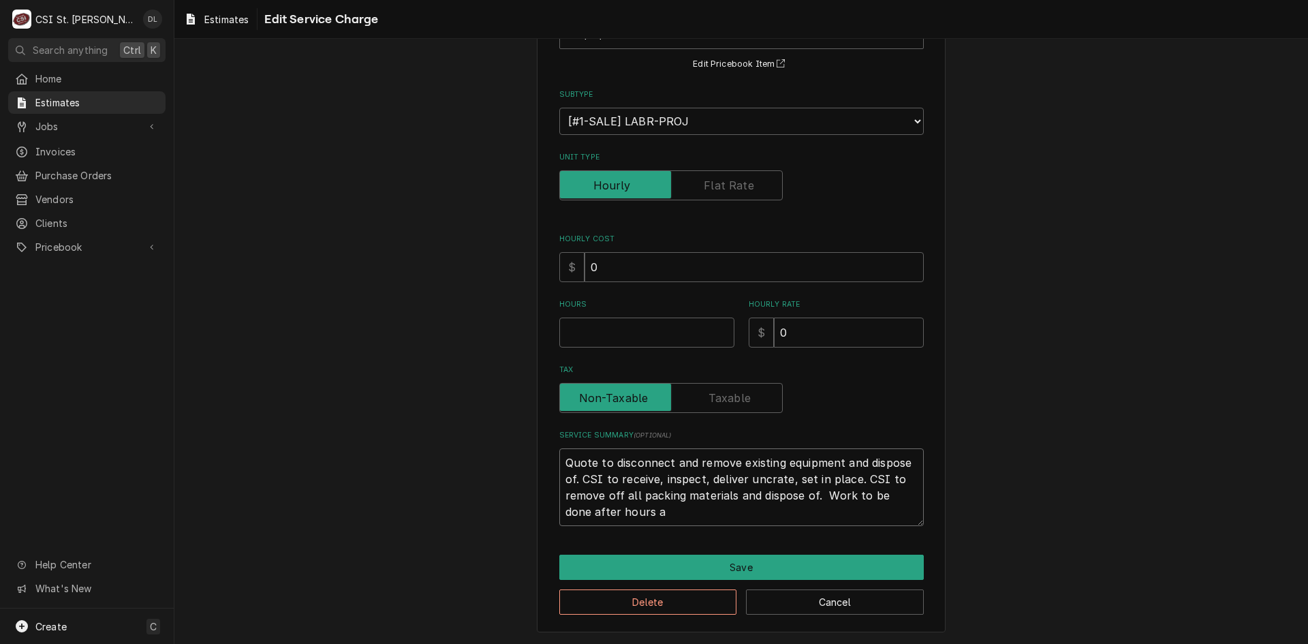
type textarea "Quote to disconnect and remove existing equipment and dispose of. CSI to receiv…"
type textarea "x"
type textarea "Quote to disconnect and remove existing equipment and dispose of. CSI to receiv…"
type textarea "x"
type textarea "Quote to disconnect and remove existing equipment and dispose of. CSI to receiv…"
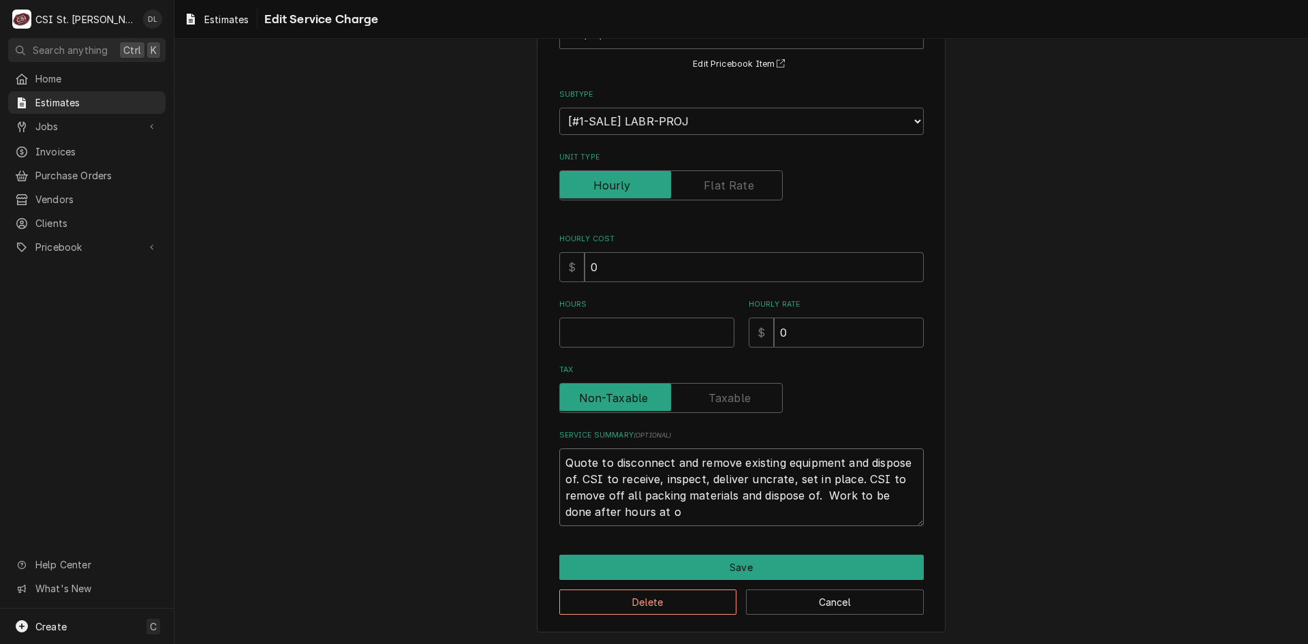
type textarea "x"
type textarea "Quote to disconnect and remove existing equipment and dispose of. CSI to receiv…"
type textarea "x"
type textarea "Quote to disconnect and remove existing equipment and dispose of. CSI to receiv…"
type textarea "x"
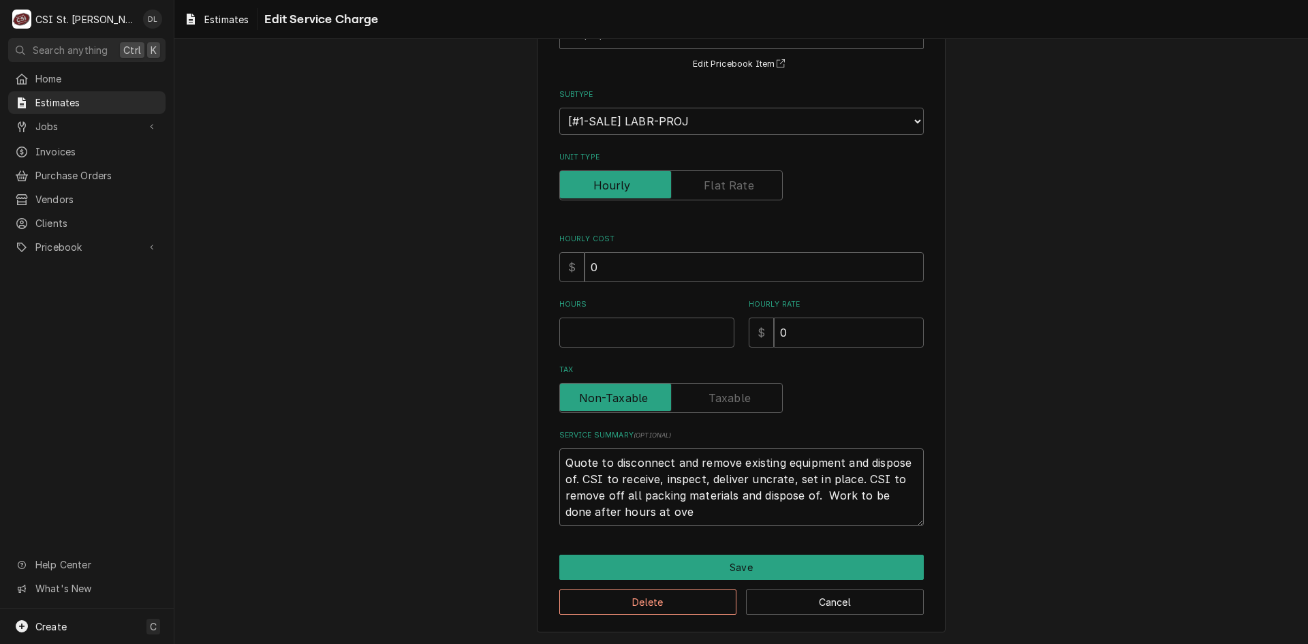
type textarea "Quote to disconnect and remove existing equipment and dispose of. CSI to receiv…"
type textarea "x"
type textarea "Quote to disconnect and remove existing equipment and dispose of. CSI to receiv…"
type textarea "x"
type textarea "Quote to disconnect and remove existing equipment and dispose of. CSI to receiv…"
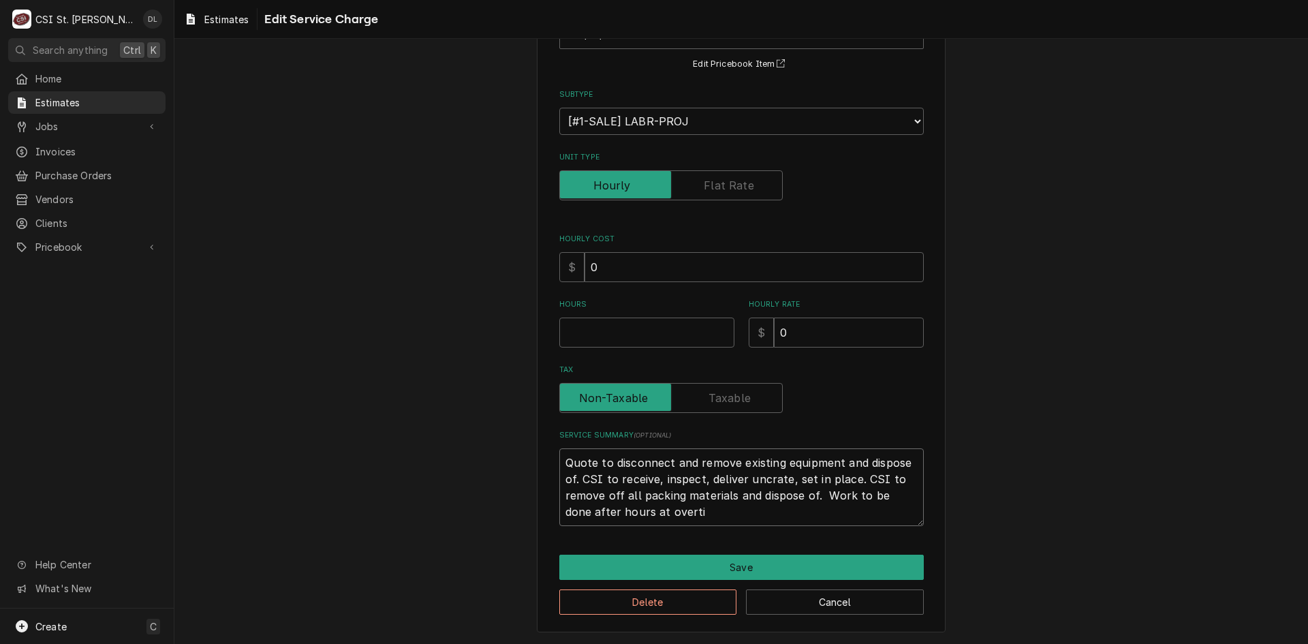
type textarea "x"
type textarea "Quote to disconnect and remove existing equipment and dispose of. CSI to receiv…"
type textarea "x"
type textarea "Quote to disconnect and remove existing equipment and dispose of. CSI to receiv…"
type textarea "x"
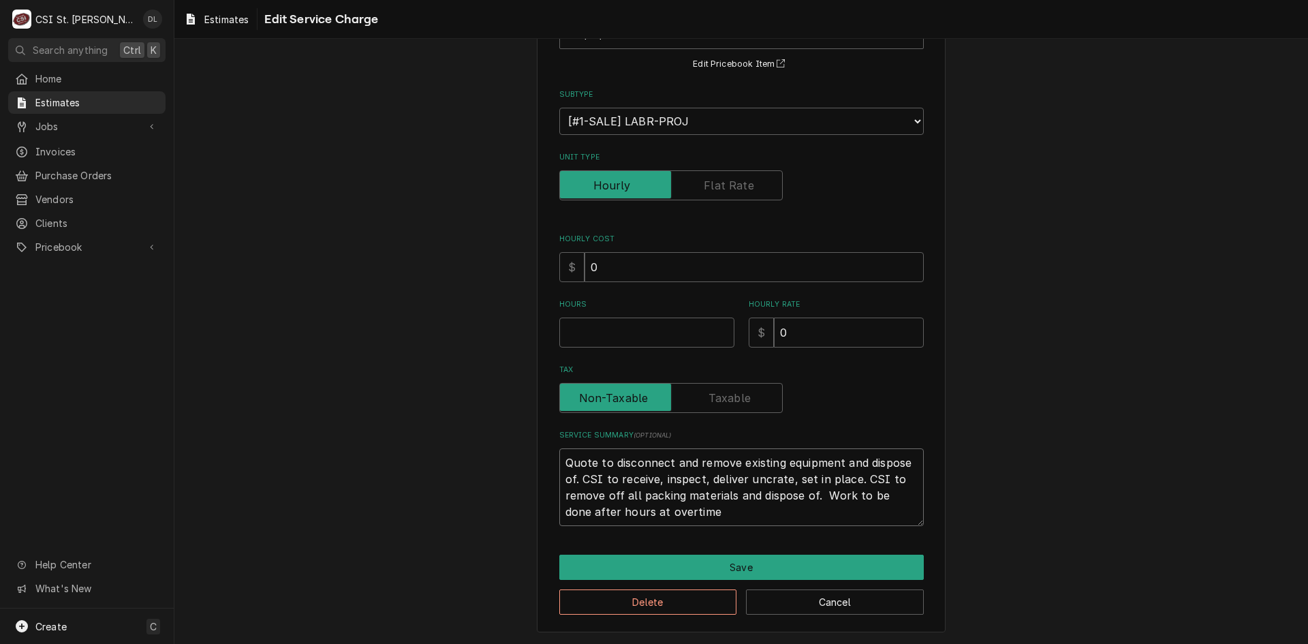
type textarea "Quote to disconnect and remove existing equipment and dispose of. CSI to receiv…"
type textarea "x"
type textarea "Quote to disconnect and remove existing equipment and dispose of. CSI to receiv…"
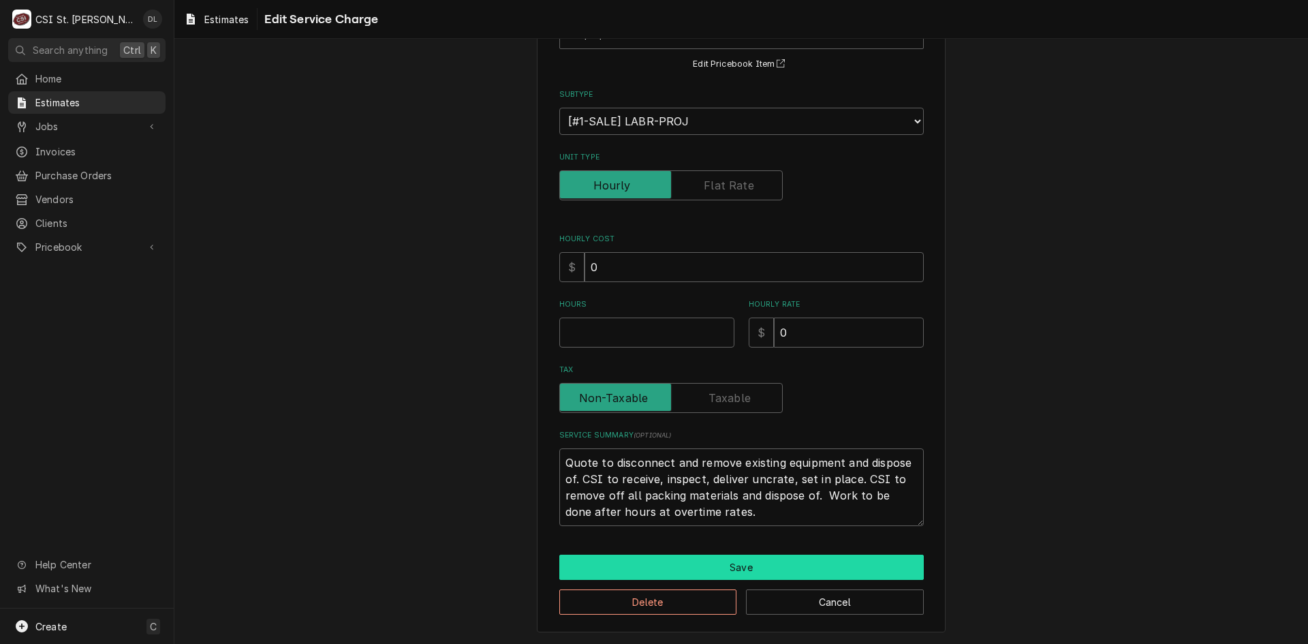
click at [775, 565] on button "Save" at bounding box center [741, 567] width 365 height 25
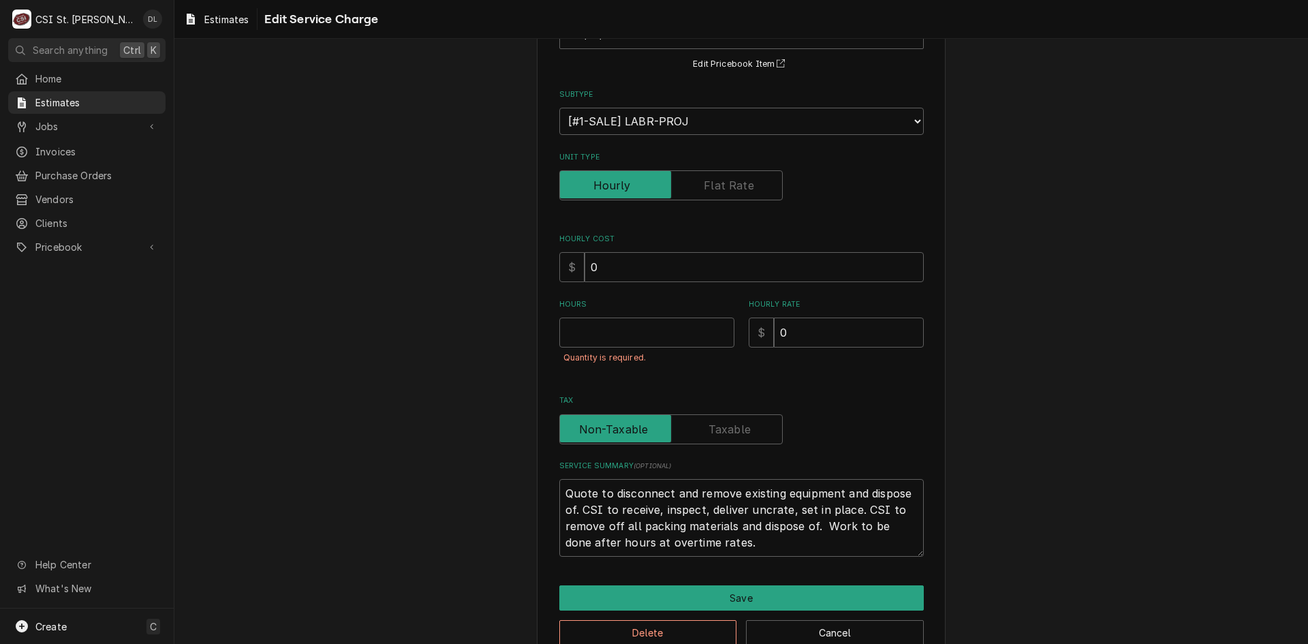
click at [724, 184] on label "Unit Type" at bounding box center [671, 185] width 224 height 30
click at [724, 184] on input "Unit Type" at bounding box center [671, 185] width 211 height 30
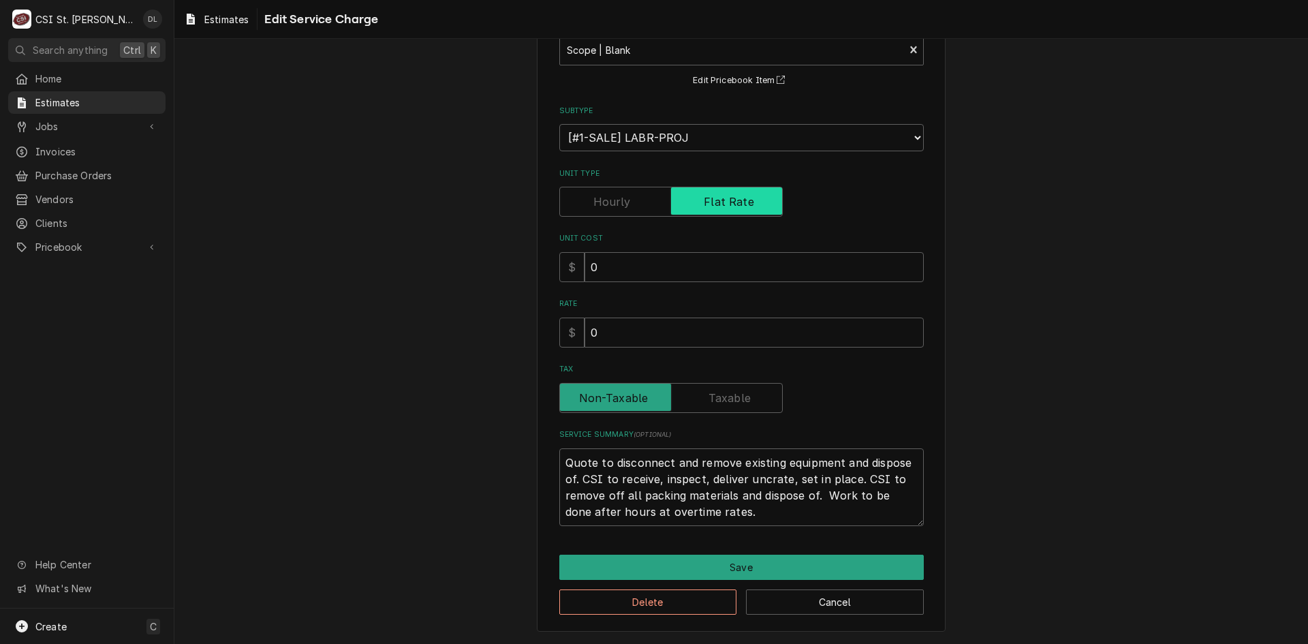
scroll to position [95, 0]
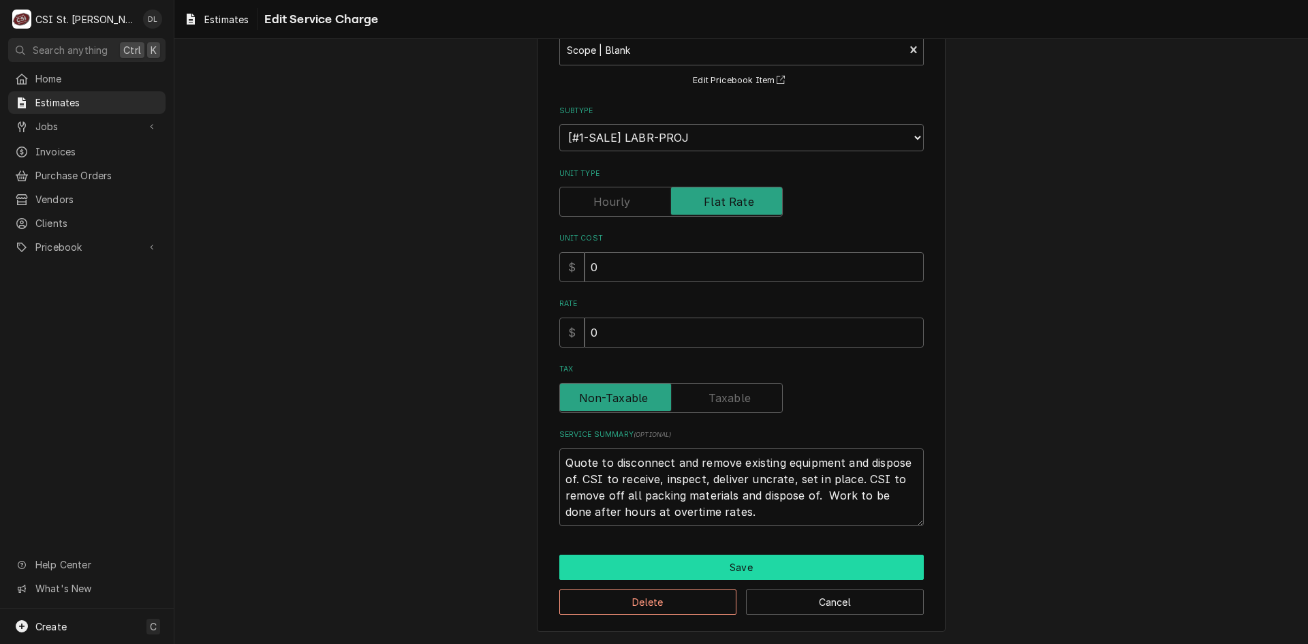
click at [739, 559] on button "Save" at bounding box center [741, 567] width 365 height 25
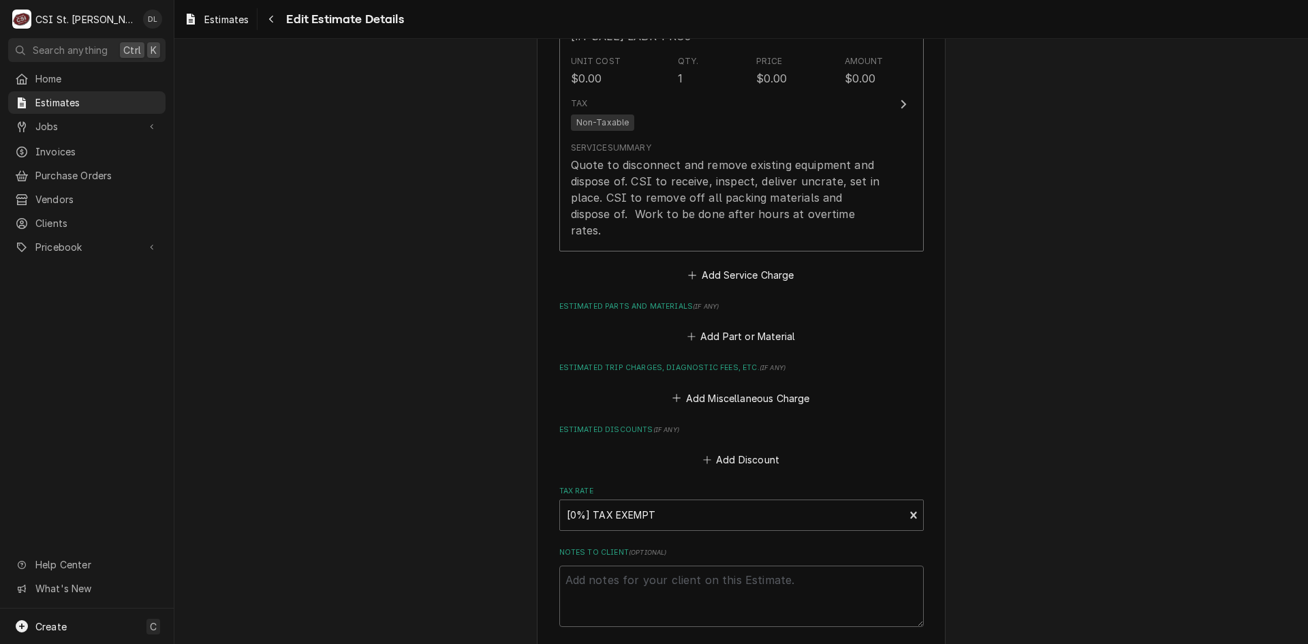
scroll to position [1346, 0]
click at [690, 269] on icon "Estimated Service Charges" at bounding box center [692, 274] width 8 height 10
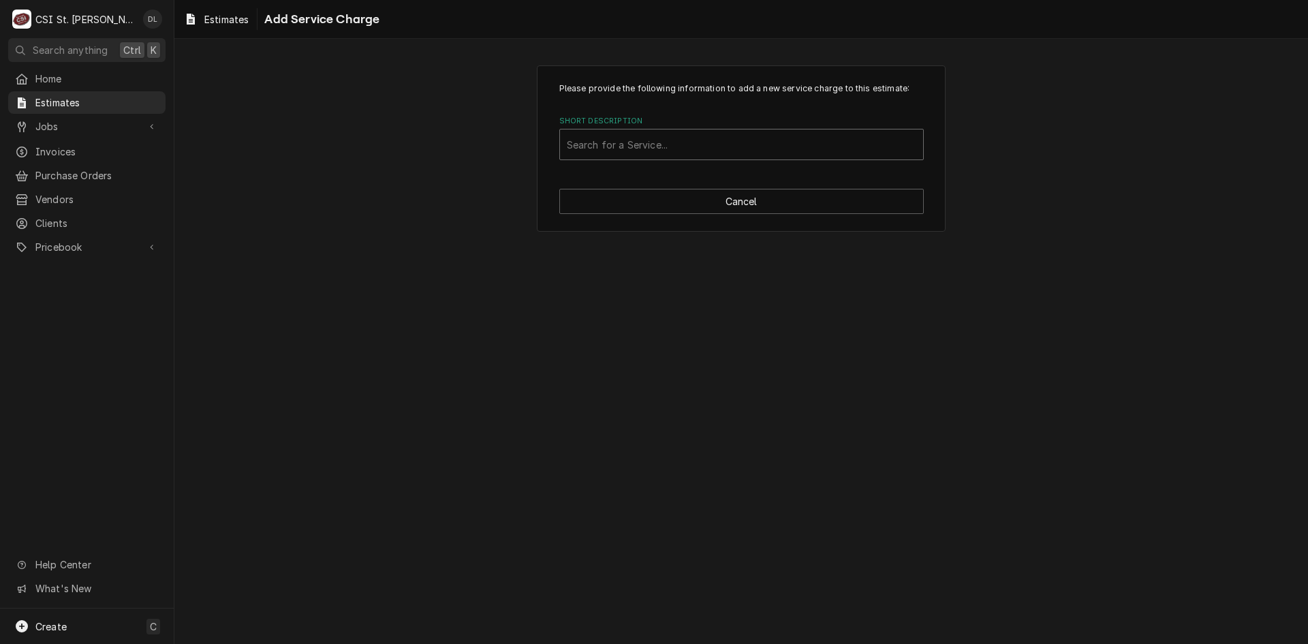
click at [681, 155] on div "Short Description" at bounding box center [742, 144] width 350 height 25
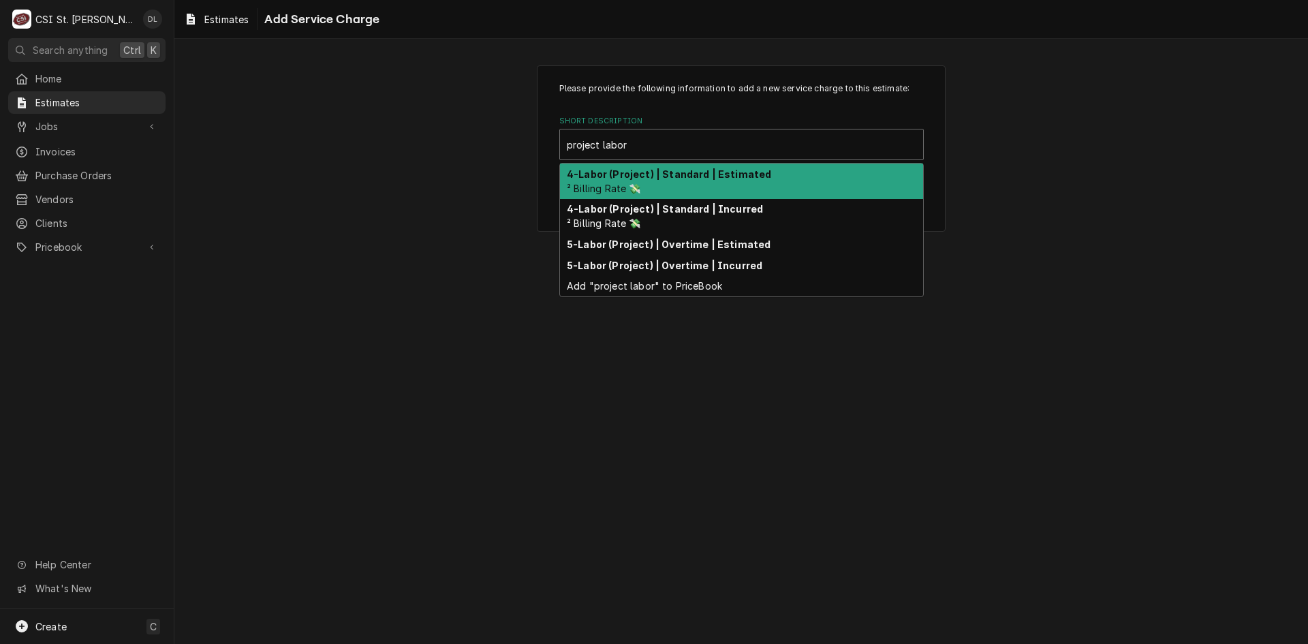
click at [673, 175] on strong "4-Labor (Project) | Standard | Estimated" at bounding box center [669, 174] width 204 height 12
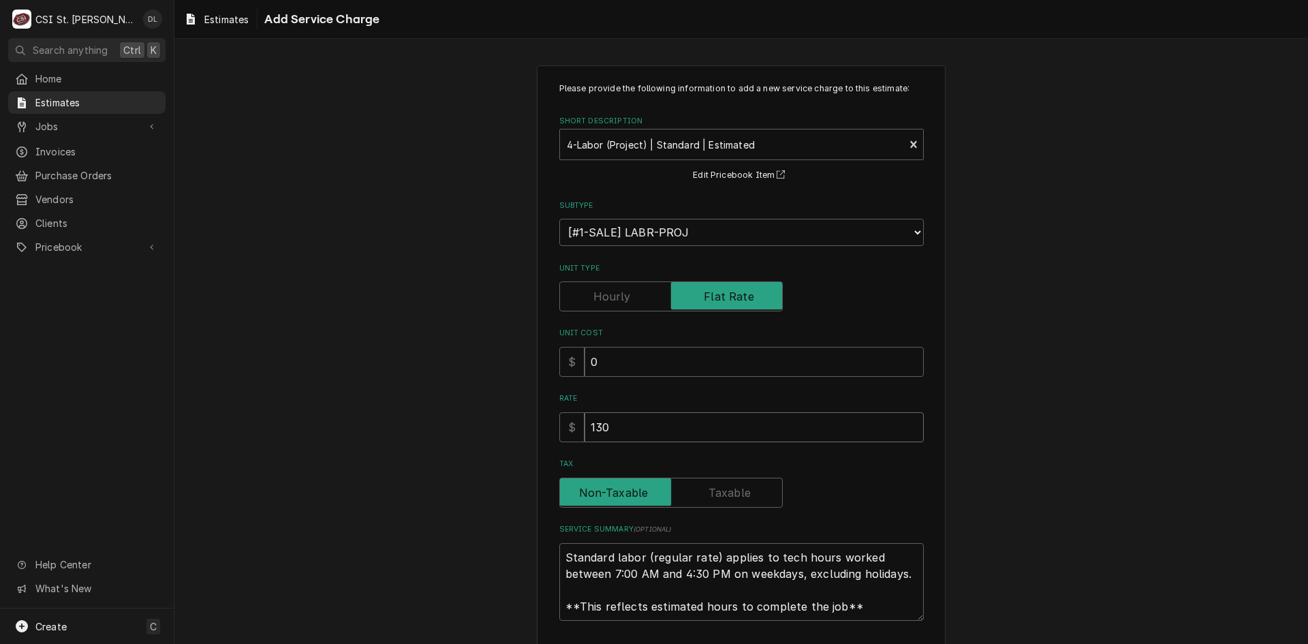
drag, startPoint x: 666, startPoint y: 430, endPoint x: 506, endPoint y: 434, distance: 160.9
click at [506, 434] on div "Please provide the following information to add a new service charge to this es…" at bounding box center [741, 378] width 1134 height 651
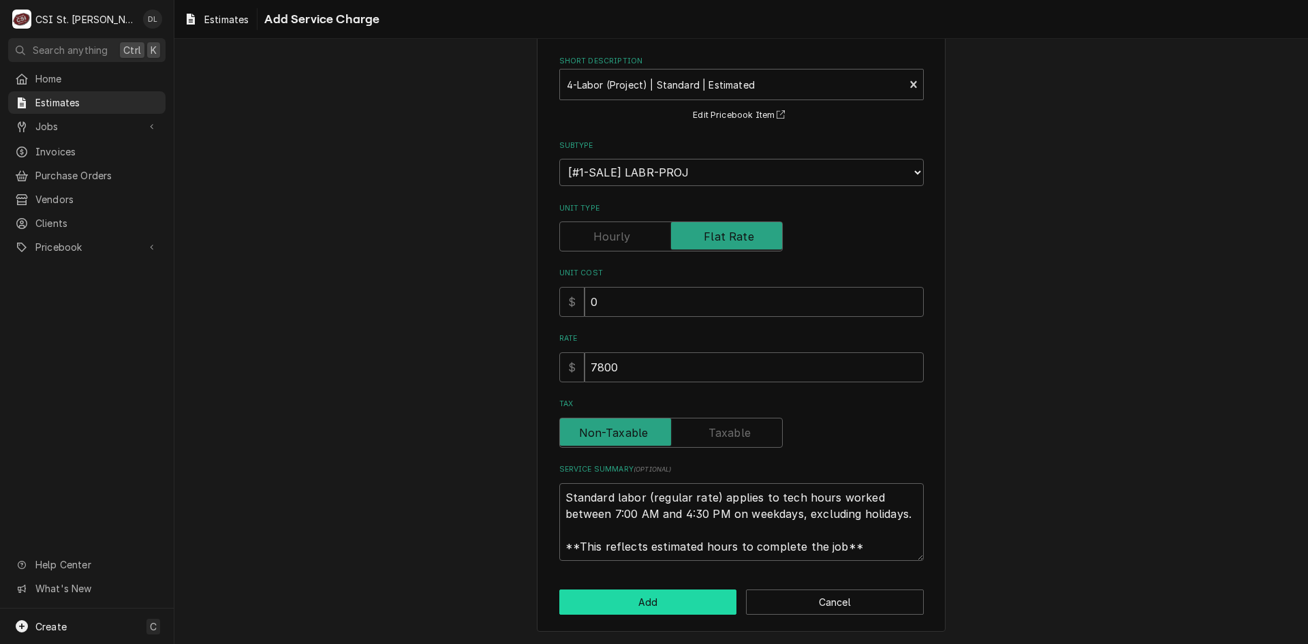
click at [647, 604] on button "Add" at bounding box center [648, 601] width 178 height 25
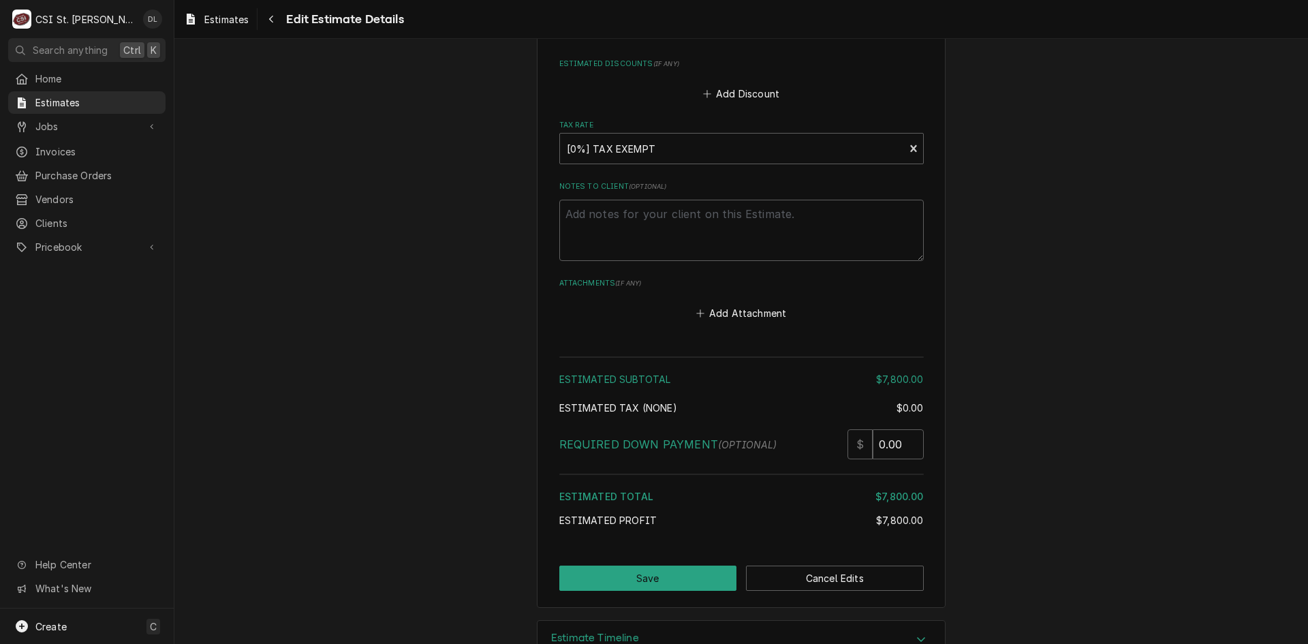
scroll to position [2035, 0]
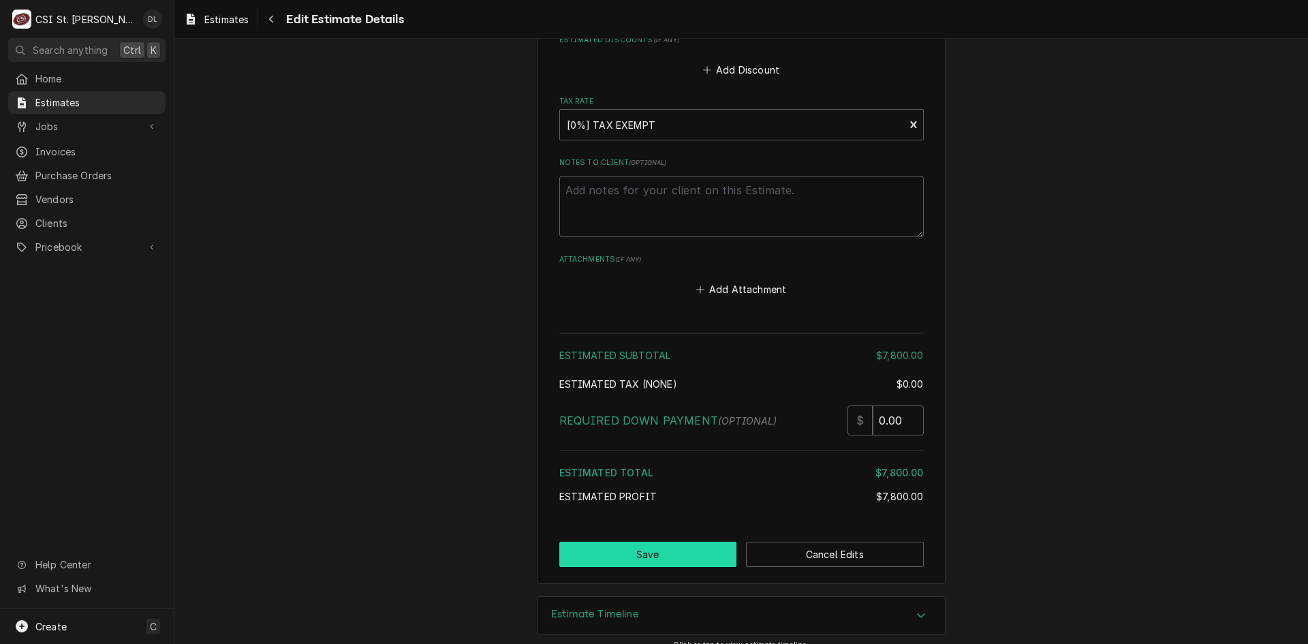
click at [655, 542] on button "Save" at bounding box center [648, 554] width 178 height 25
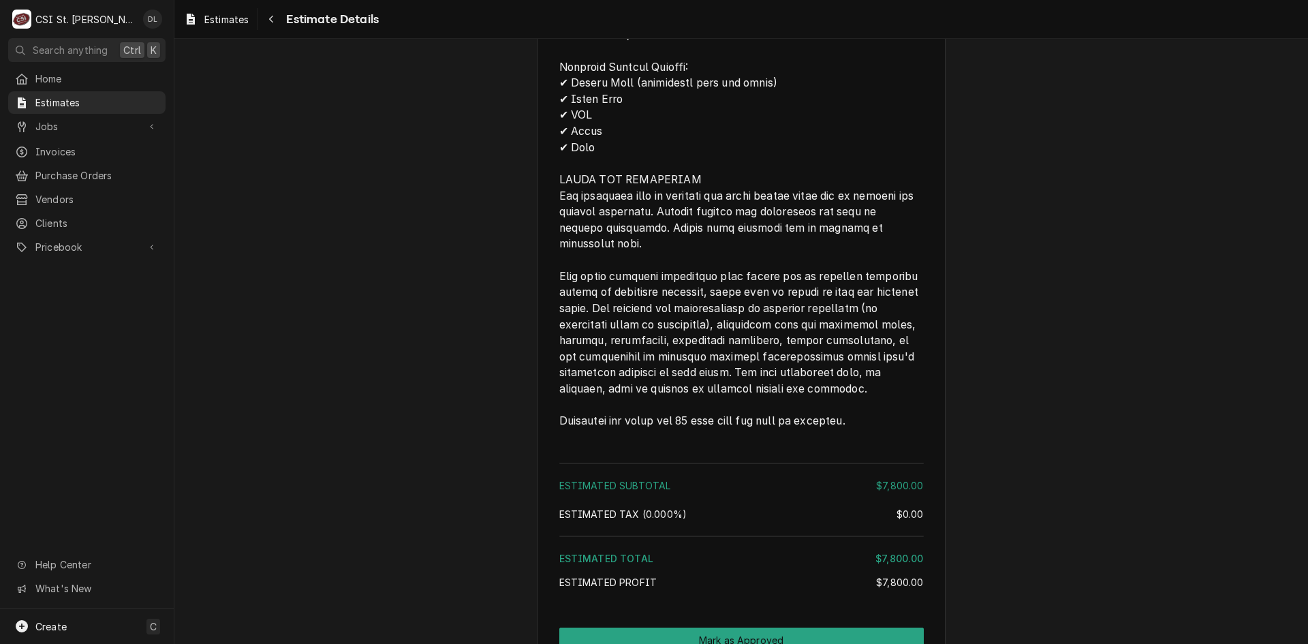
scroll to position [1856, 0]
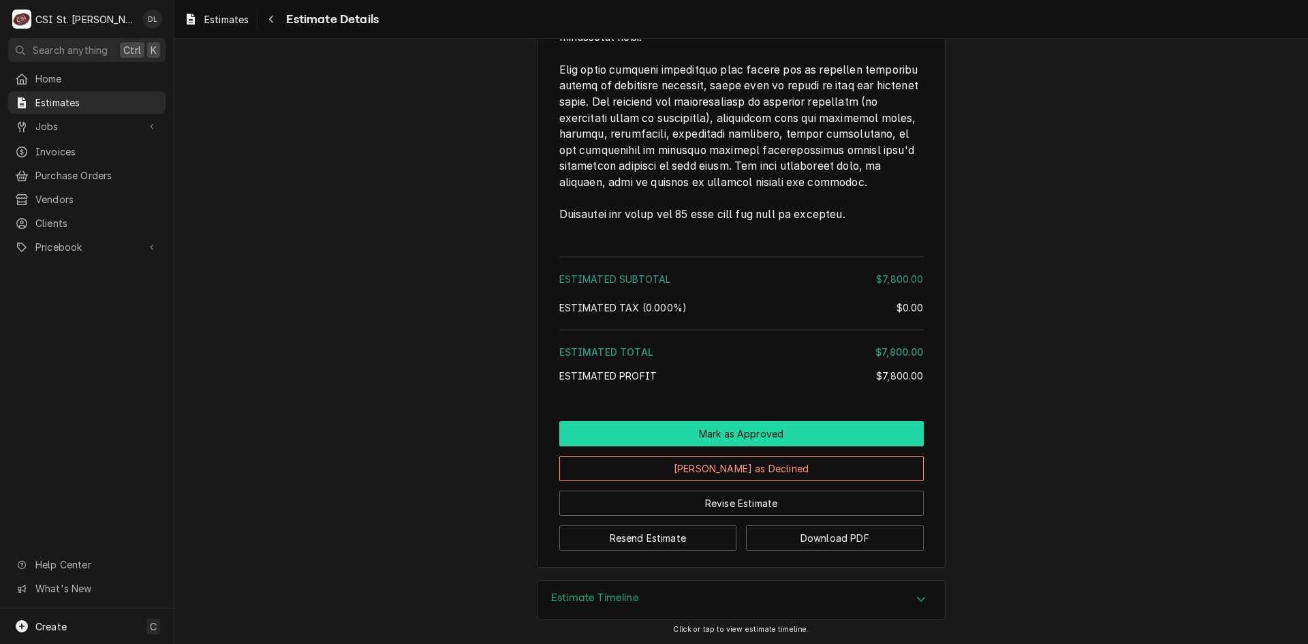
click at [761, 429] on button "Mark as Approved" at bounding box center [741, 433] width 365 height 25
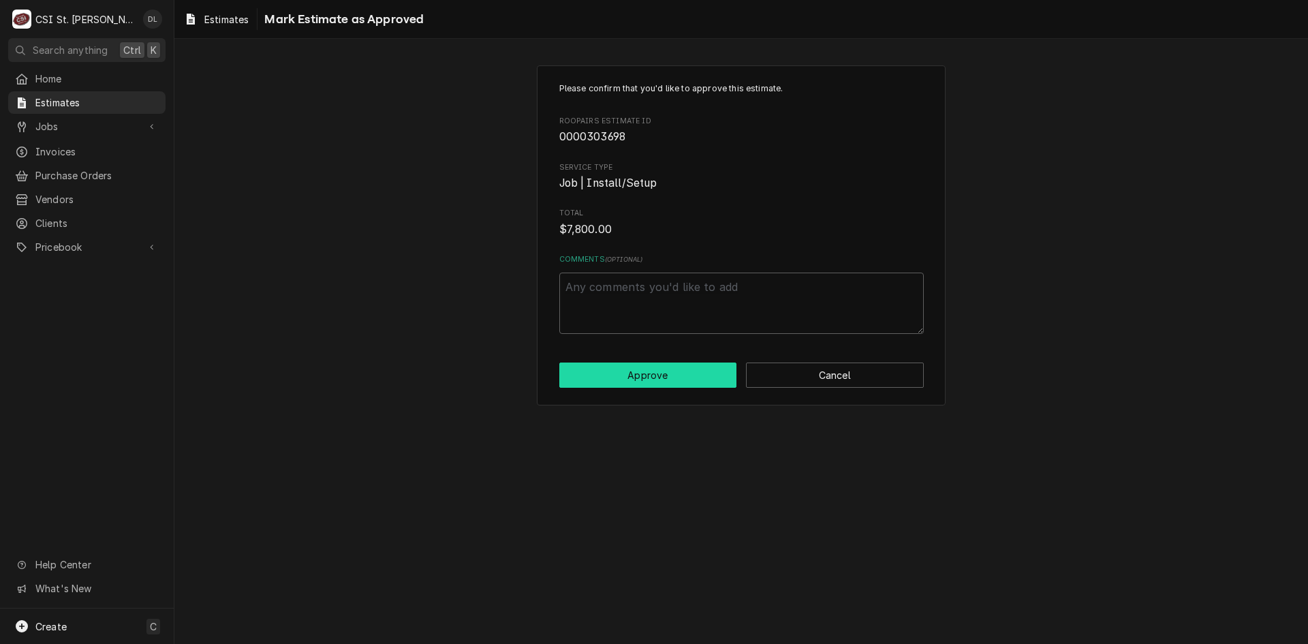
click at [664, 379] on button "Approve" at bounding box center [648, 375] width 178 height 25
type textarea "x"
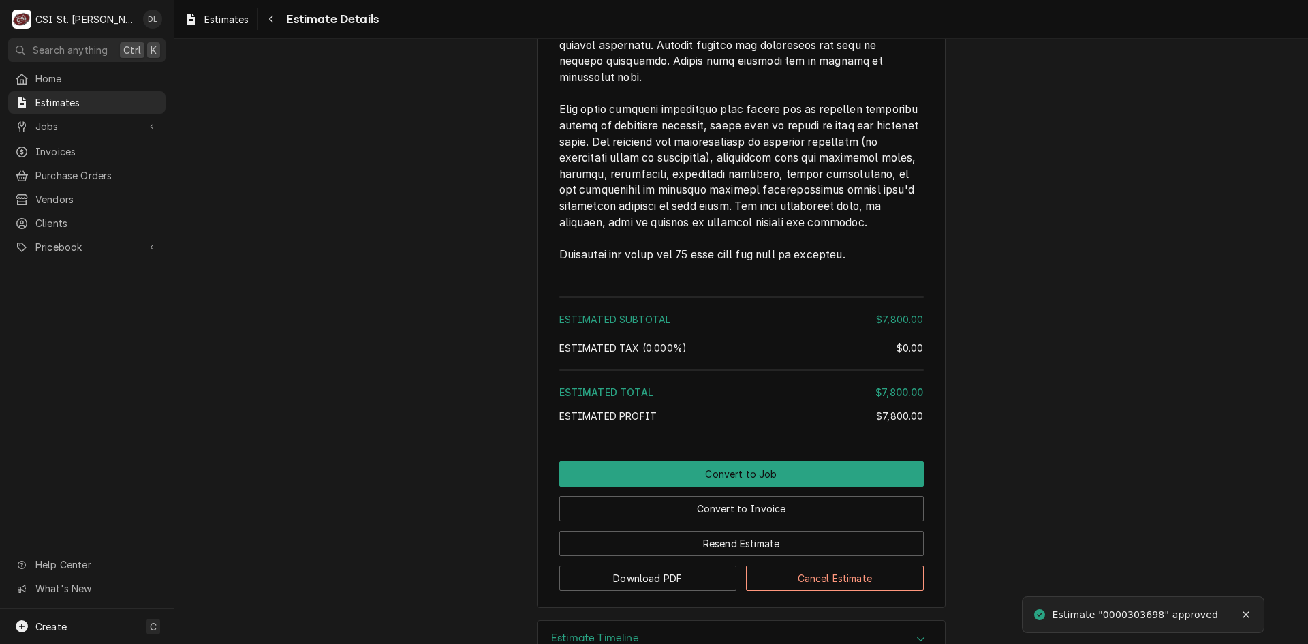
scroll to position [1902, 0]
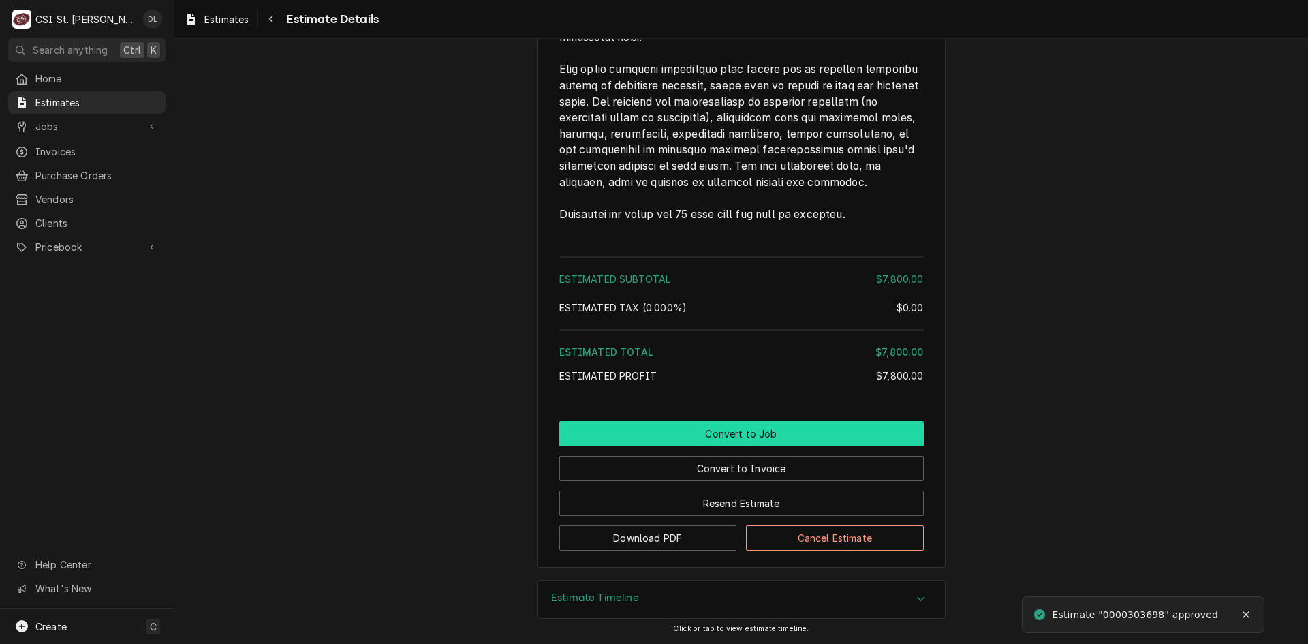
click at [758, 430] on button "Convert to Job" at bounding box center [741, 433] width 365 height 25
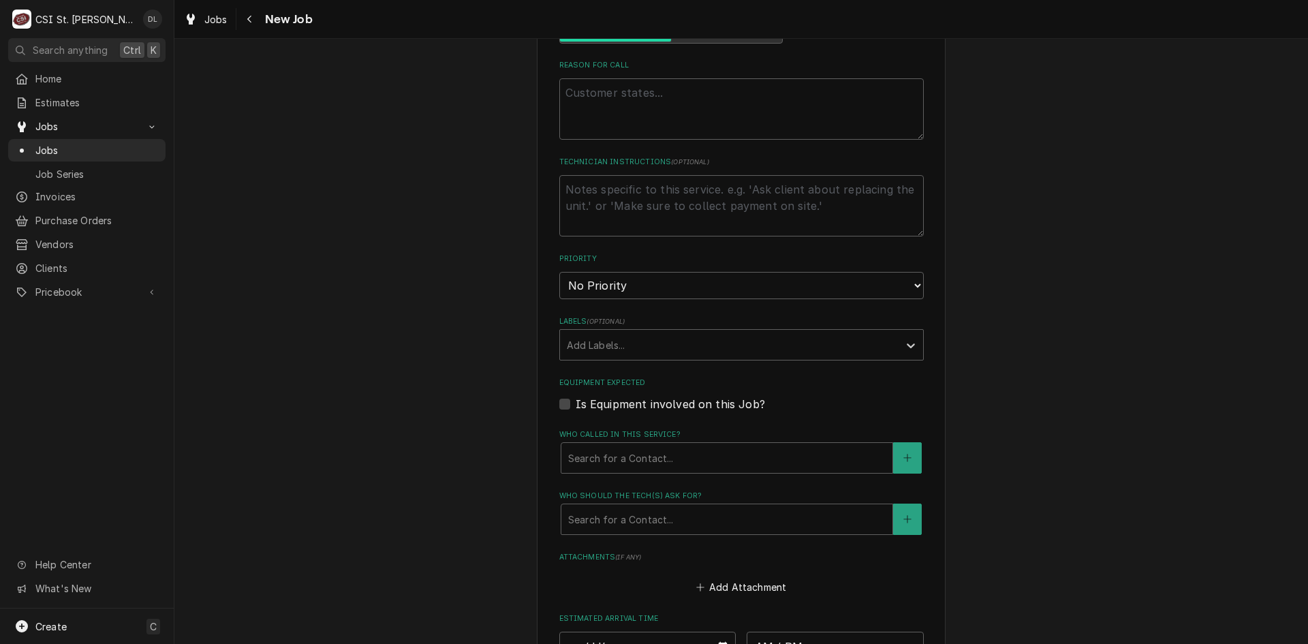
scroll to position [750, 0]
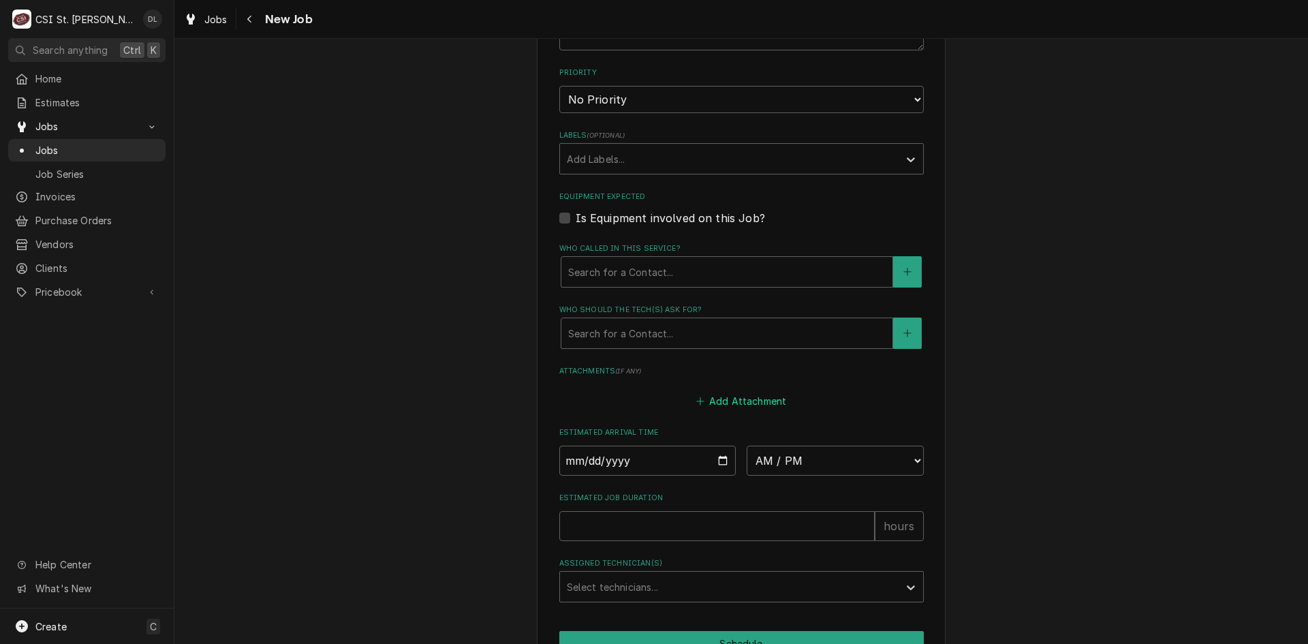
click at [694, 402] on button "Add Attachment" at bounding box center [741, 400] width 95 height 19
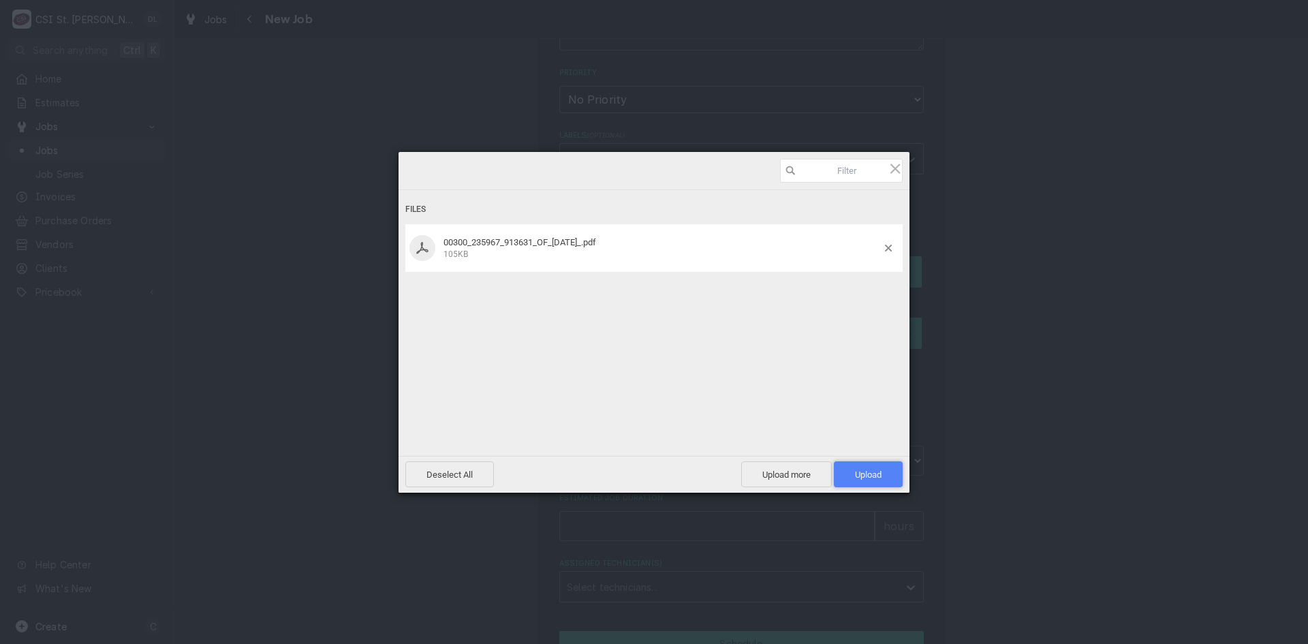
click at [875, 474] on span "Upload 1" at bounding box center [868, 474] width 27 height 10
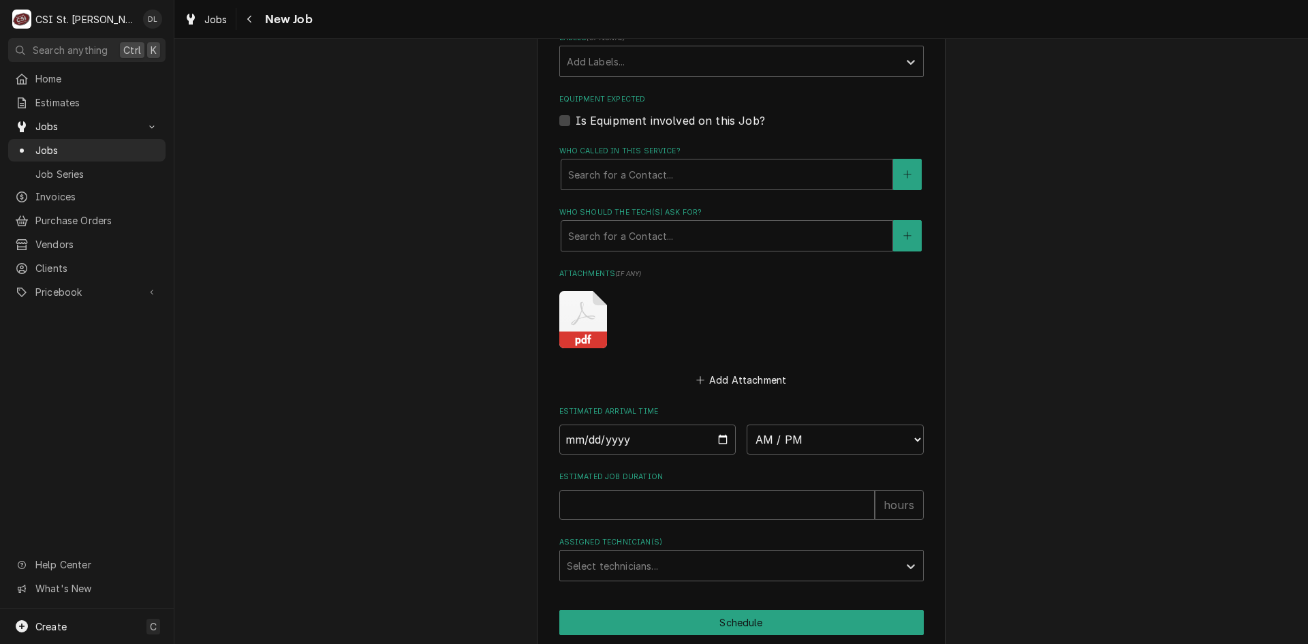
scroll to position [902, 0]
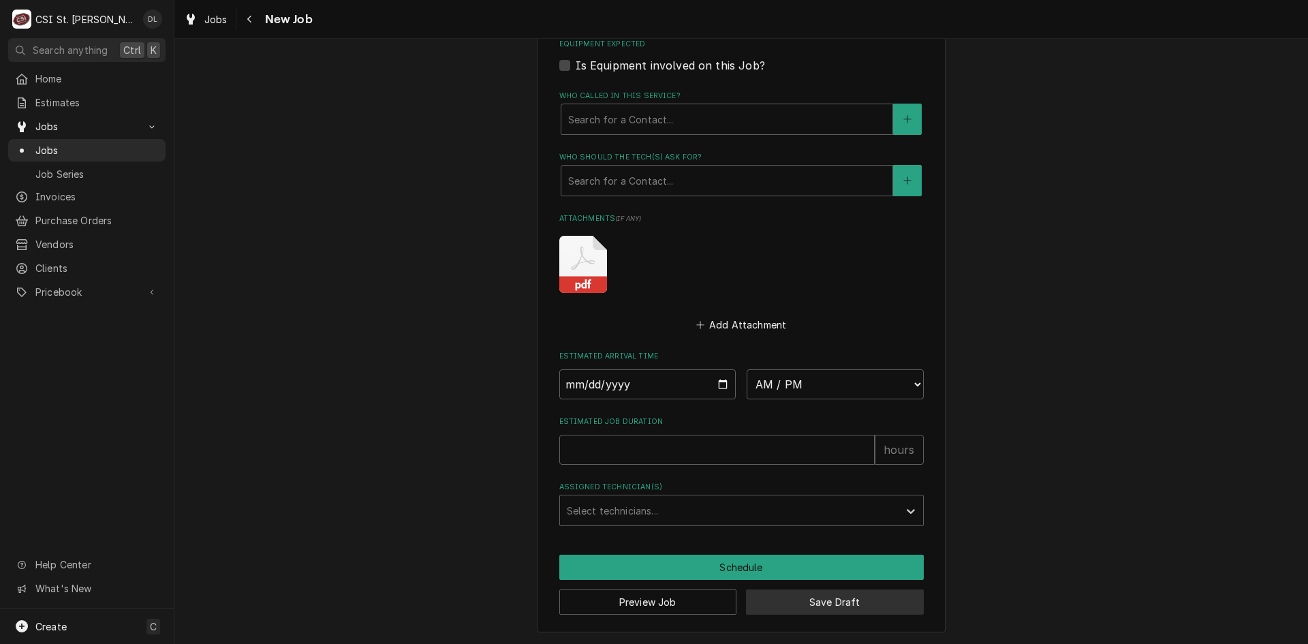
click at [818, 596] on button "Save Draft" at bounding box center [835, 601] width 178 height 25
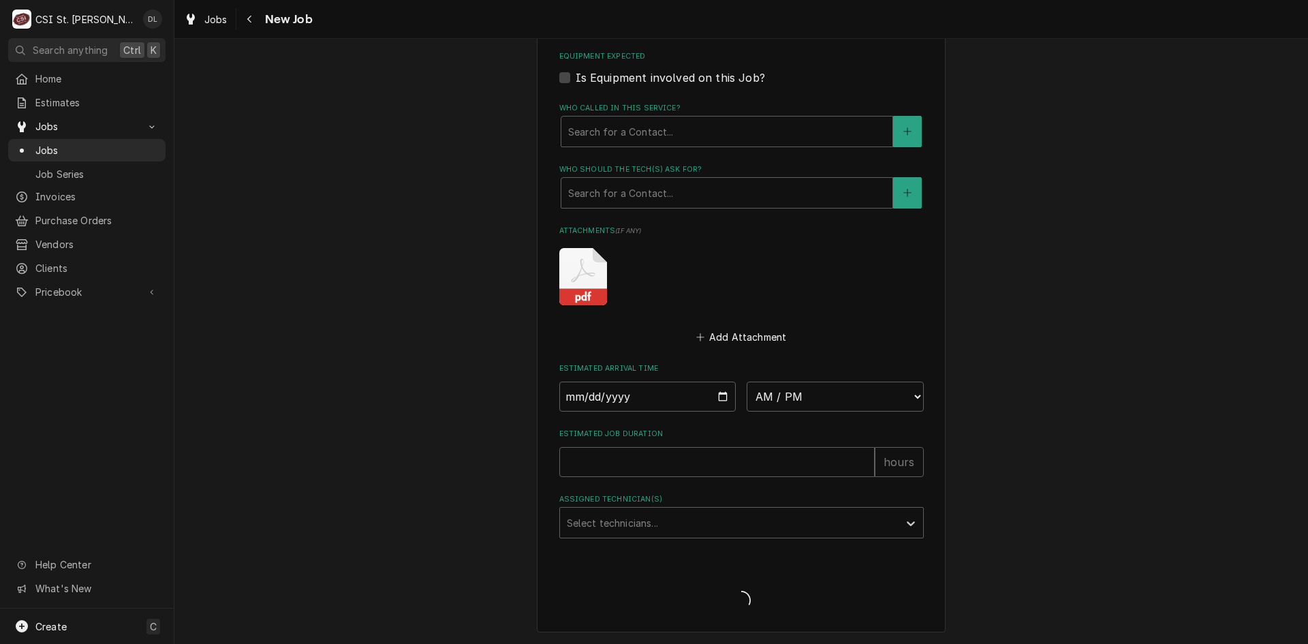
type textarea "x"
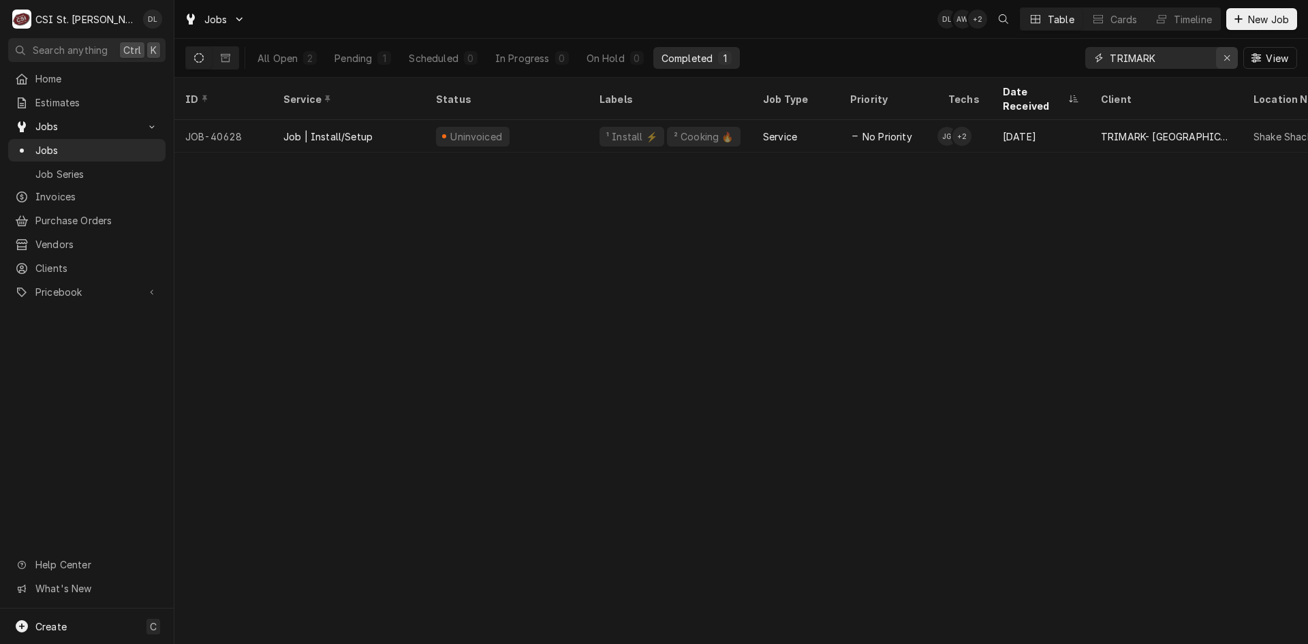
click at [1235, 55] on button "Erase input" at bounding box center [1227, 58] width 22 height 22
click at [1212, 57] on input "Dynamic Content Wrapper" at bounding box center [1174, 58] width 128 height 22
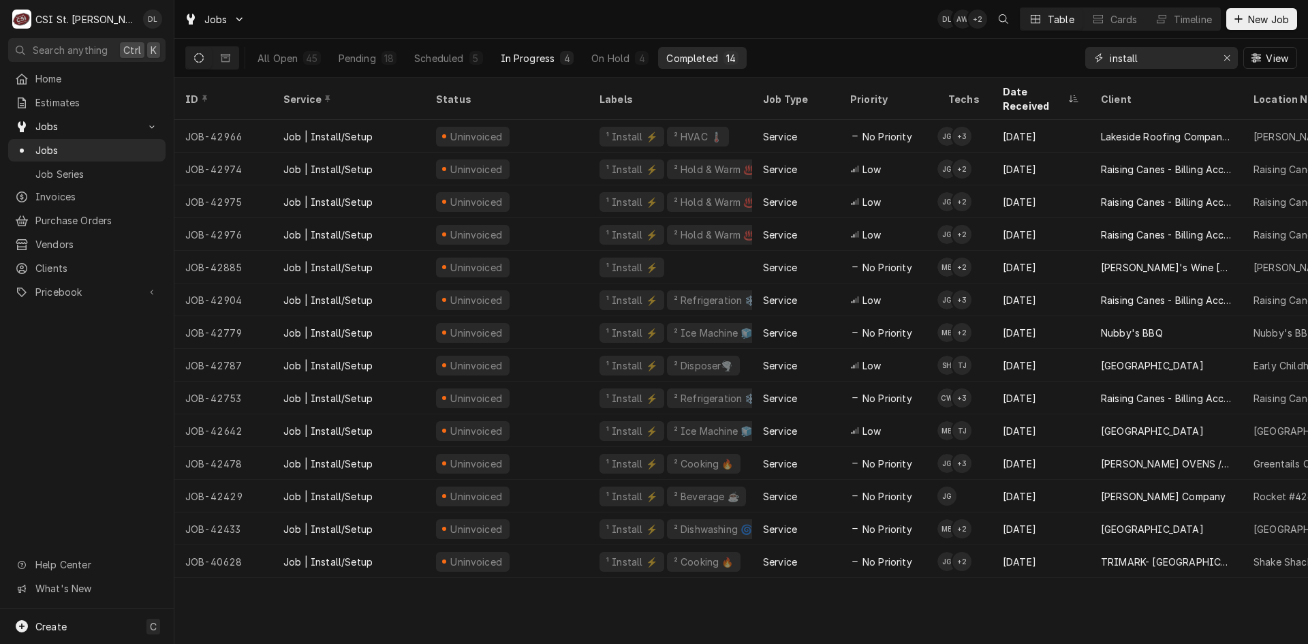
type input "install"
click at [518, 61] on div "In Progress" at bounding box center [528, 58] width 55 height 14
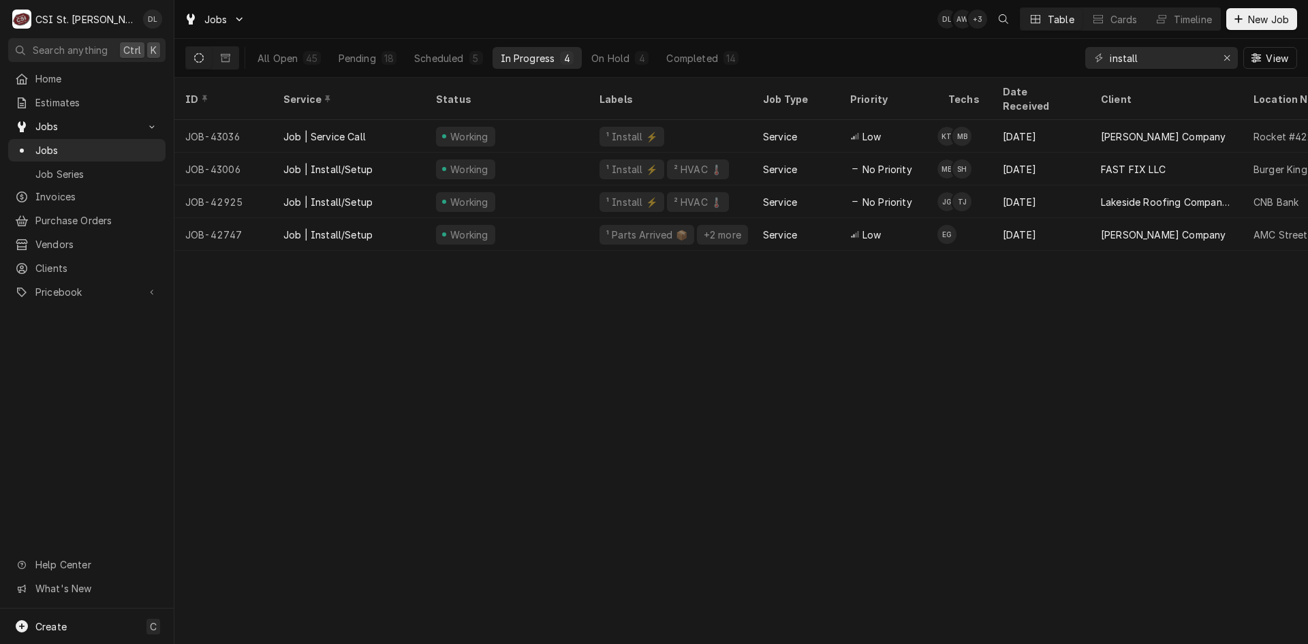
click at [266, 494] on div "ID Service Status Labels Job Type Priority Techs Date Received Client Location …" at bounding box center [741, 361] width 1134 height 566
click at [82, 97] on span "Estimates" at bounding box center [96, 102] width 123 height 14
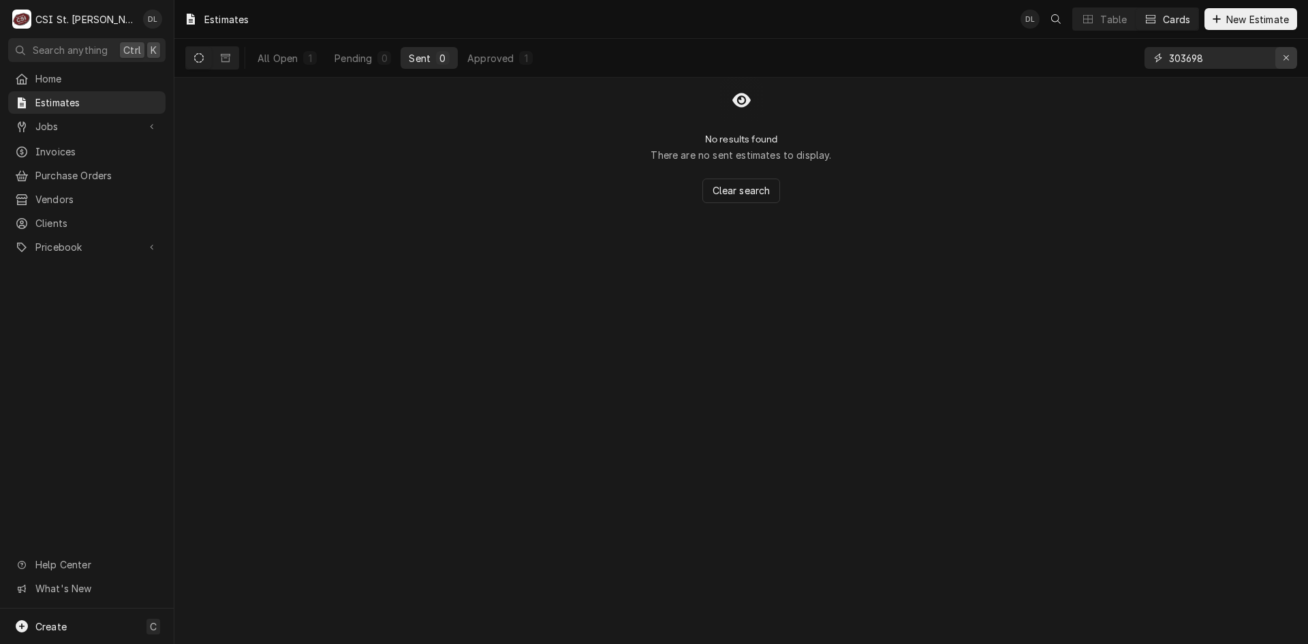
click at [1284, 55] on icon "Erase input" at bounding box center [1286, 58] width 7 height 10
click at [1264, 59] on input "Dynamic Content Wrapper" at bounding box center [1233, 58] width 128 height 22
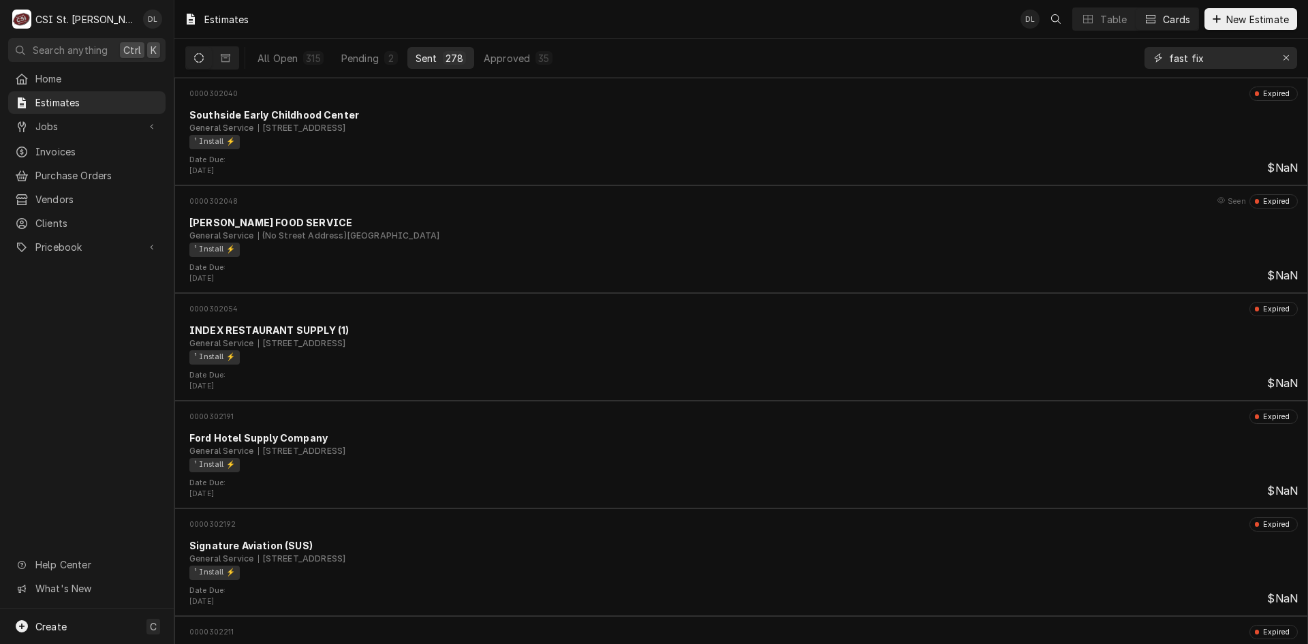
type input "fast fix"
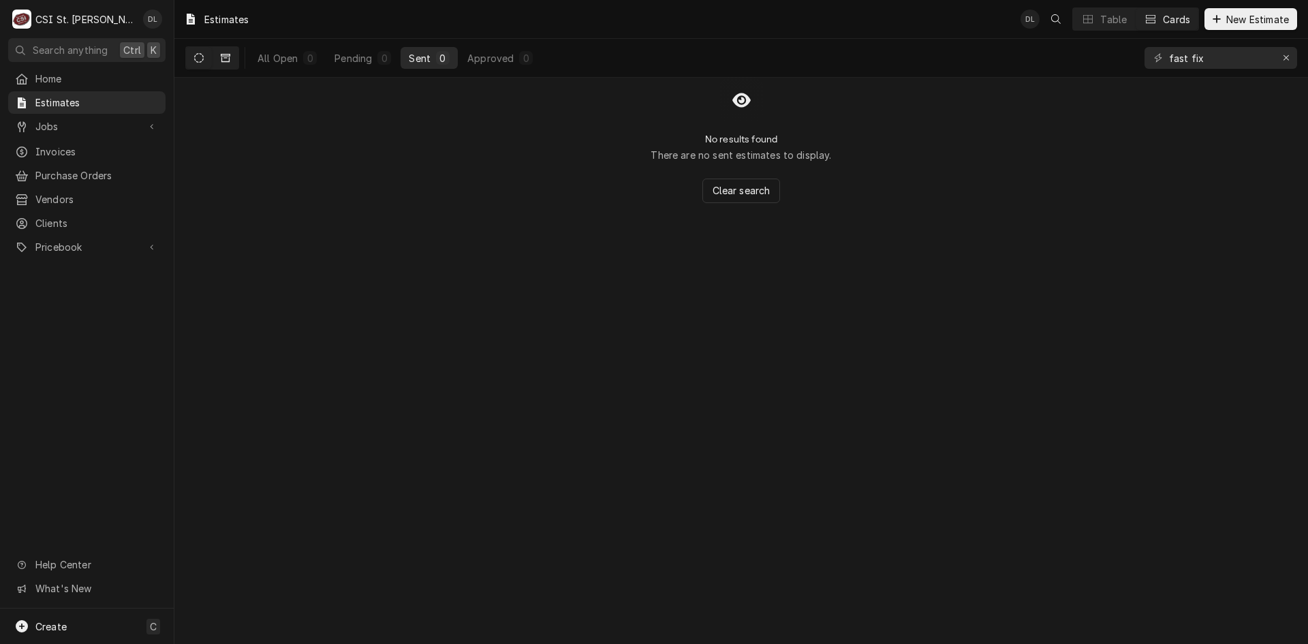
click at [226, 62] on icon "Dynamic Content Wrapper" at bounding box center [226, 58] width 10 height 8
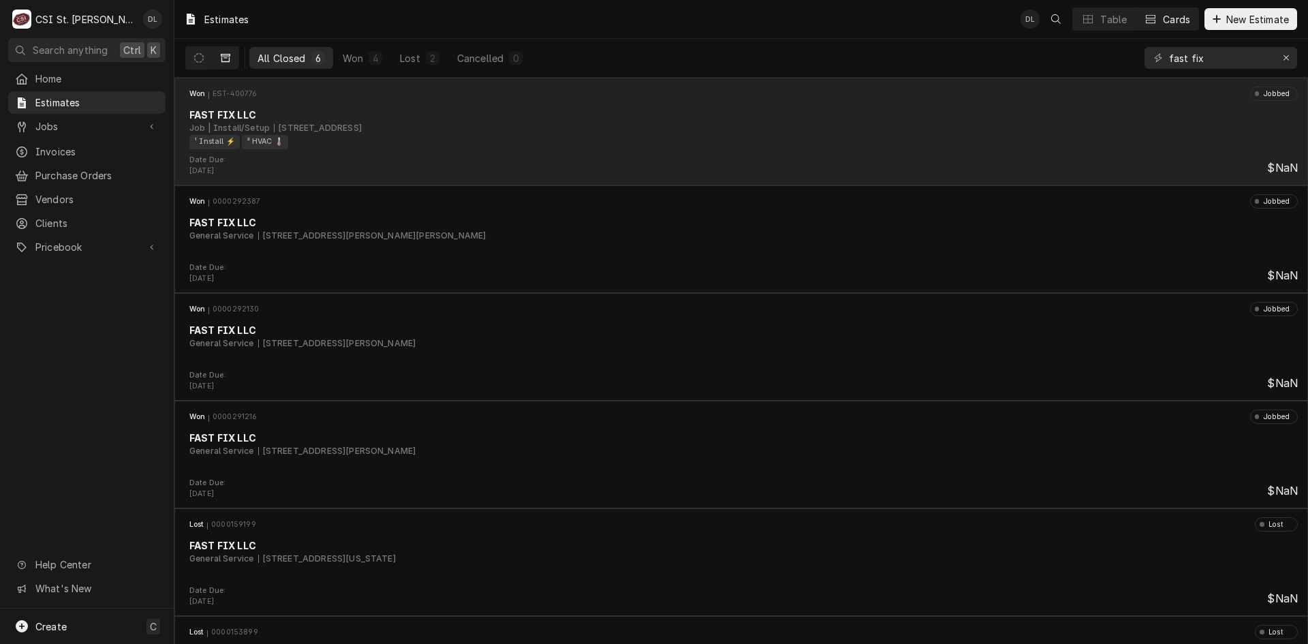
click at [672, 152] on div "Won EST-400776 Jobbed FAST FIX LLC Job | Install/Setup 5979 Belleville Crossing…" at bounding box center [741, 121] width 1123 height 68
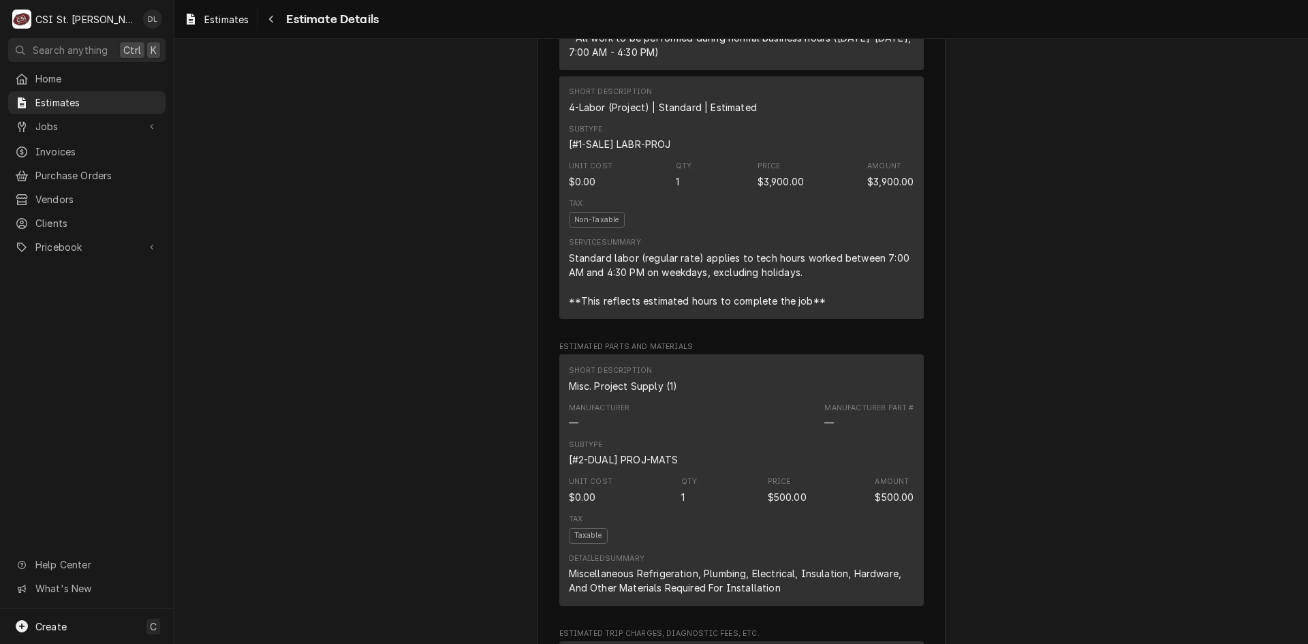
scroll to position [886, 0]
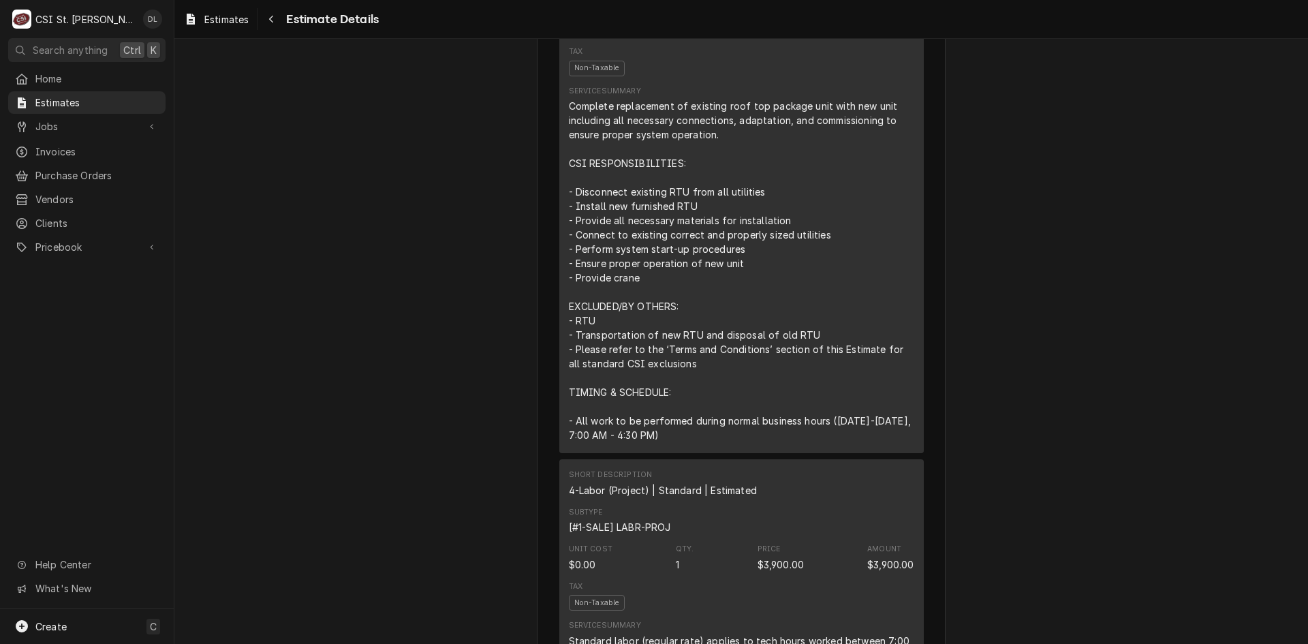
drag, startPoint x: 307, startPoint y: 187, endPoint x: 235, endPoint y: 317, distance: 148.3
click at [102, 385] on div "Home Estimates Jobs Jobs Job Series Invoices Purchase Orders Vendors Clients Pr…" at bounding box center [87, 337] width 174 height 541
